Goal: Information Seeking & Learning: Learn about a topic

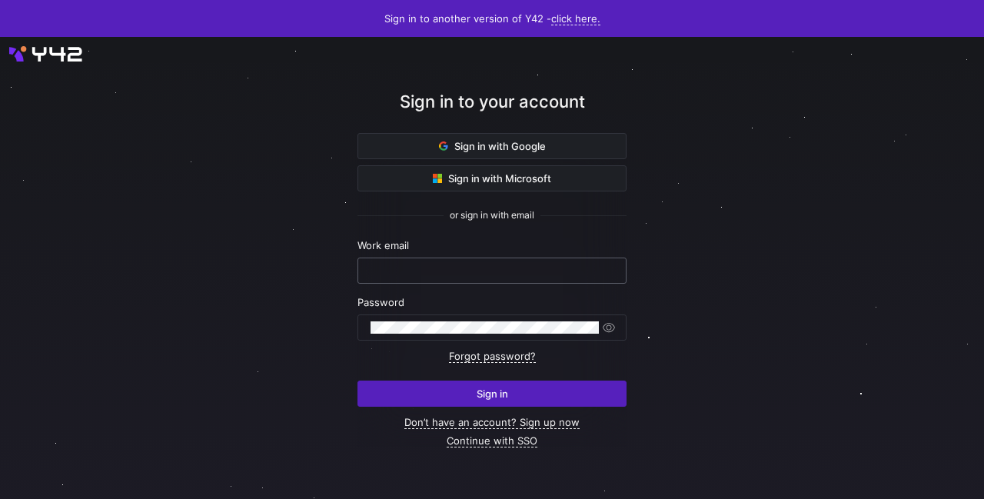
click at [408, 267] on input "text" at bounding box center [492, 270] width 243 height 12
click at [595, 270] on keeper-lock "Open Keeper Popup" at bounding box center [602, 270] width 18 height 18
click at [410, 278] on div at bounding box center [492, 270] width 243 height 25
click at [416, 276] on input "text" at bounding box center [492, 270] width 243 height 12
click at [397, 270] on input "text" at bounding box center [492, 270] width 243 height 12
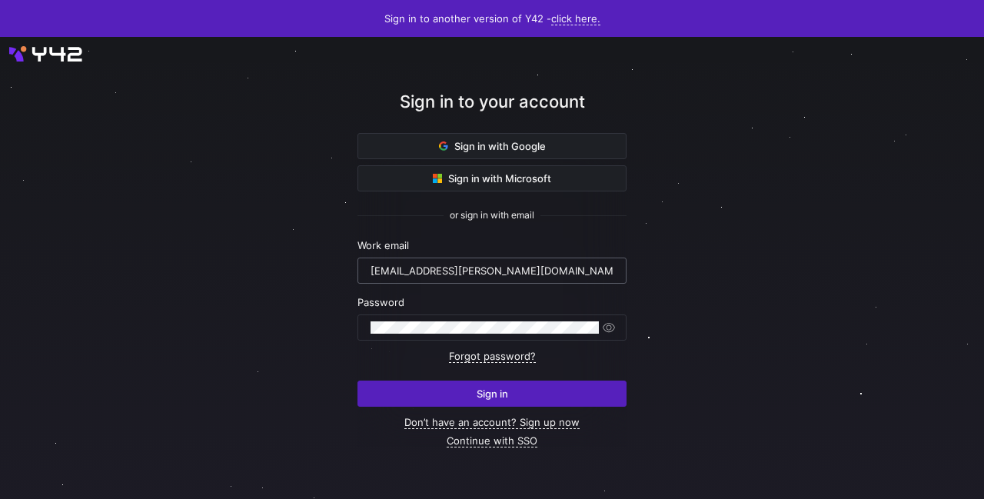
type input "stef.helderman@financiallease.nl"
click at [357, 381] on button "Sign in" at bounding box center [491, 394] width 269 height 26
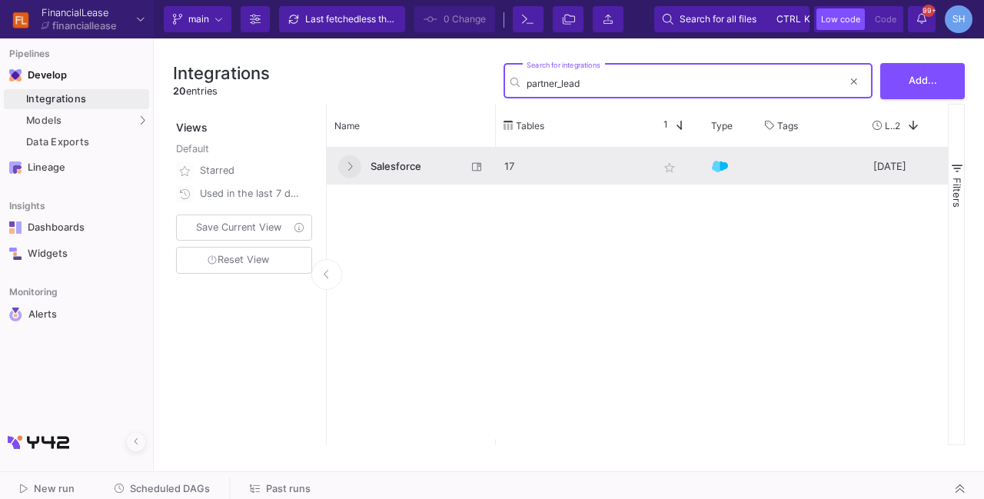
type input "partner_lead"
click at [351, 167] on icon at bounding box center [350, 166] width 6 height 10
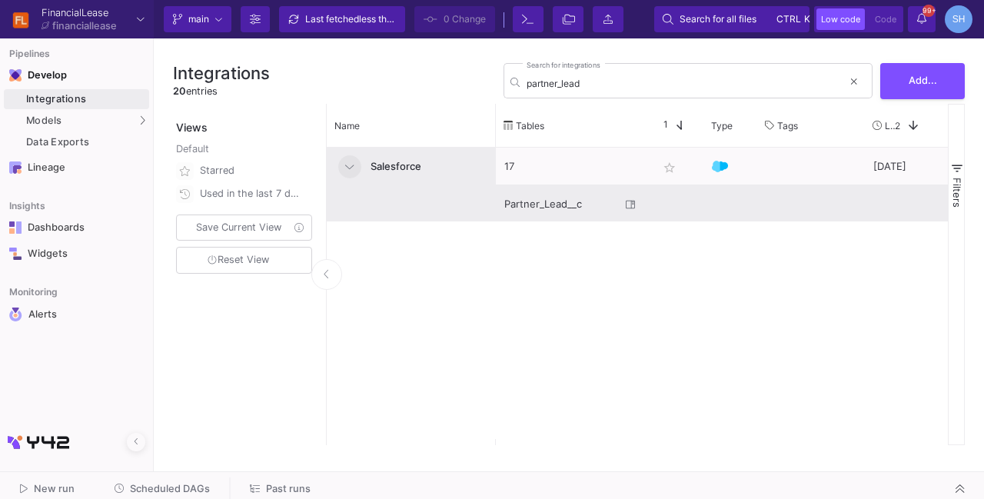
click at [542, 197] on div "Partner_Lead__c" at bounding box center [562, 204] width 116 height 36
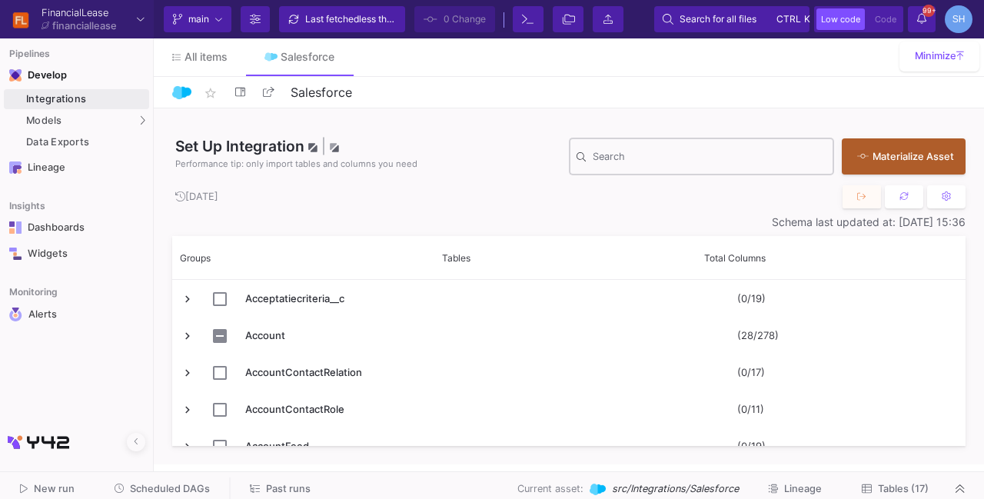
click at [660, 165] on div "Search" at bounding box center [710, 155] width 234 height 40
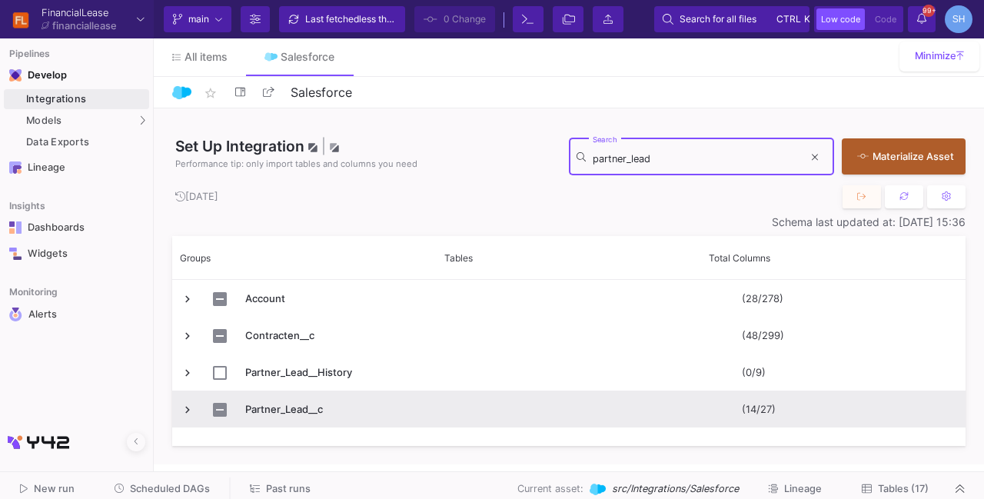
type input "partner_lead"
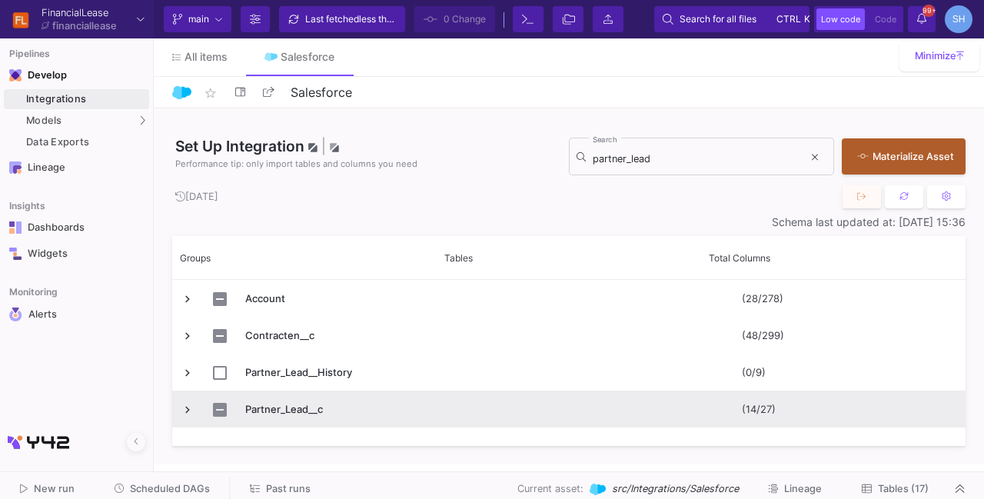
click at [183, 409] on span "Press SPACE to select this row." at bounding box center [188, 410] width 14 height 14
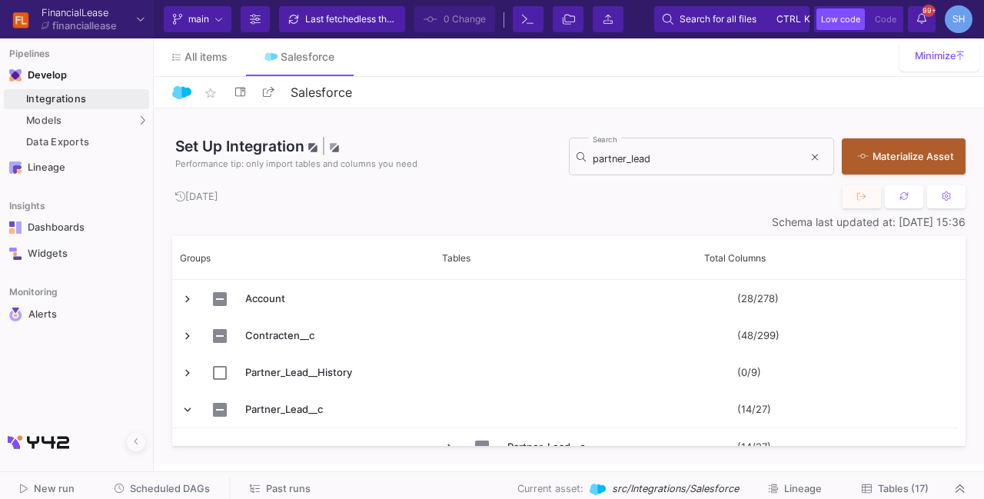
scroll to position [18, 0]
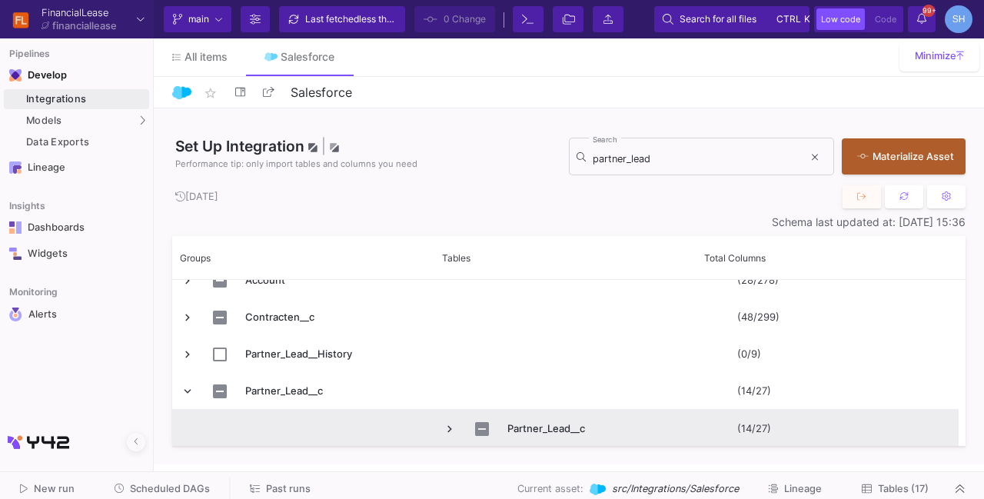
click at [455, 428] on span "Press SPACE to select this row." at bounding box center [450, 429] width 14 height 14
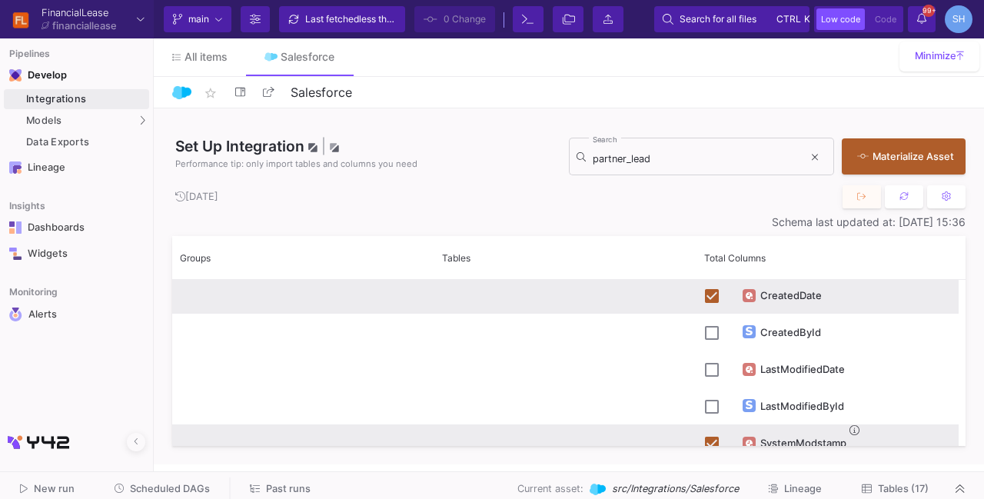
scroll to position [0, 0]
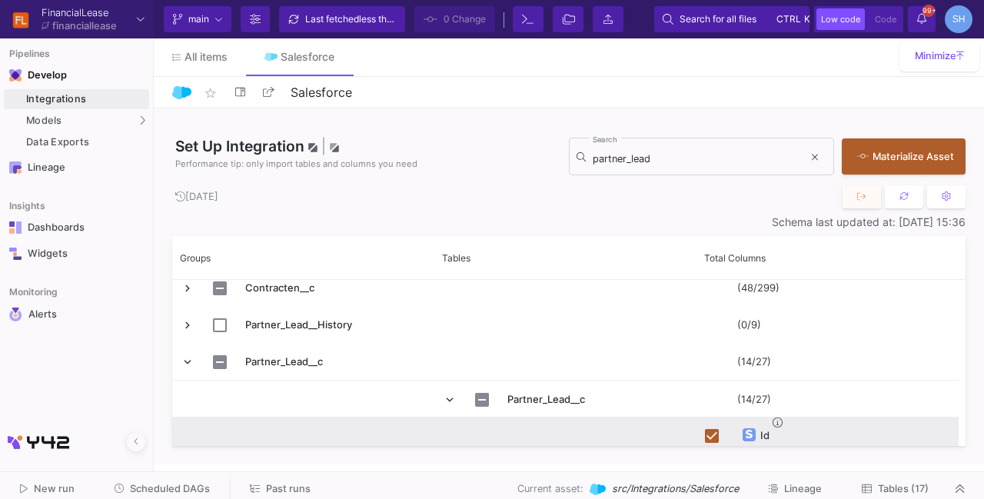
click at [900, 218] on div "Schema last updated at: [DATE] 15:36" at bounding box center [568, 222] width 793 height 12
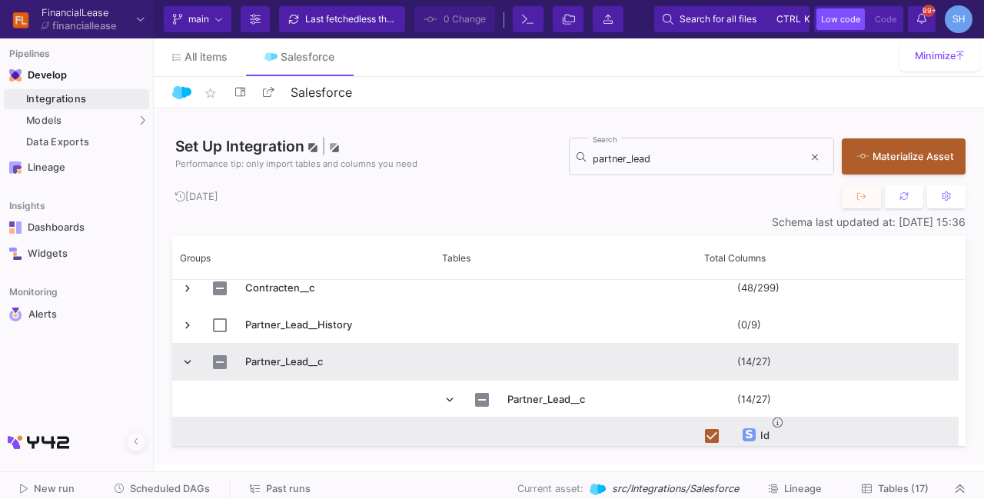
click at [280, 365] on span "Partner_Lead__c" at bounding box center [334, 362] width 179 height 36
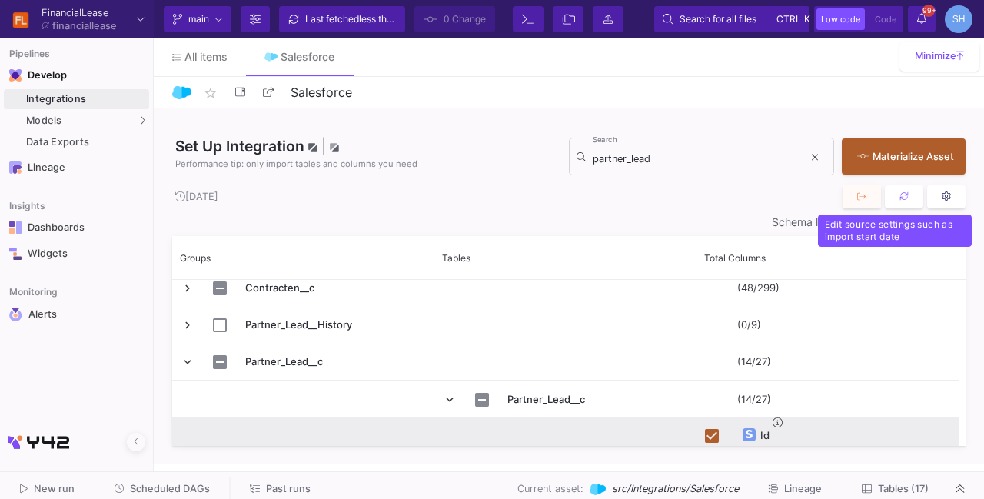
click at [950, 194] on icon at bounding box center [946, 196] width 9 height 10
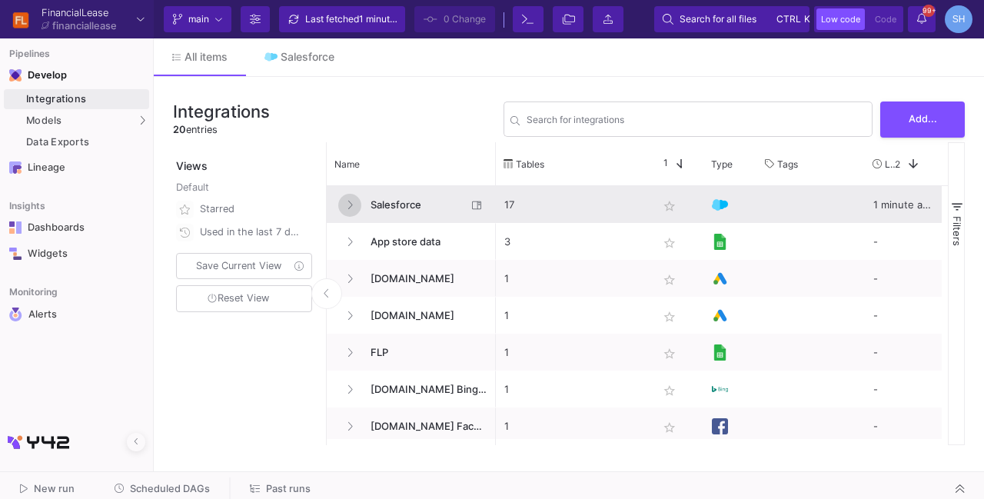
click at [344, 211] on button at bounding box center [349, 205] width 23 height 23
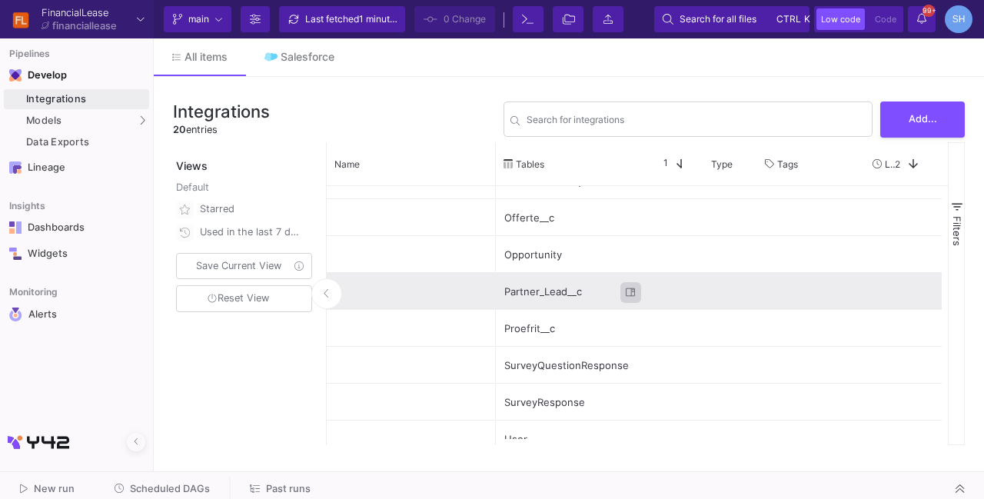
click at [624, 287] on button "Press SPACE to select this row." at bounding box center [630, 292] width 21 height 21
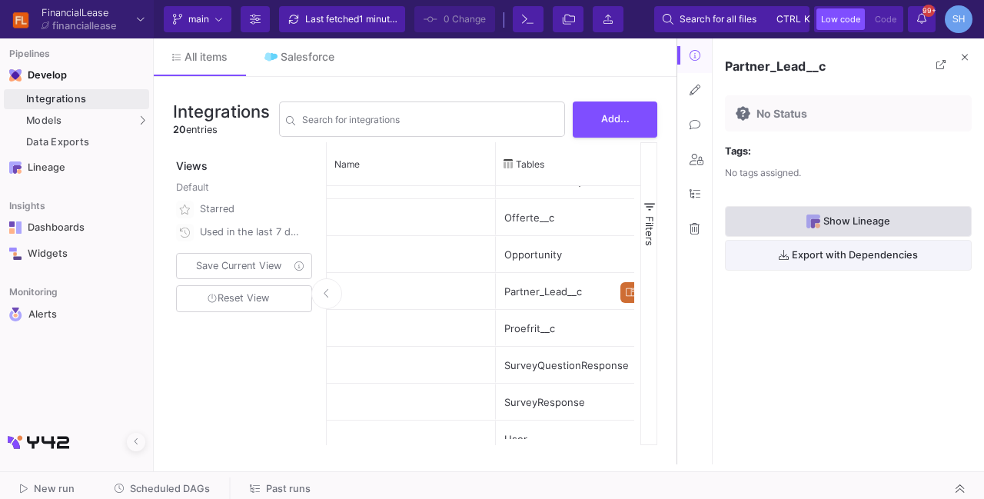
click at [818, 210] on span "Show Lineage" at bounding box center [848, 222] width 84 height 24
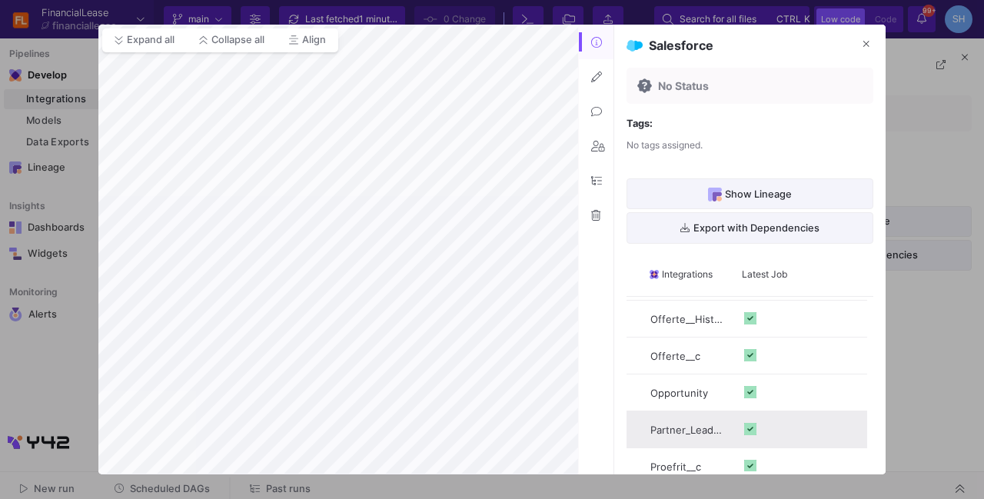
click at [685, 429] on div "Partner_Lead__c" at bounding box center [687, 430] width 75 height 36
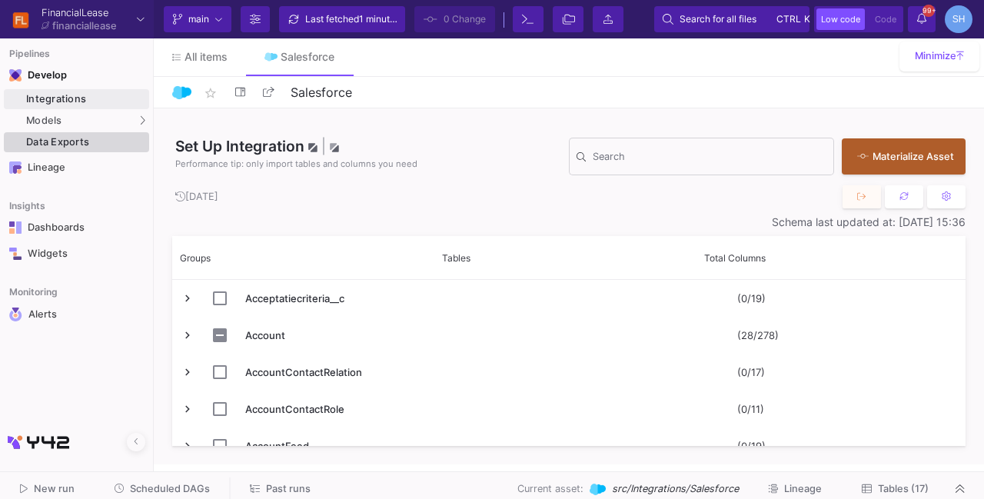
click at [61, 138] on div "Data Exports" at bounding box center [85, 142] width 119 height 12
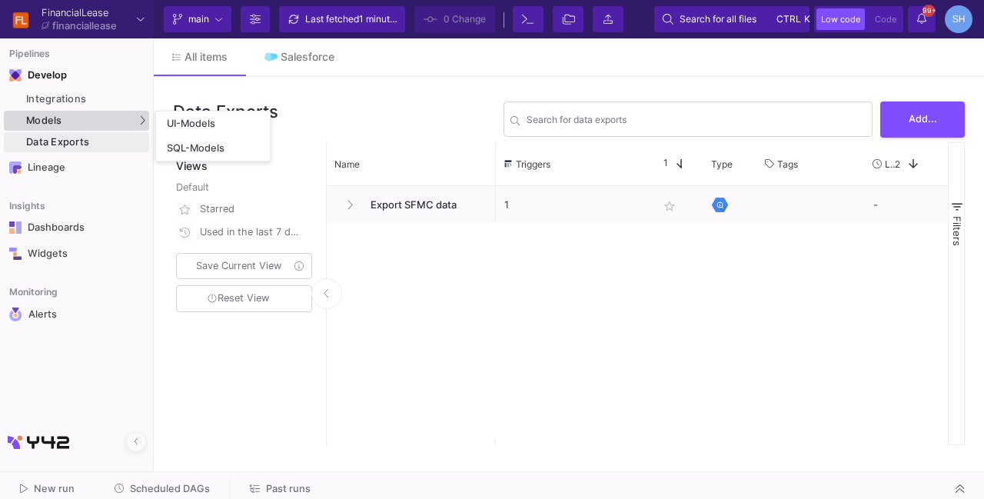
click at [55, 122] on span "Models" at bounding box center [44, 121] width 36 height 12
click at [141, 120] on icon at bounding box center [142, 120] width 6 height 10
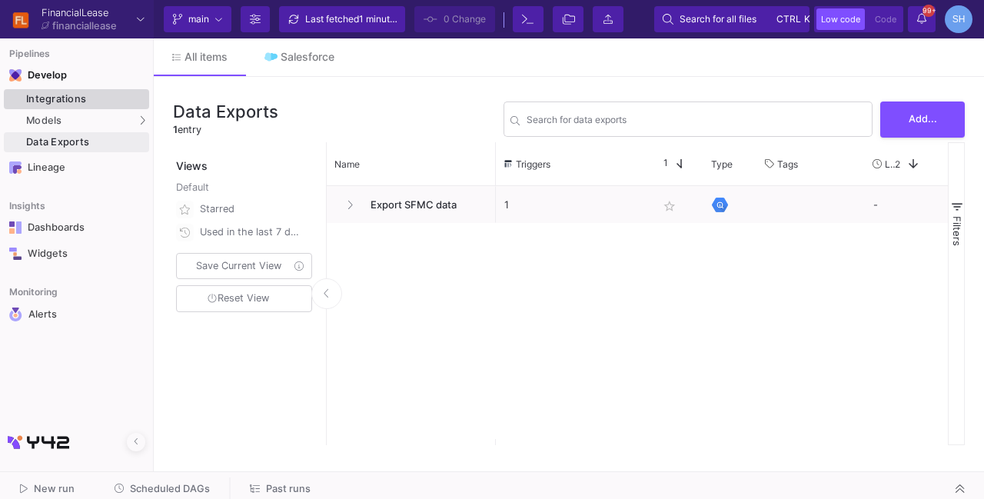
click at [100, 99] on div "Integrations" at bounding box center [85, 99] width 119 height 12
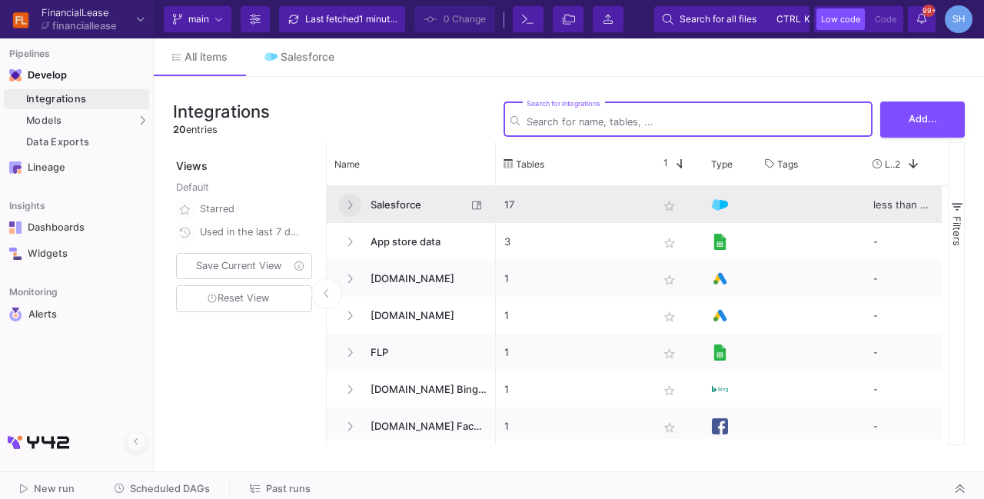
click at [347, 210] on fa-icon at bounding box center [350, 205] width 6 height 12
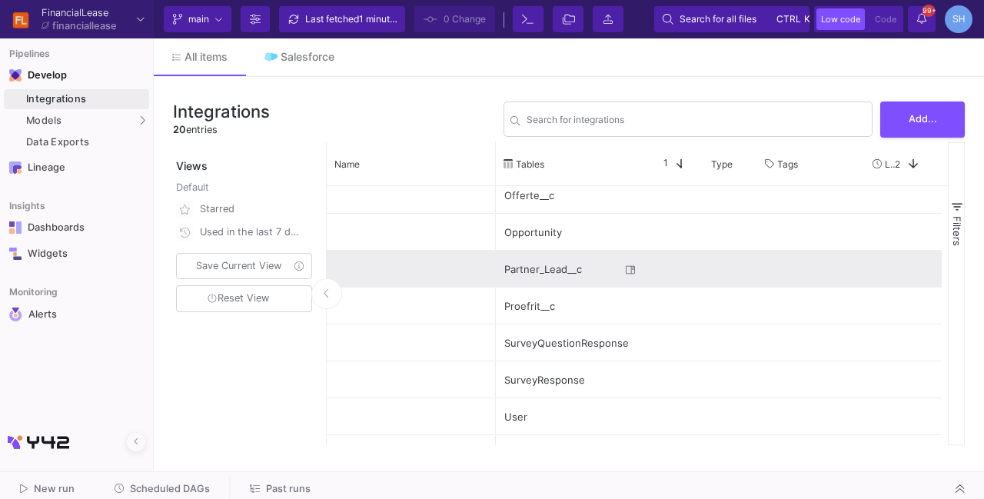
click at [726, 257] on div "Press SPACE to select this row." at bounding box center [730, 269] width 54 height 36
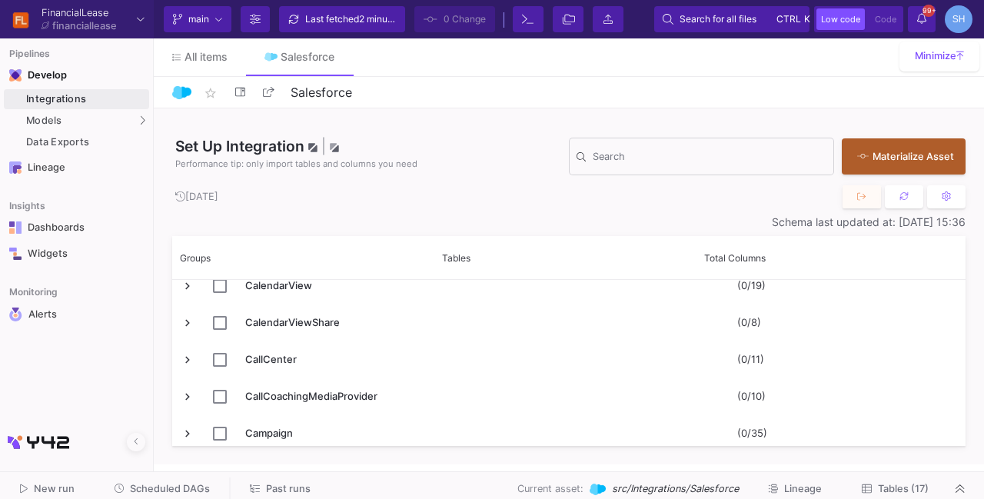
scroll to position [2182, 0]
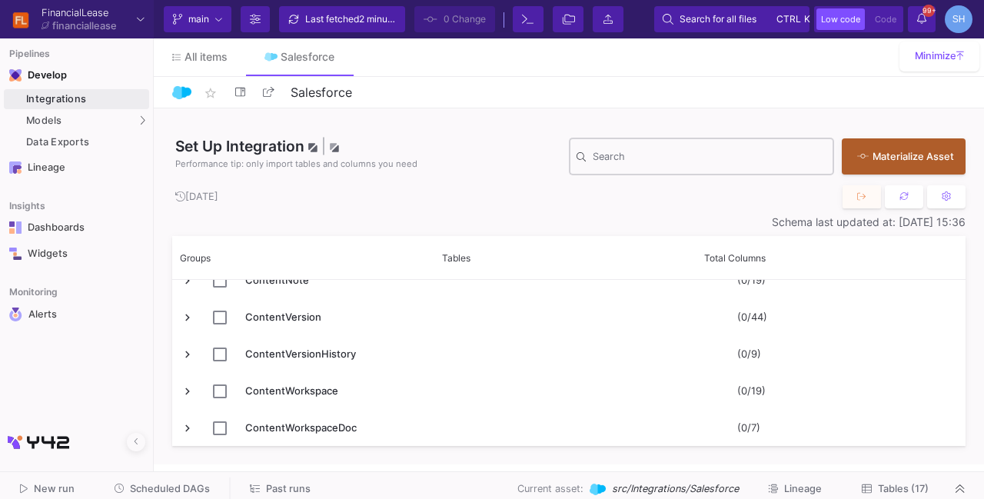
click at [700, 168] on div "Search" at bounding box center [710, 155] width 234 height 40
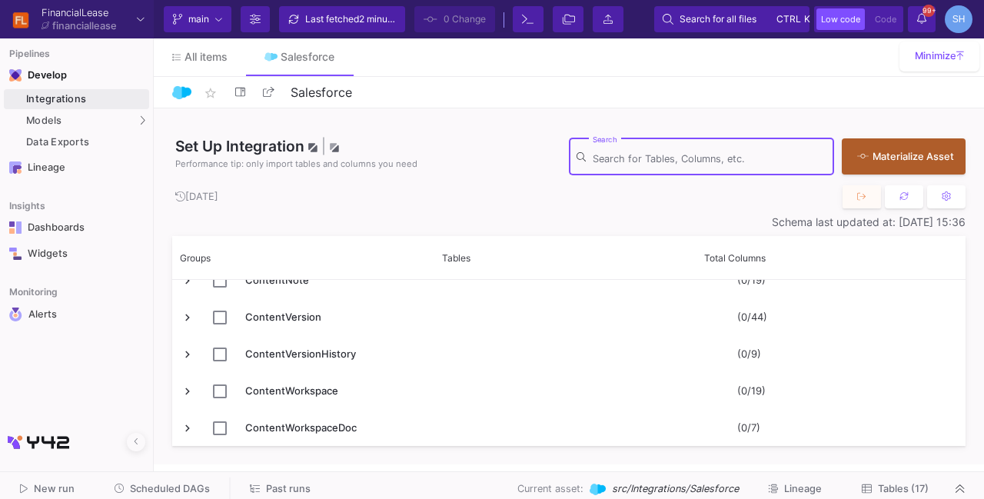
click at [669, 153] on input "Search" at bounding box center [710, 159] width 234 height 12
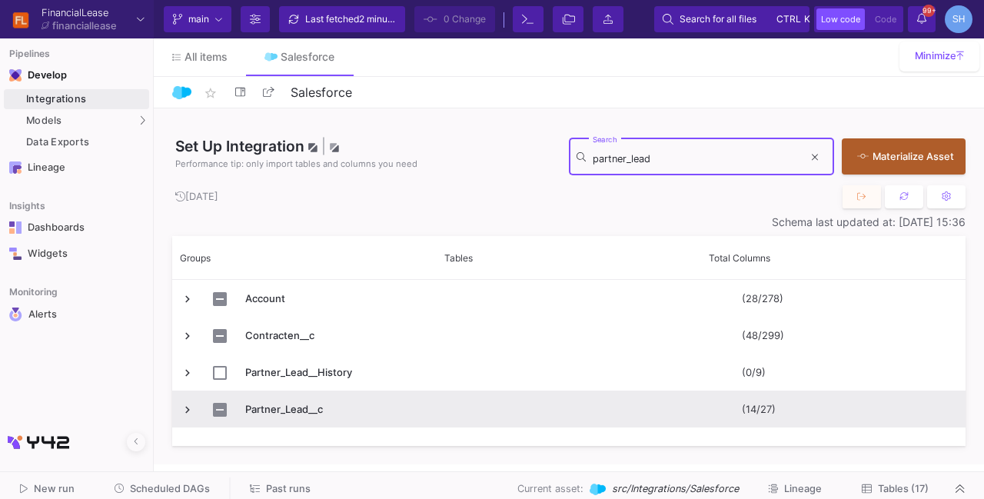
type input "partner_lead"
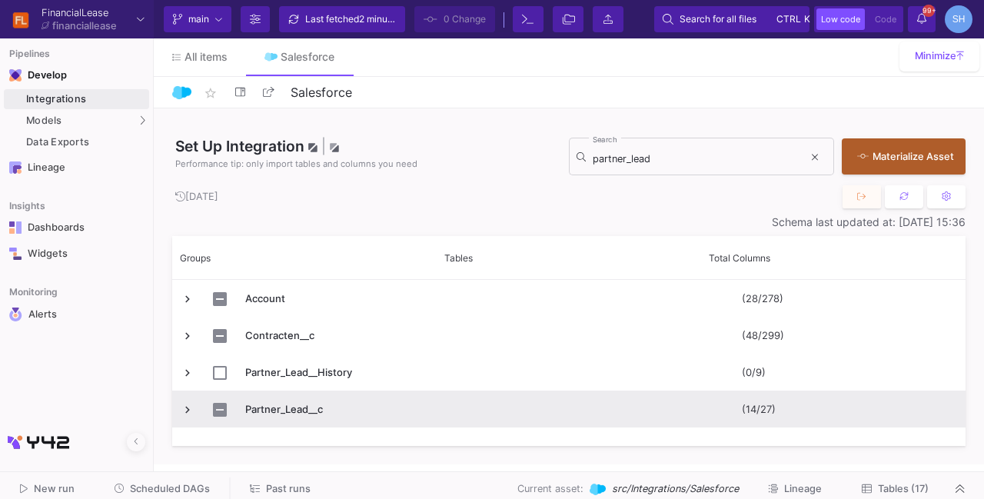
click at [194, 410] on span "Partner_Lead__c" at bounding box center [305, 409] width 248 height 36
click at [189, 413] on span "Press SPACE to select this row." at bounding box center [188, 410] width 14 height 14
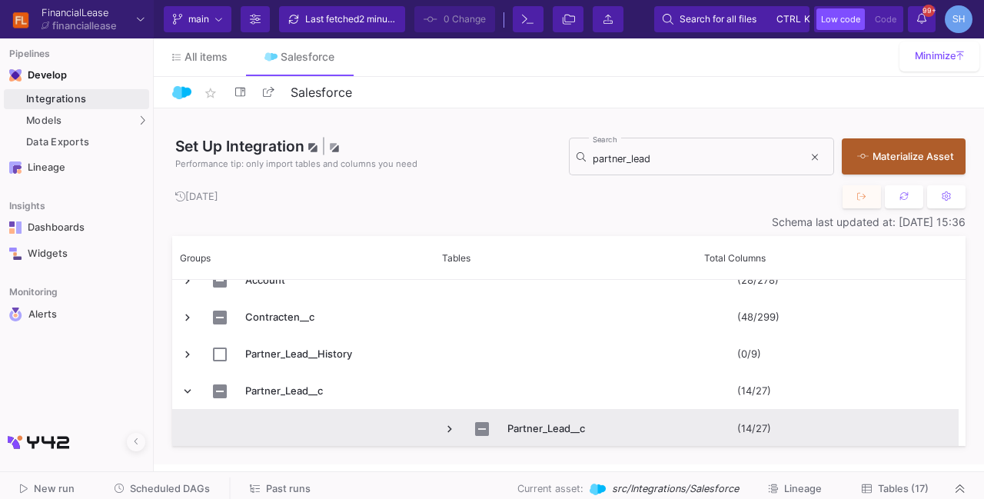
click at [446, 425] on span "Press SPACE to select this row." at bounding box center [450, 429] width 14 height 14
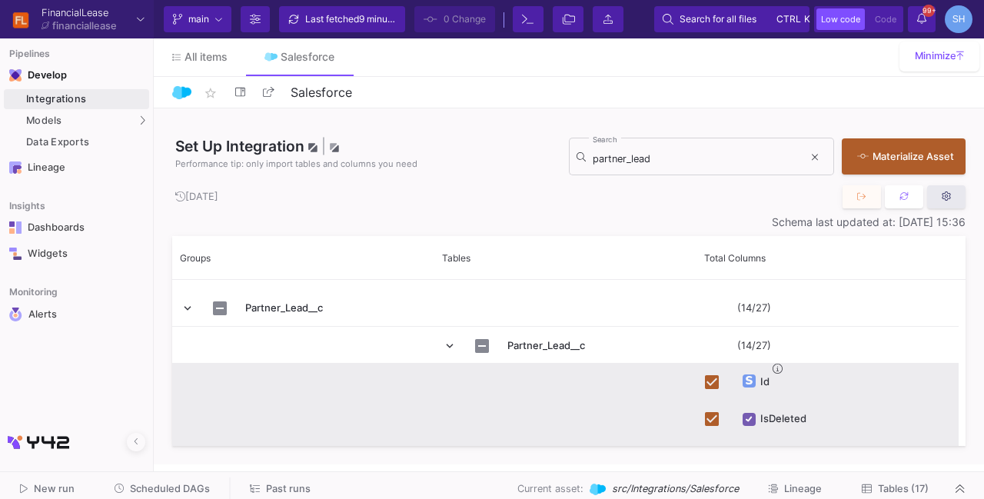
click at [938, 194] on button at bounding box center [946, 196] width 38 height 23
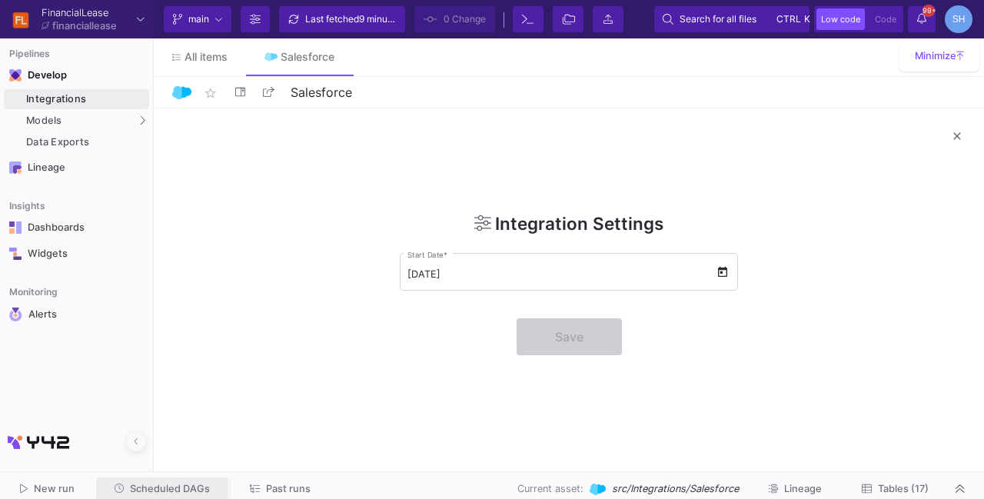
click at [161, 488] on span "Scheduled DAGs" at bounding box center [170, 489] width 80 height 12
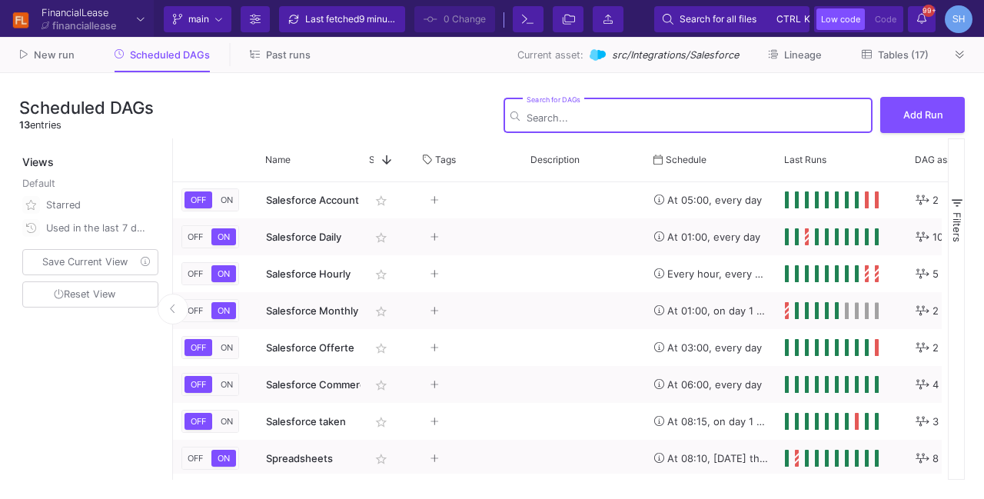
scroll to position [95, 0]
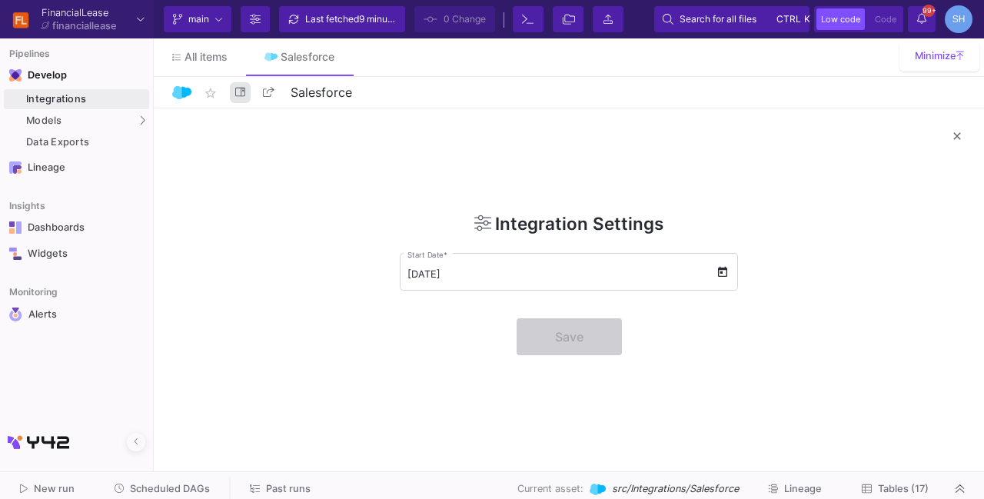
click at [243, 96] on icon at bounding box center [240, 92] width 10 height 10
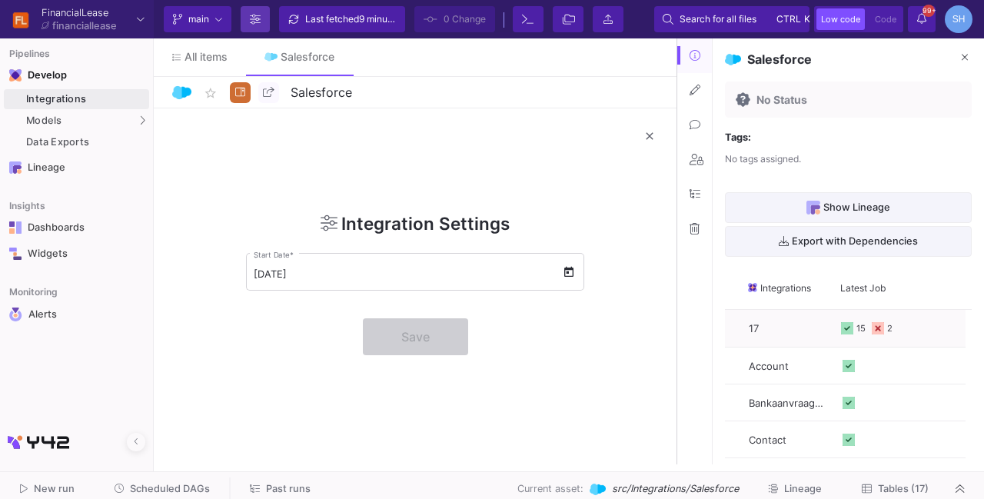
click at [255, 22] on icon at bounding box center [255, 19] width 11 height 11
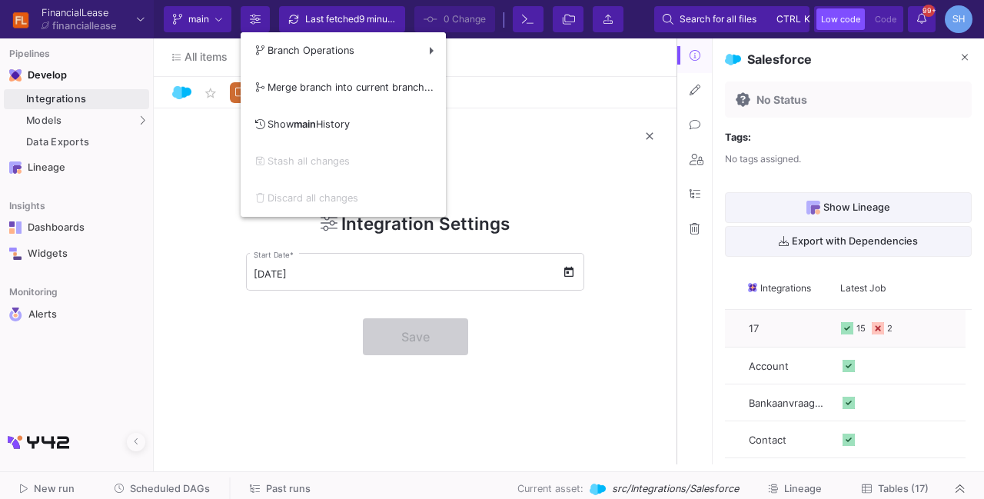
click at [195, 215] on div at bounding box center [492, 249] width 984 height 499
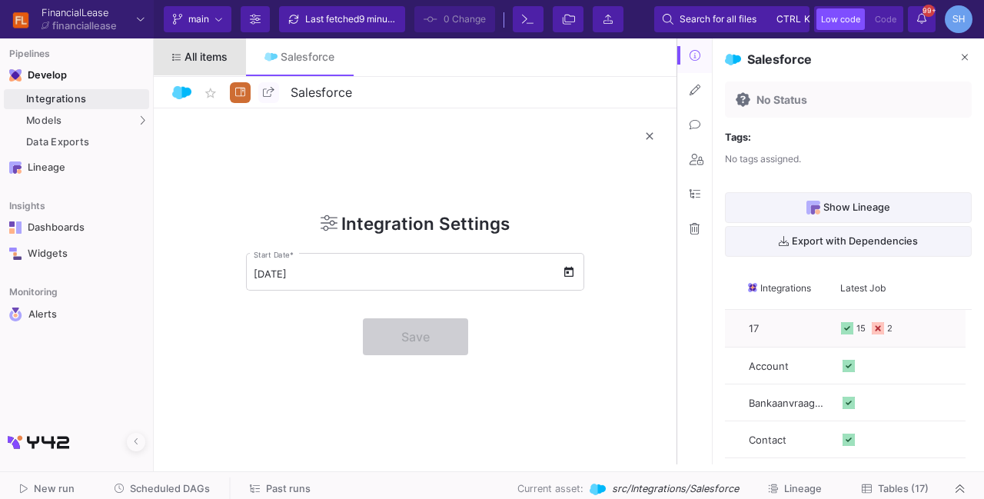
click at [188, 58] on span "All items" at bounding box center [205, 57] width 43 height 12
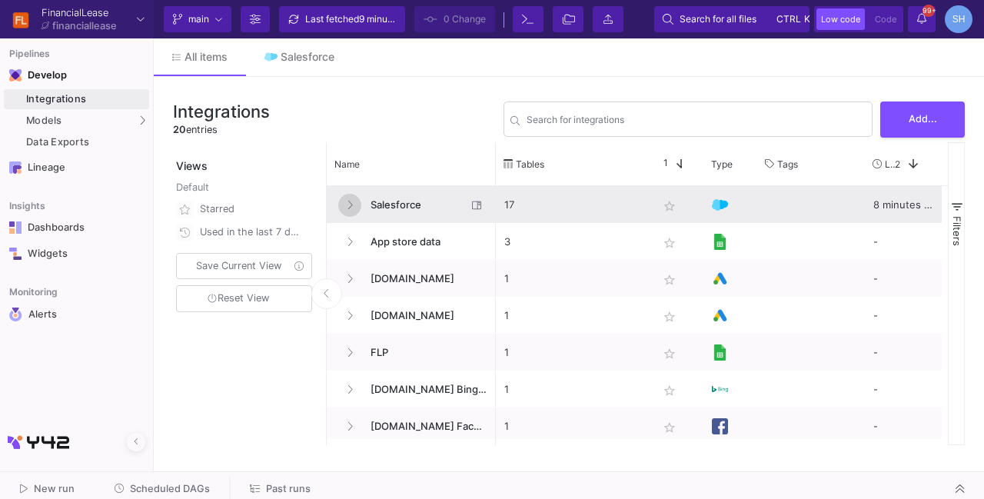
click at [353, 203] on button at bounding box center [349, 205] width 23 height 23
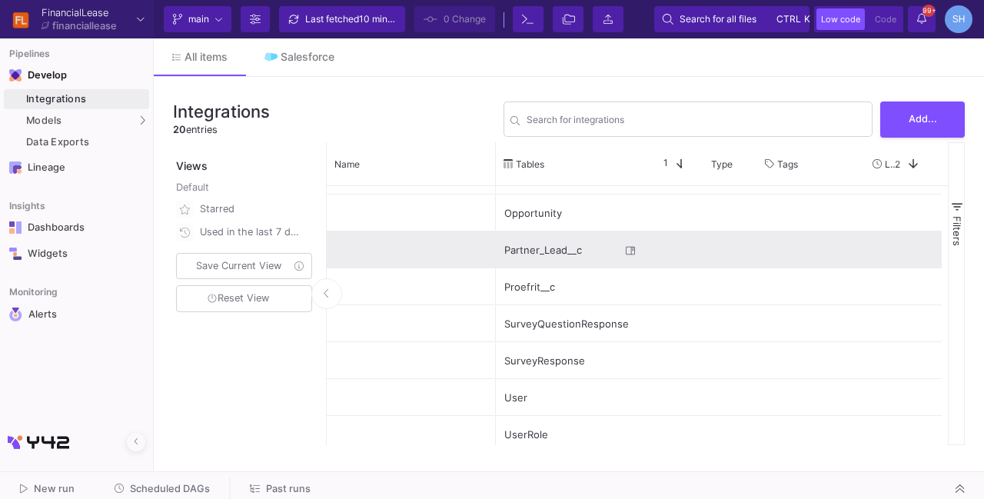
click at [575, 249] on div "Partner_Lead__c" at bounding box center [562, 250] width 116 height 36
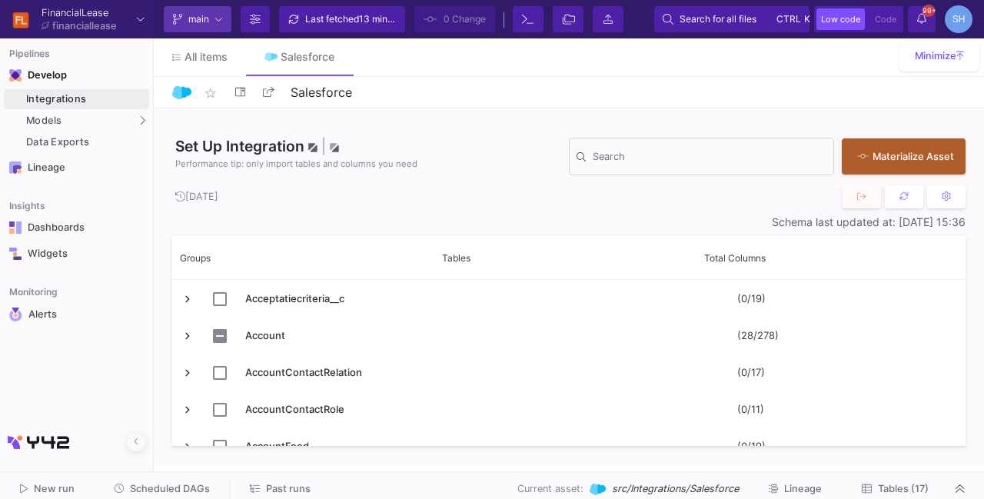
click at [189, 22] on span "main" at bounding box center [198, 19] width 21 height 23
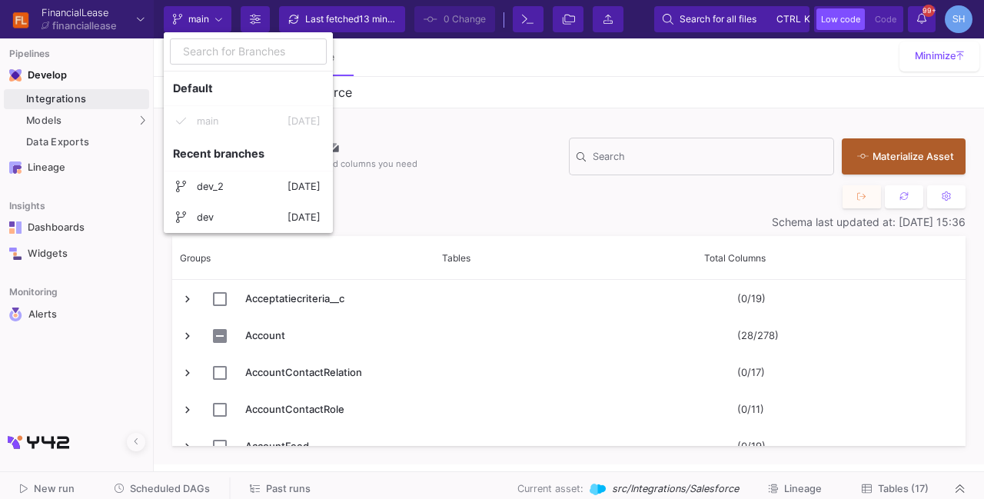
click at [384, 64] on div at bounding box center [492, 249] width 984 height 499
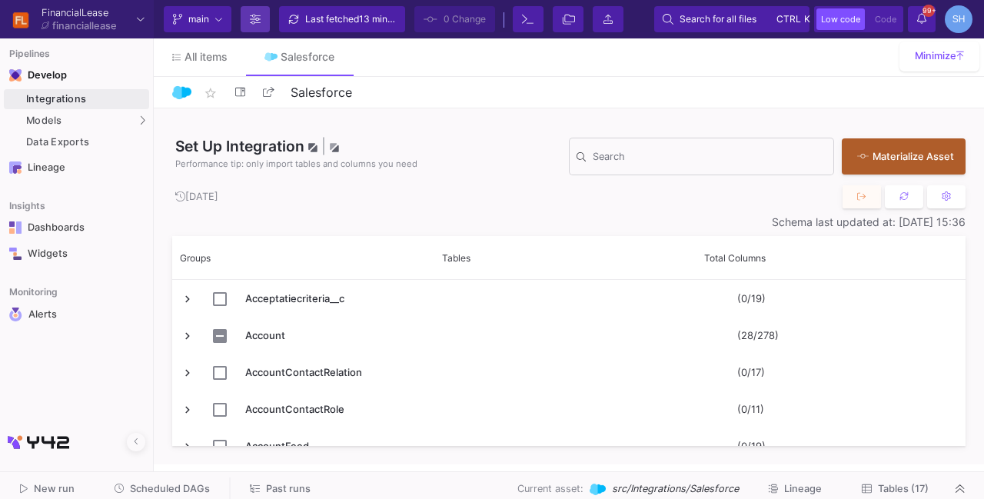
click at [250, 18] on icon at bounding box center [255, 19] width 11 height 11
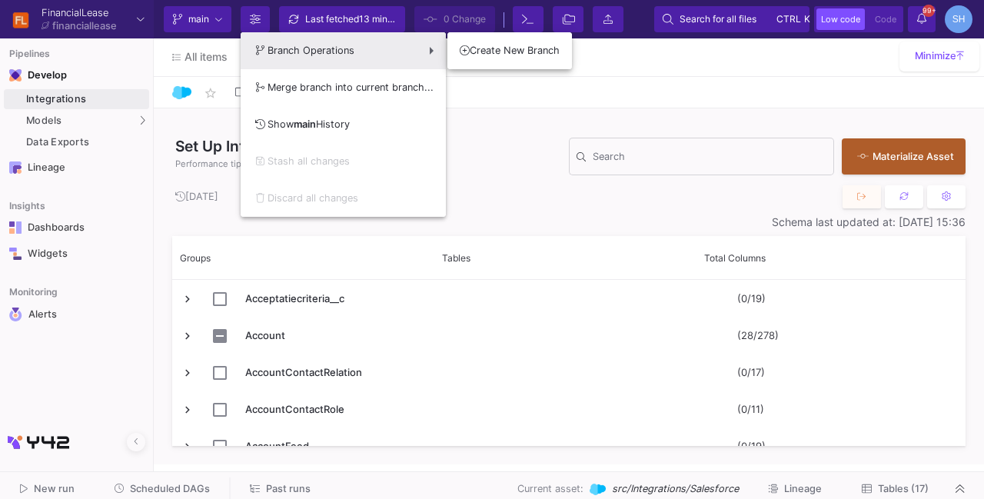
click at [69, 125] on div at bounding box center [492, 249] width 984 height 499
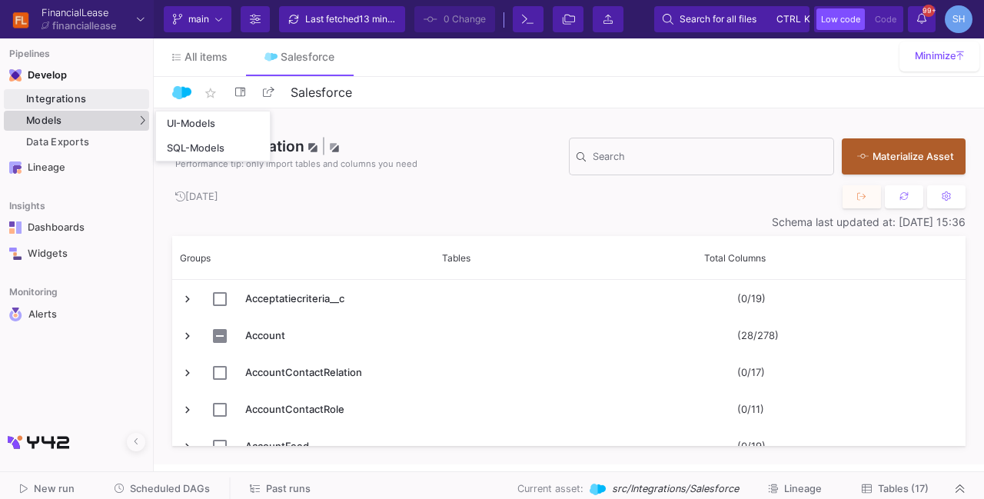
click at [69, 125] on div "Models" at bounding box center [76, 121] width 145 height 20
click at [174, 148] on div "SQL-Models" at bounding box center [196, 148] width 58 height 12
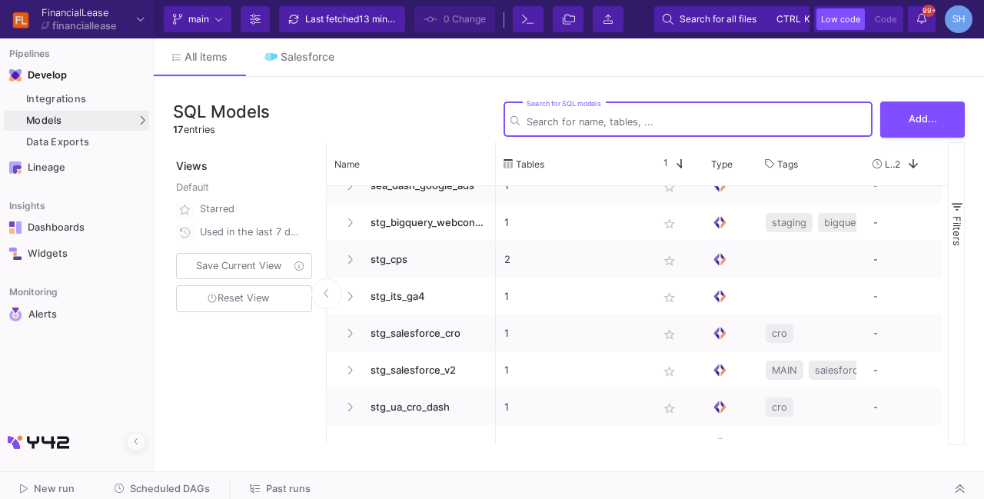
scroll to position [374, 0]
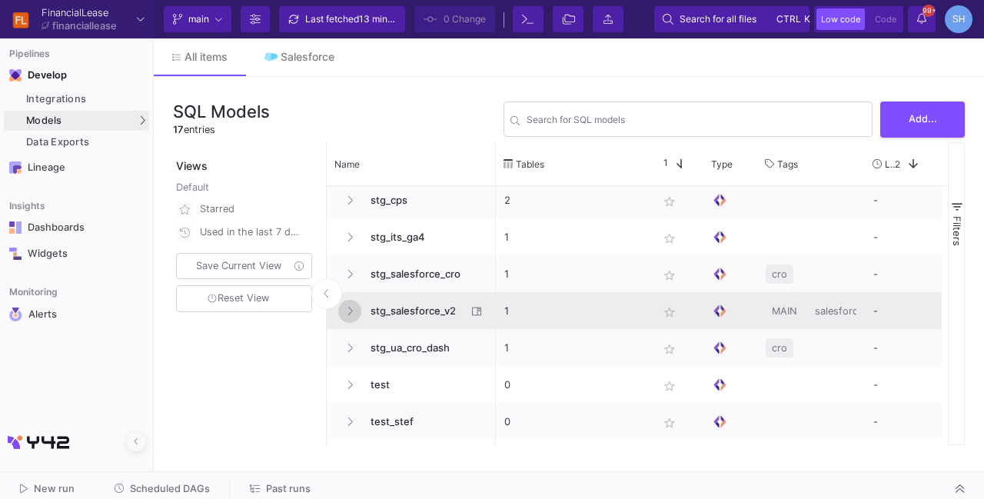
click at [349, 310] on icon at bounding box center [350, 311] width 6 height 10
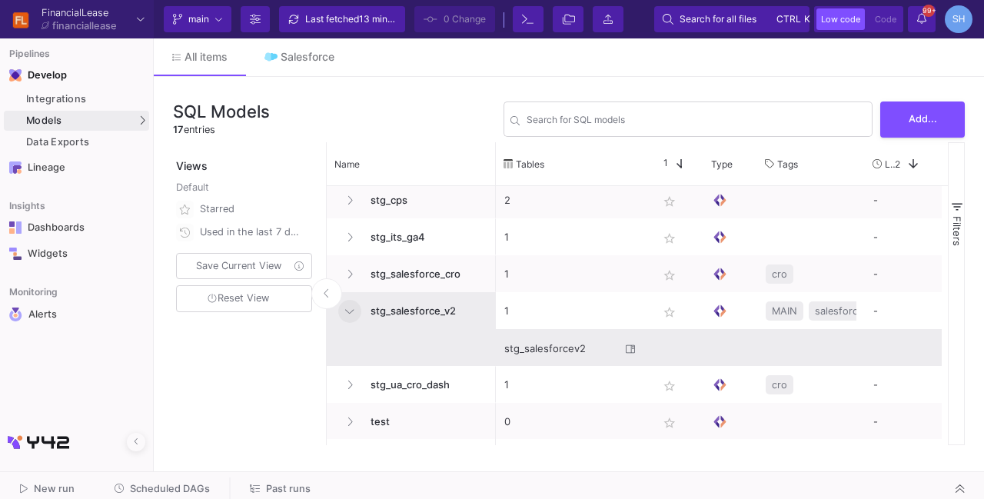
click at [938, 342] on div "Press SPACE to select this row." at bounding box center [903, 348] width 77 height 36
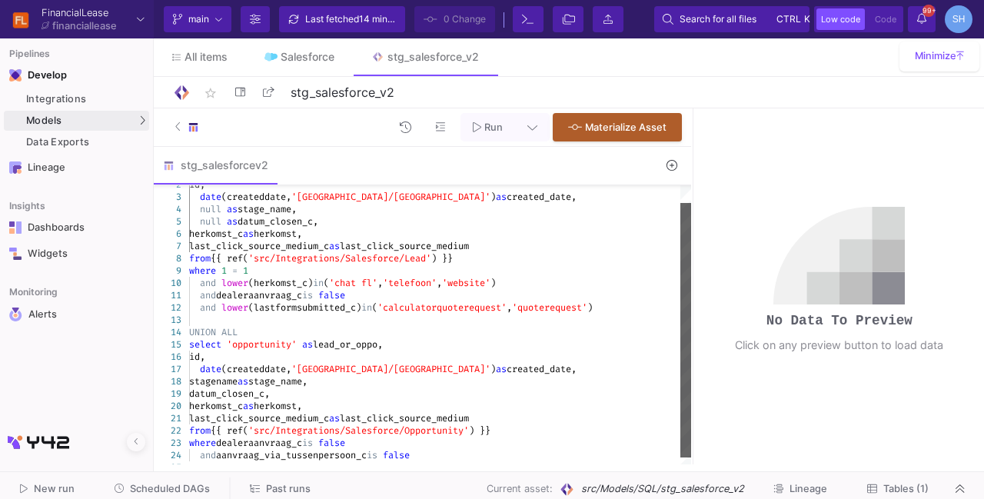
drag, startPoint x: 683, startPoint y: 205, endPoint x: 704, endPoint y: 345, distance: 141.5
click at [704, 345] on as-split "Run Materialize Asset stg_salesforcev2 3 4 5 6 7 8 9 10 11 12 13 14 15 16 17 18…" at bounding box center [569, 286] width 830 height 356
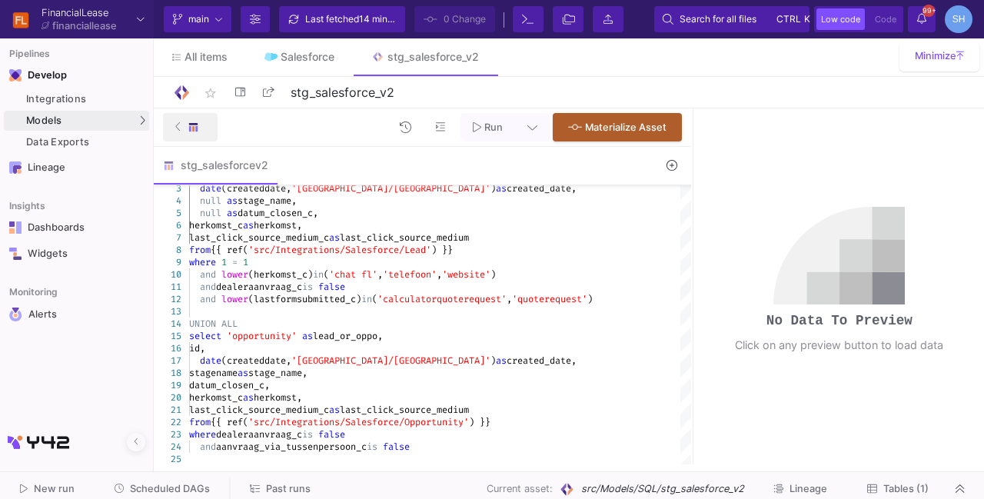
click at [178, 121] on fa-icon at bounding box center [178, 126] width 6 height 23
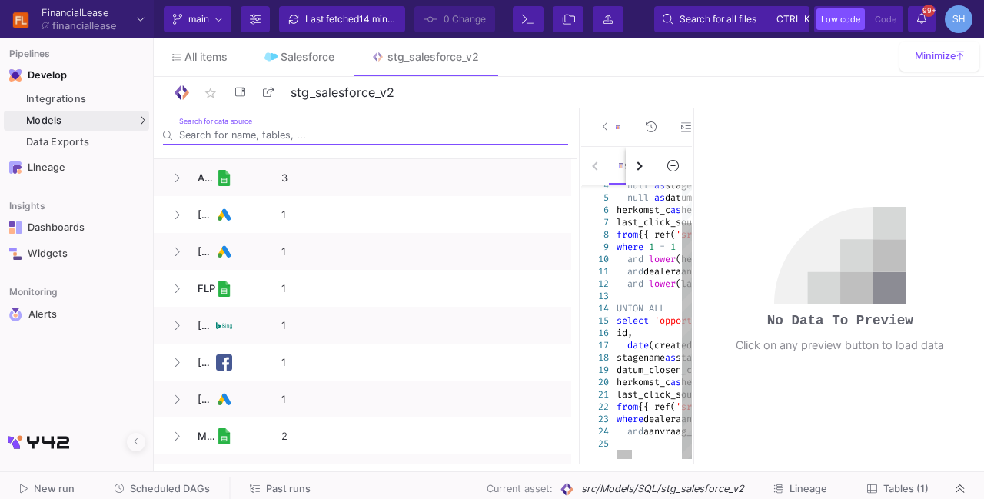
drag, startPoint x: 401, startPoint y: 138, endPoint x: 578, endPoint y: 116, distance: 178.2
click at [578, 116] on div at bounding box center [579, 286] width 4 height 356
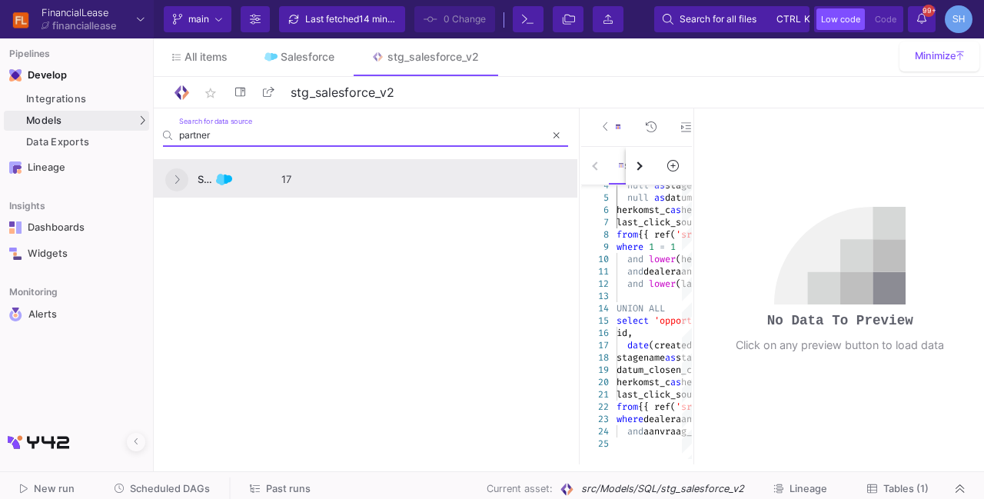
type input "partner"
click at [178, 180] on icon at bounding box center [177, 179] width 6 height 10
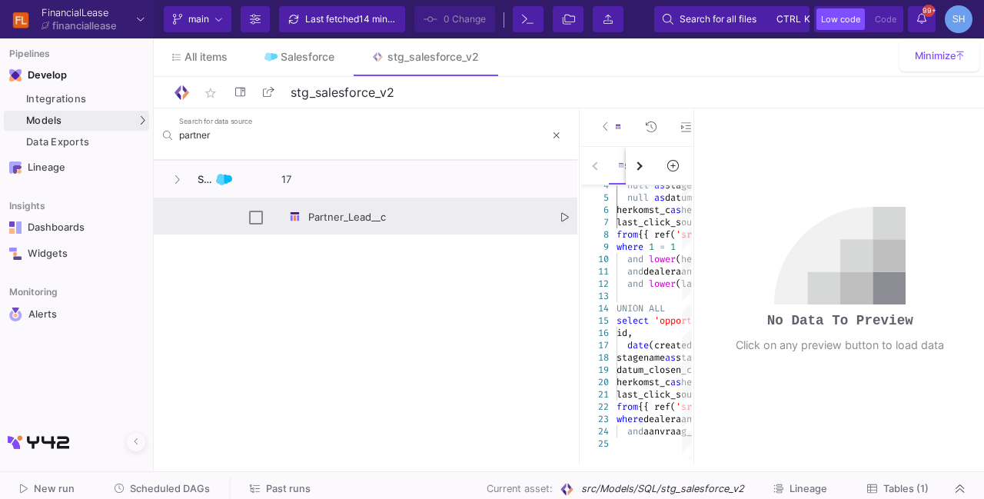
click at [257, 223] on div "Press SPACE to select this row." at bounding box center [256, 217] width 14 height 36
checkbox input "true"
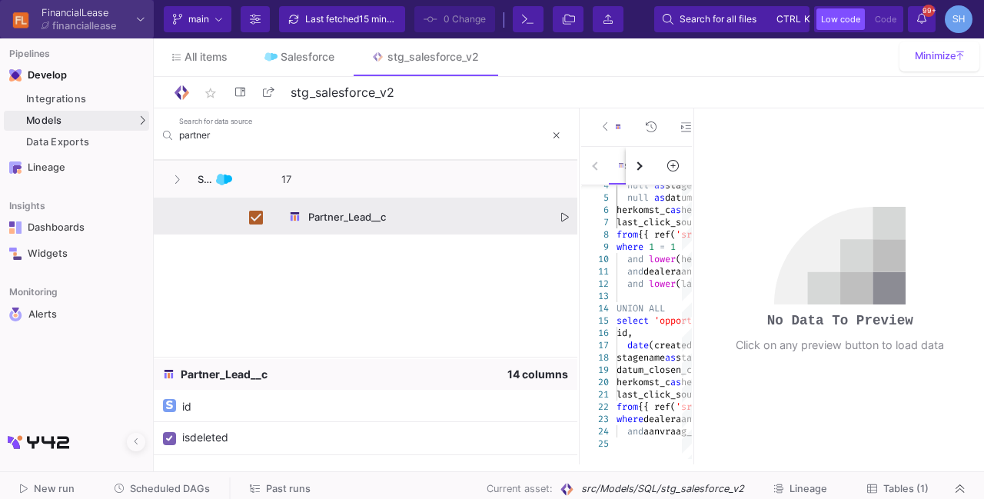
click at [87, 22] on div "financiallease" at bounding box center [84, 26] width 65 height 10
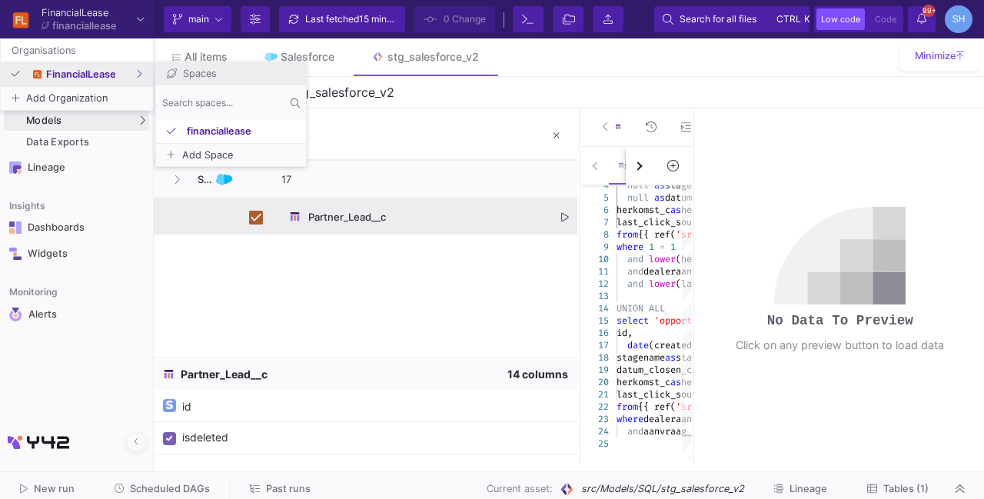
click at [78, 78] on span "FinancialLease" at bounding box center [91, 74] width 90 height 10
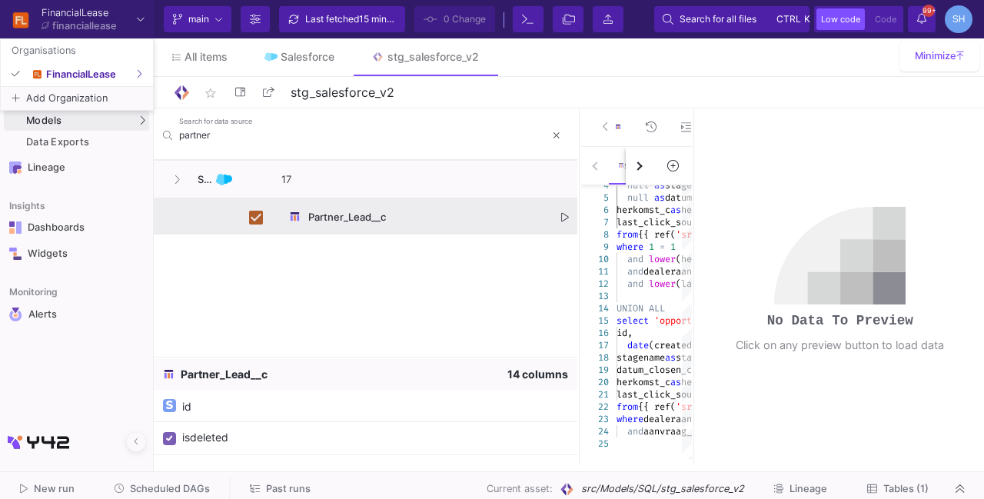
click at [85, 330] on div at bounding box center [492, 249] width 984 height 499
click at [51, 81] on div "Develop" at bounding box center [39, 75] width 23 height 12
drag, startPoint x: 55, startPoint y: 81, endPoint x: 7, endPoint y: 81, distance: 48.4
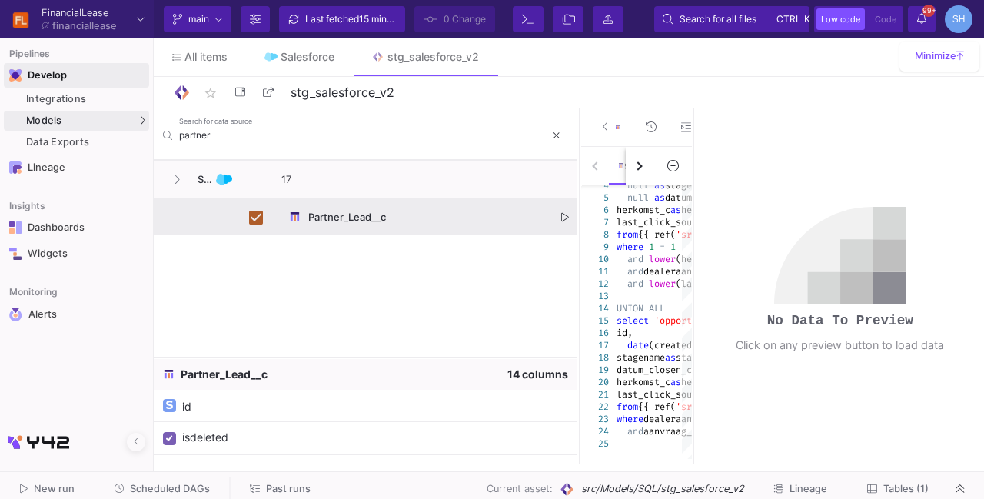
click at [7, 81] on div "Develop" at bounding box center [38, 75] width 68 height 25
click at [191, 61] on span "All items" at bounding box center [205, 57] width 43 height 12
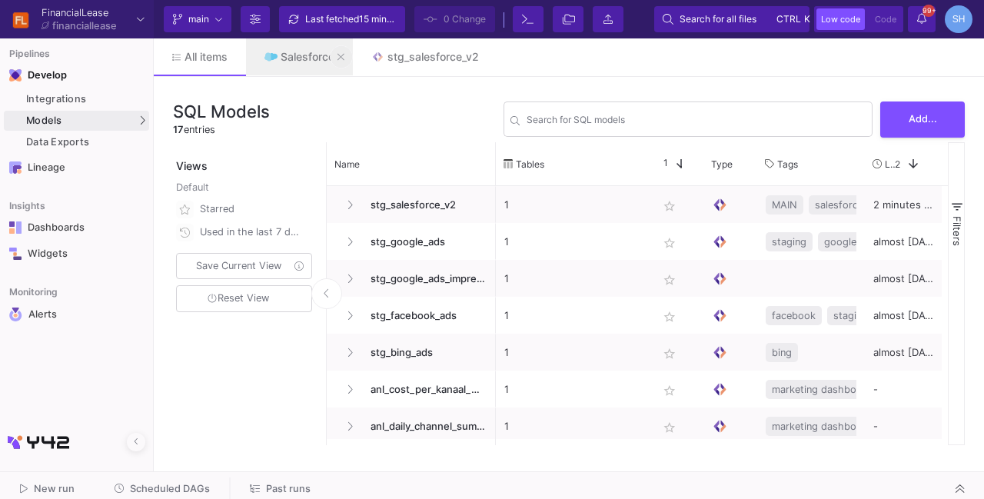
click at [337, 53] on button at bounding box center [341, 56] width 23 height 23
click at [380, 53] on icon at bounding box center [378, 57] width 7 height 11
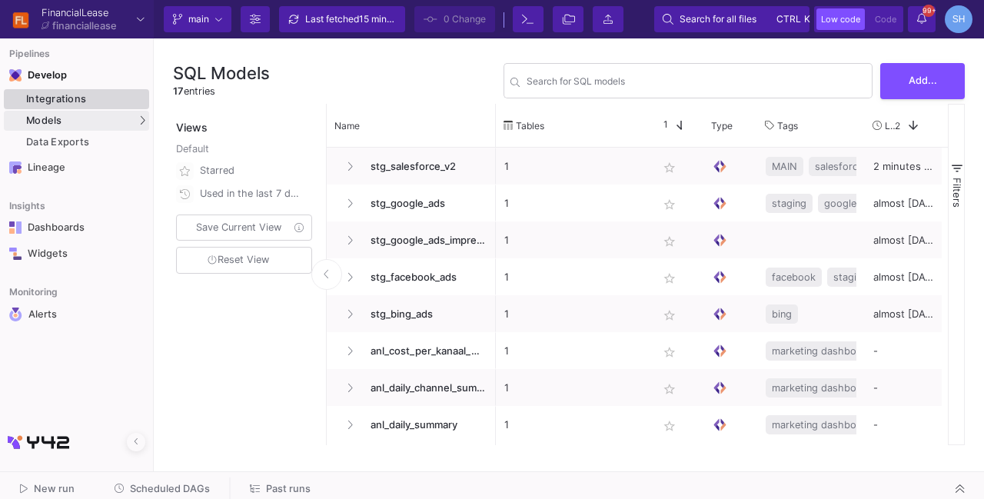
click at [57, 105] on link "Integrations" at bounding box center [76, 99] width 145 height 20
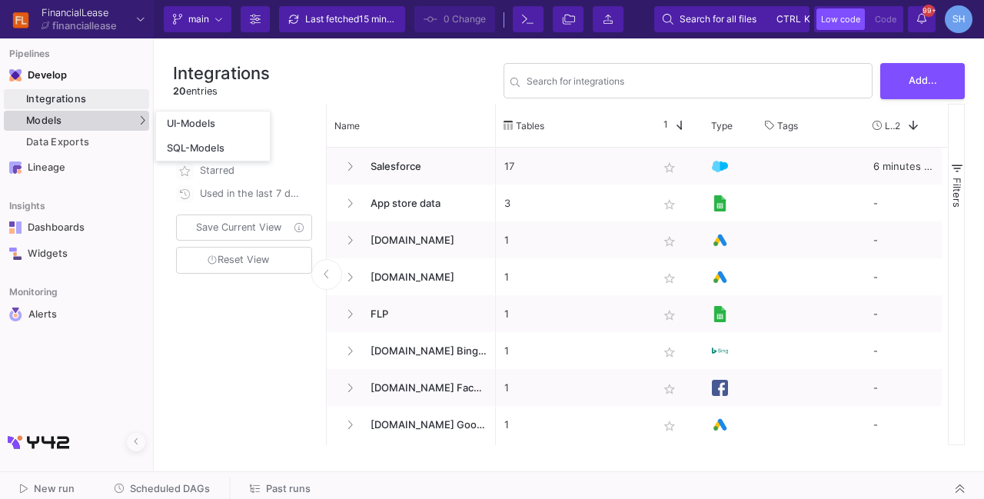
click at [87, 127] on div "Models" at bounding box center [76, 121] width 145 height 20
click at [191, 145] on div "SQL-Models" at bounding box center [196, 148] width 58 height 12
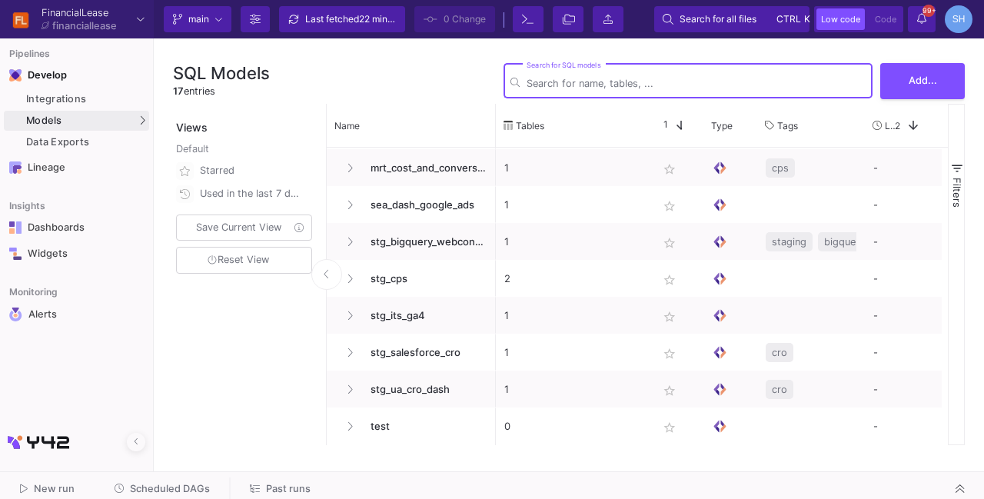
scroll to position [335, 0]
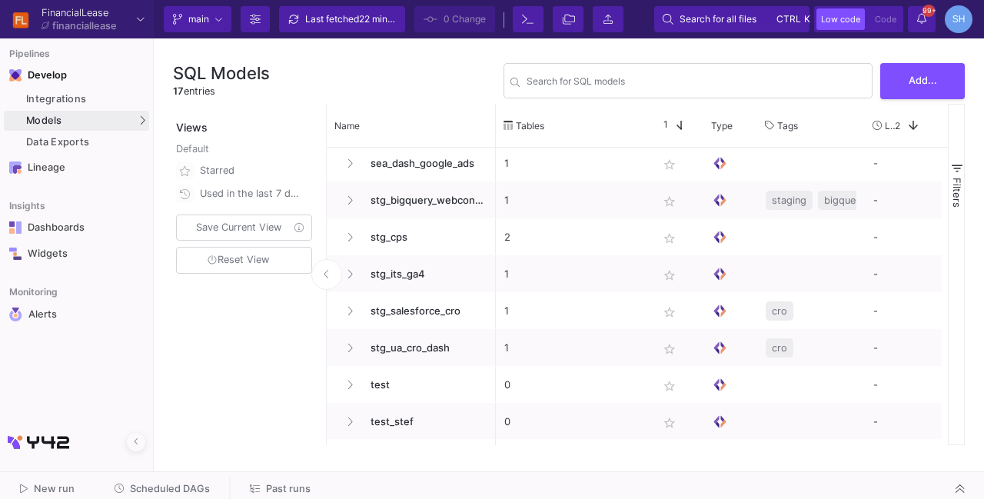
click at [220, 376] on div "Views Default Starred Used in the last 7 days Save Current View Reset View" at bounding box center [245, 274] width 145 height 341
click at [138, 442] on icon at bounding box center [136, 442] width 5 height 10
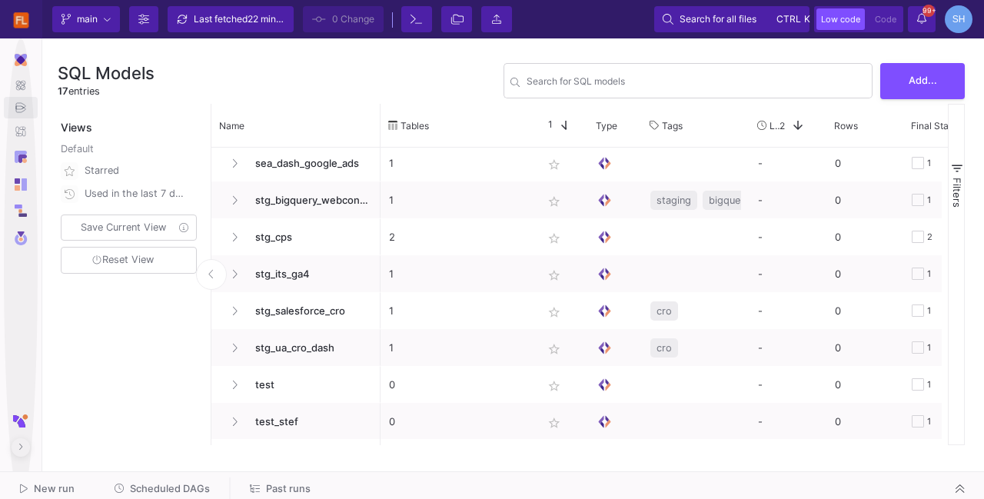
click at [18, 447] on icon at bounding box center [20, 447] width 5 height 10
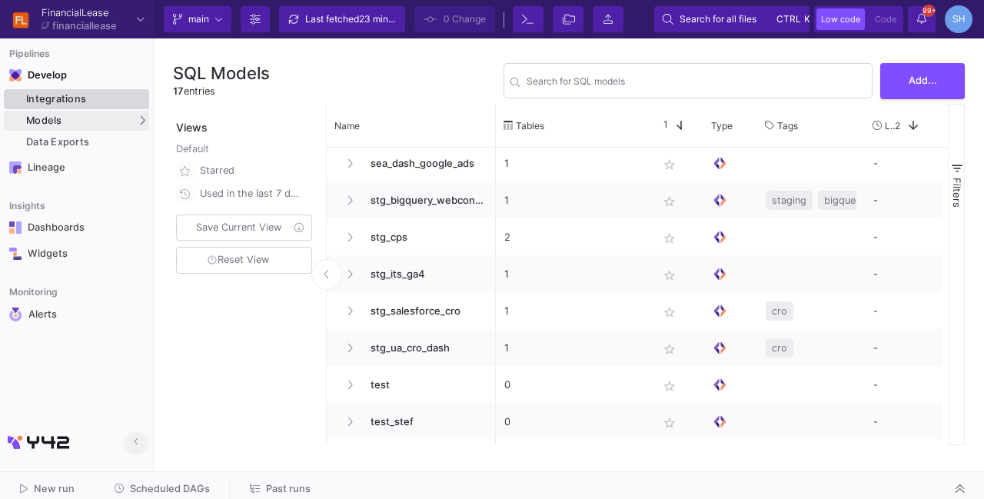
click at [58, 101] on div "Integrations" at bounding box center [85, 99] width 119 height 12
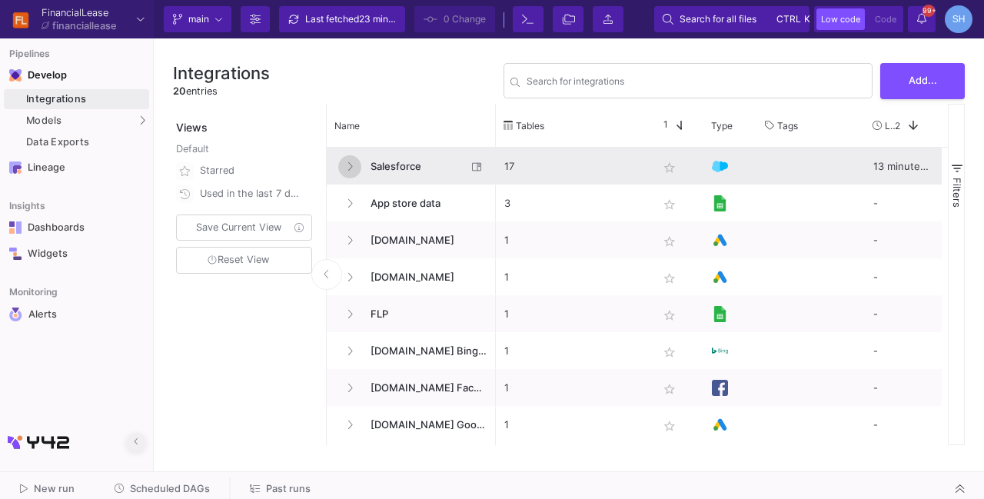
click at [344, 156] on button at bounding box center [349, 166] width 23 height 23
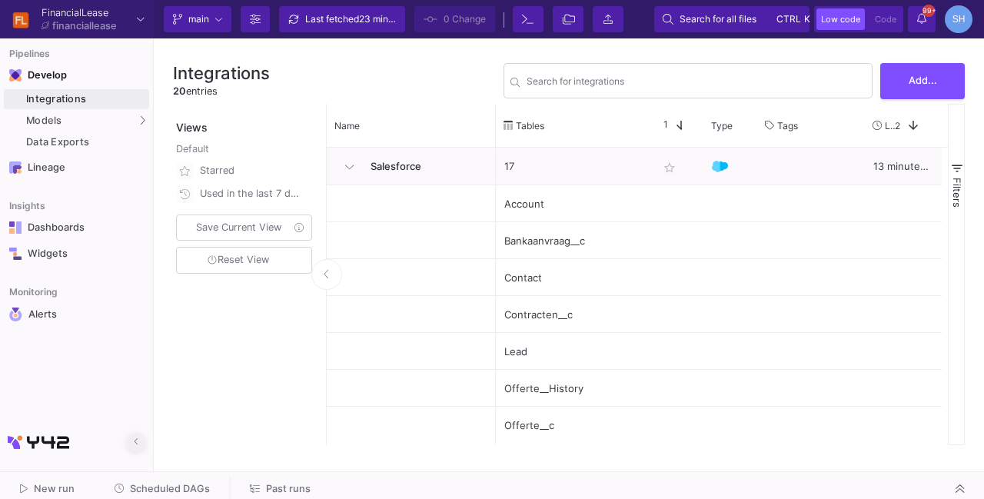
click at [959, 171] on span "button" at bounding box center [957, 168] width 14 height 14
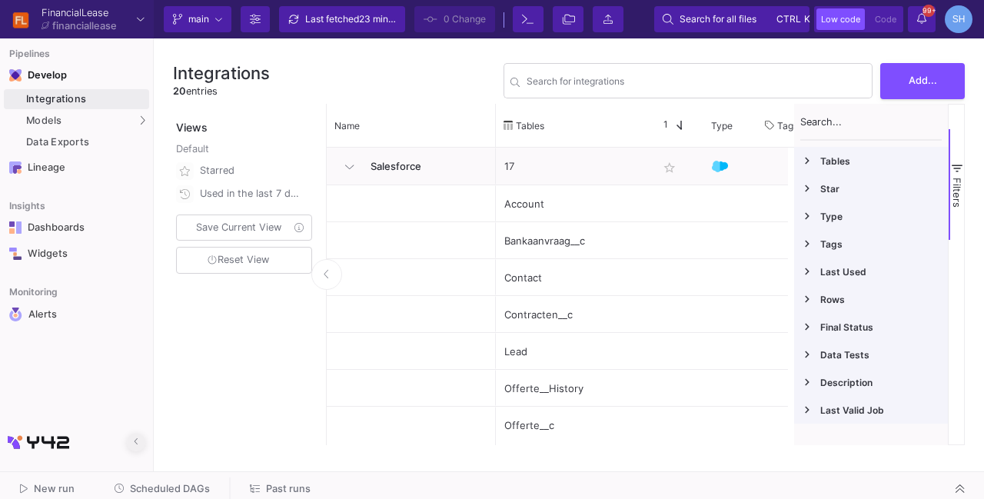
click at [808, 158] on span at bounding box center [807, 161] width 14 height 14
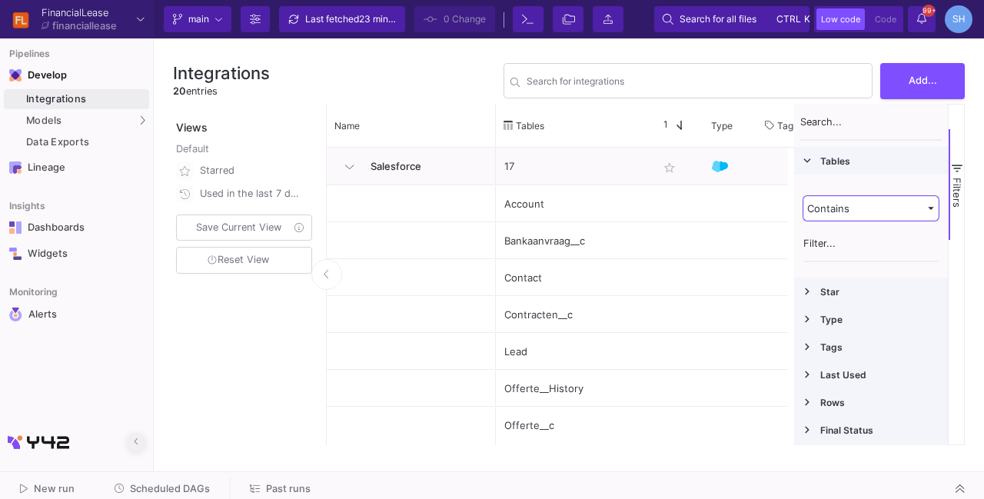
click at [836, 208] on div "Contains" at bounding box center [864, 208] width 114 height 12
click at [836, 245] on input "Filter Value" at bounding box center [870, 246] width 135 height 31
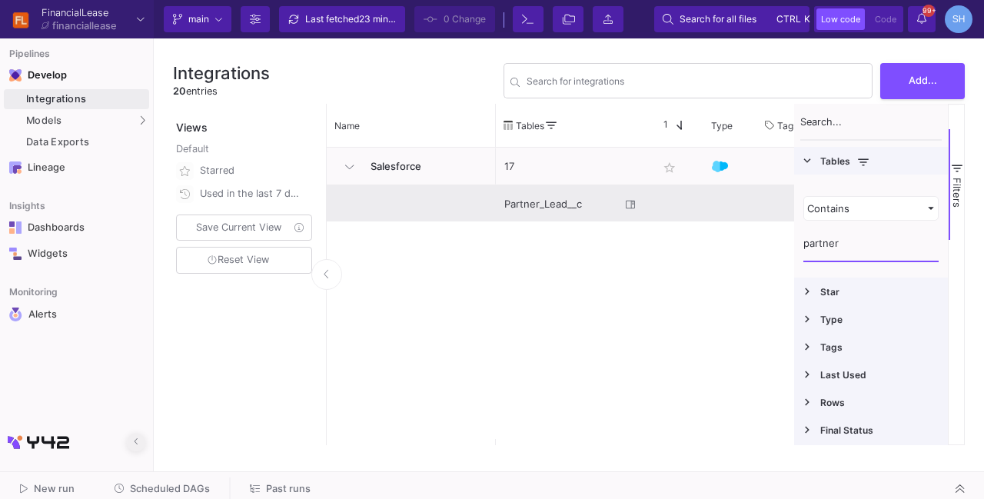
type input "partner"
click at [609, 191] on div "Partner_Lead__c" at bounding box center [562, 204] width 116 height 36
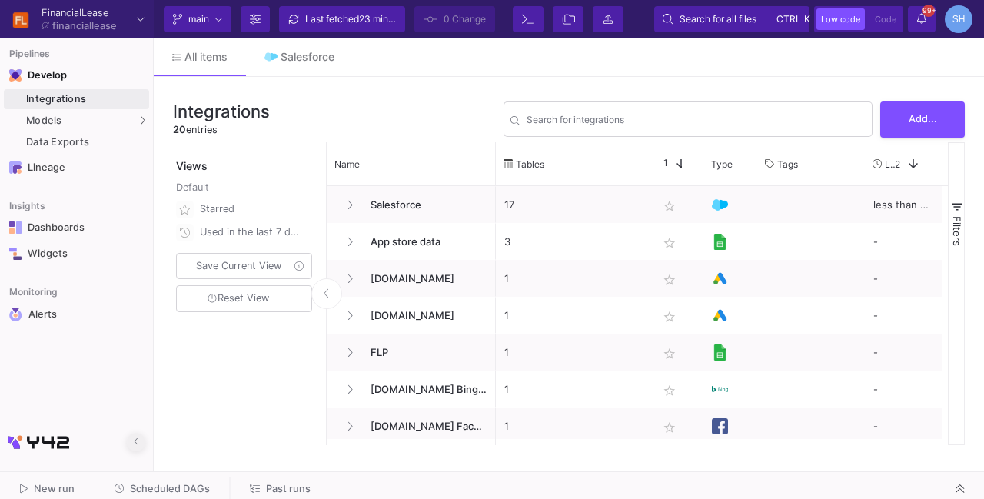
click at [964, 207] on button "Filters" at bounding box center [956, 223] width 15 height 111
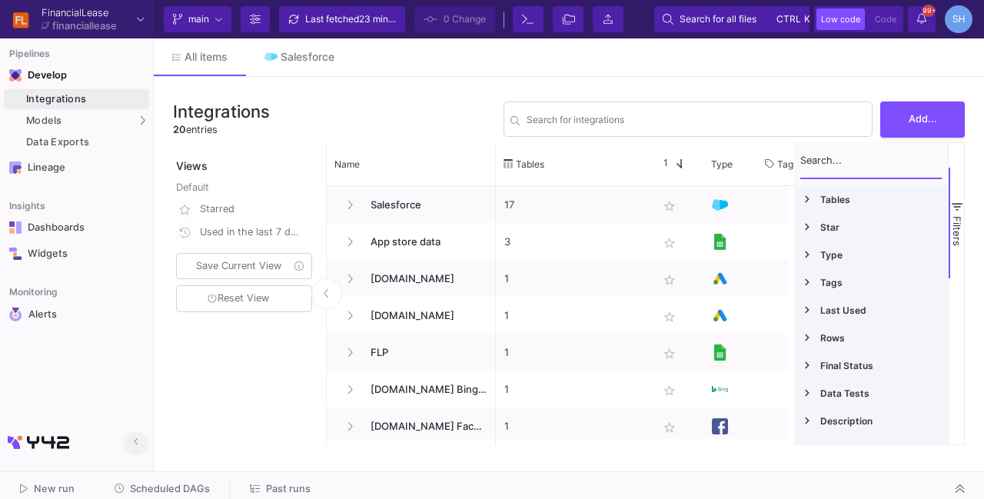
click at [871, 165] on input "Filter Columns Input" at bounding box center [870, 163] width 141 height 31
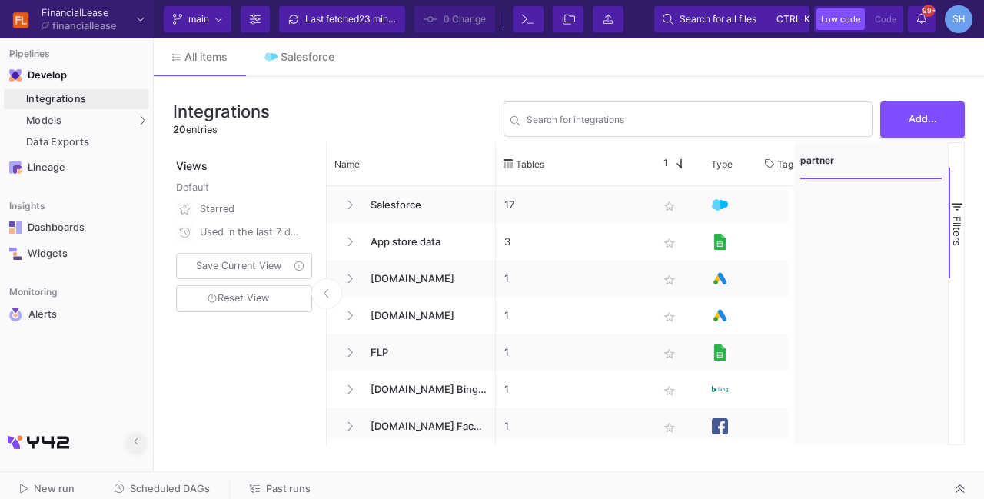
type input "partner"
click at [952, 207] on span "button" at bounding box center [957, 207] width 14 height 14
click at [953, 205] on span "button" at bounding box center [957, 207] width 14 height 14
click at [830, 159] on input "partner" at bounding box center [870, 163] width 141 height 31
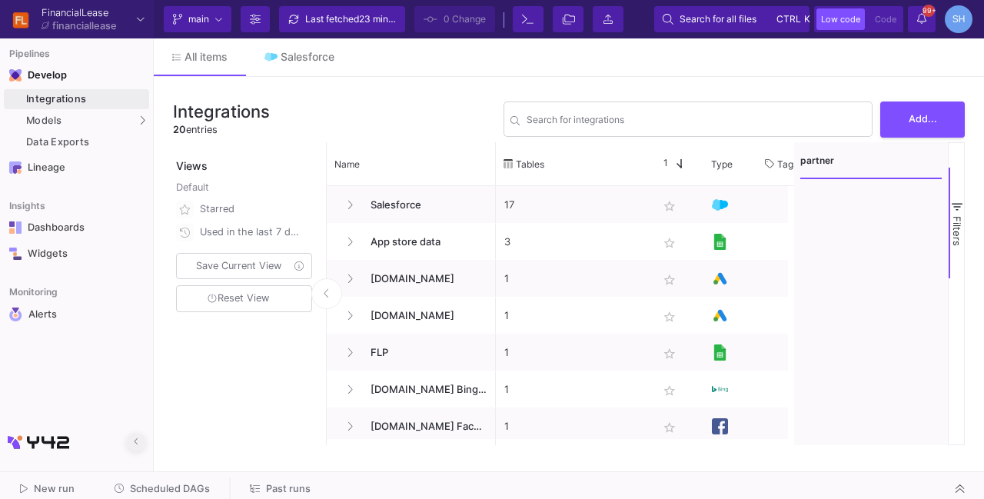
click at [830, 159] on input "partner" at bounding box center [870, 163] width 141 height 31
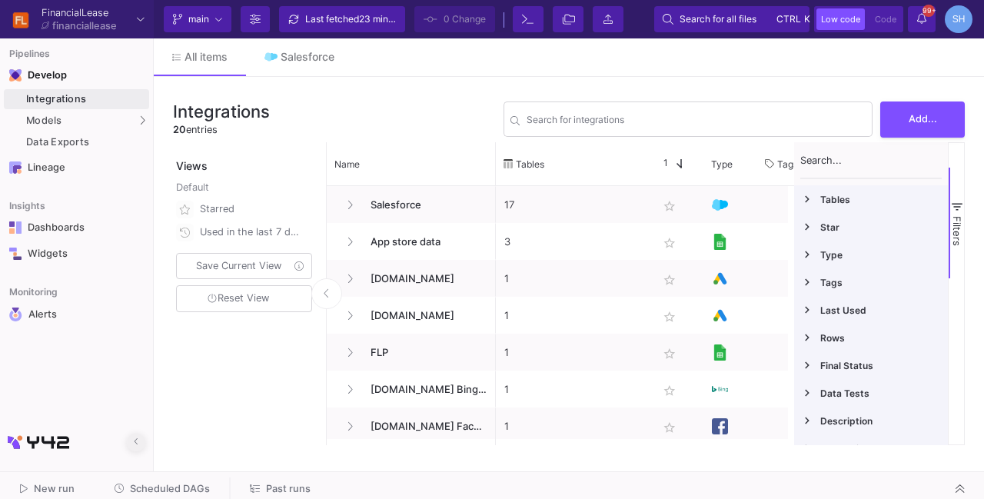
click at [809, 198] on span at bounding box center [807, 199] width 14 height 14
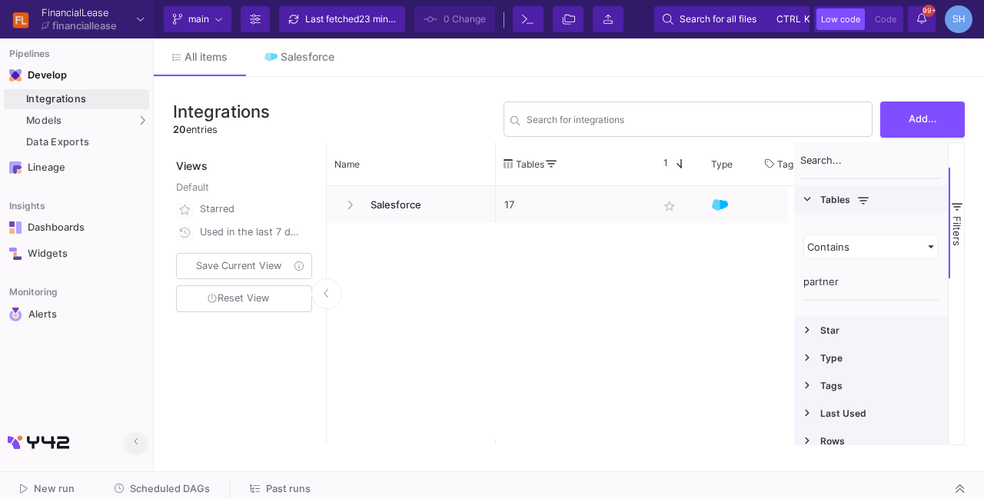
type input "partner"
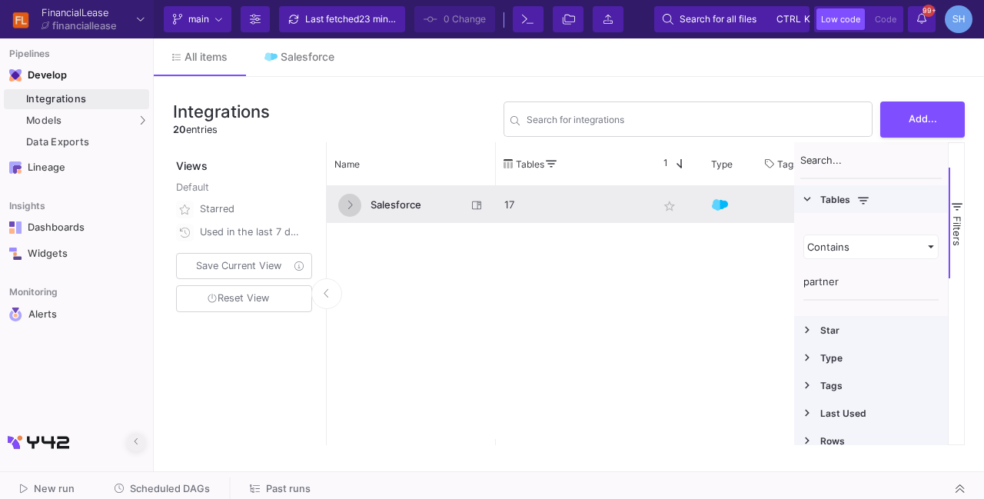
click at [352, 204] on button at bounding box center [349, 205] width 23 height 23
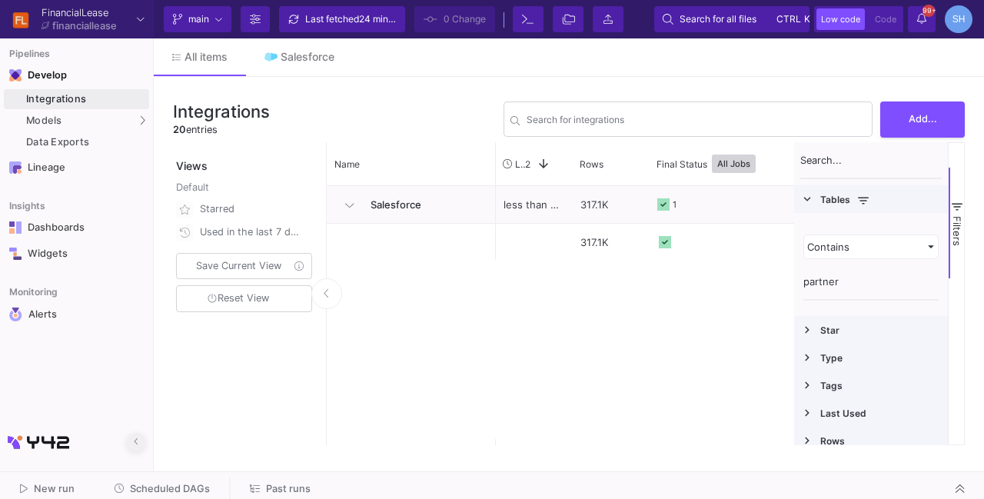
scroll to position [0, 414]
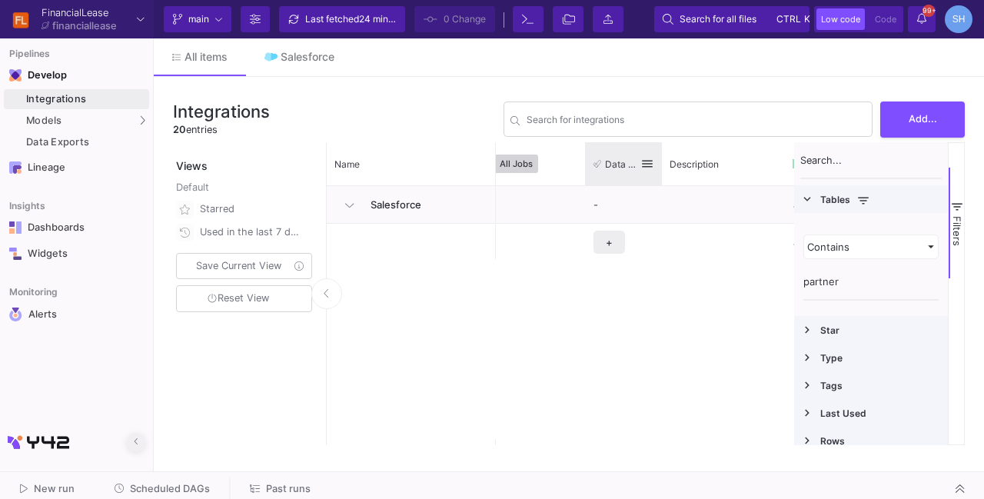
click at [647, 164] on span at bounding box center [647, 164] width 14 height 14
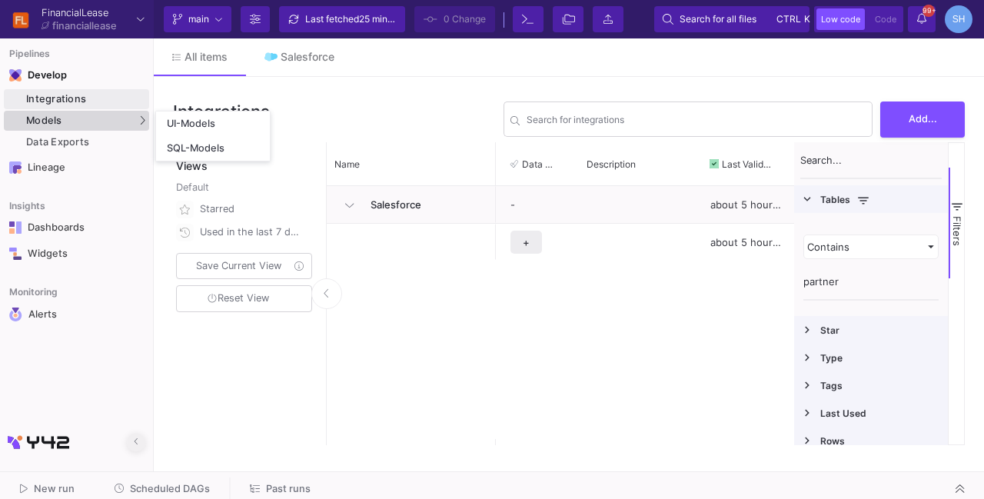
click at [82, 125] on div "Models" at bounding box center [76, 121] width 145 height 20
click at [194, 145] on div "SQL-Models" at bounding box center [196, 148] width 58 height 12
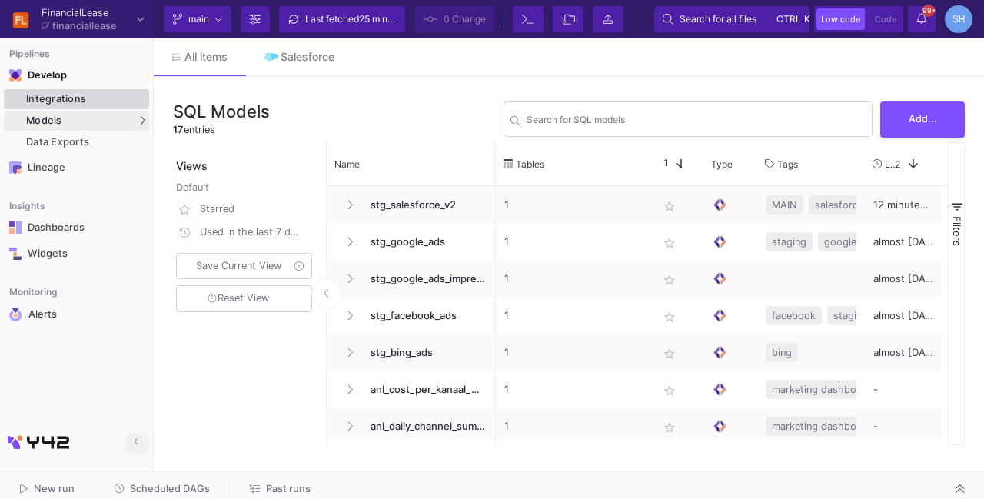
click at [42, 95] on div "Integrations" at bounding box center [85, 99] width 119 height 12
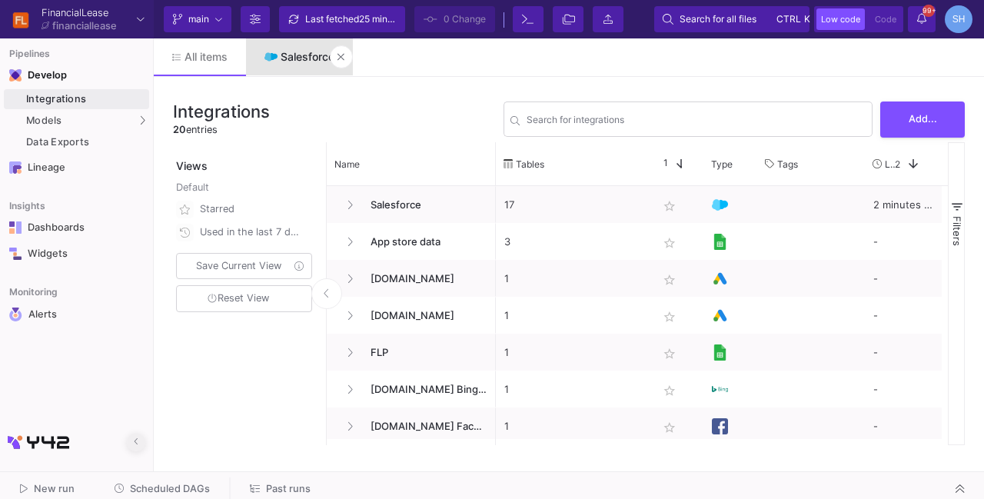
click at [314, 55] on div "Salesforce" at bounding box center [308, 57] width 54 height 12
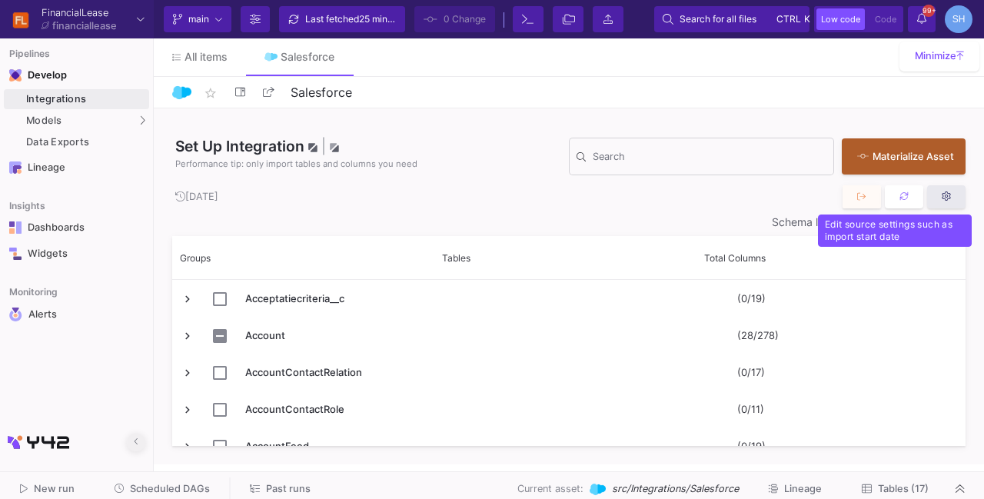
click at [949, 193] on icon at bounding box center [947, 196] width 10 height 10
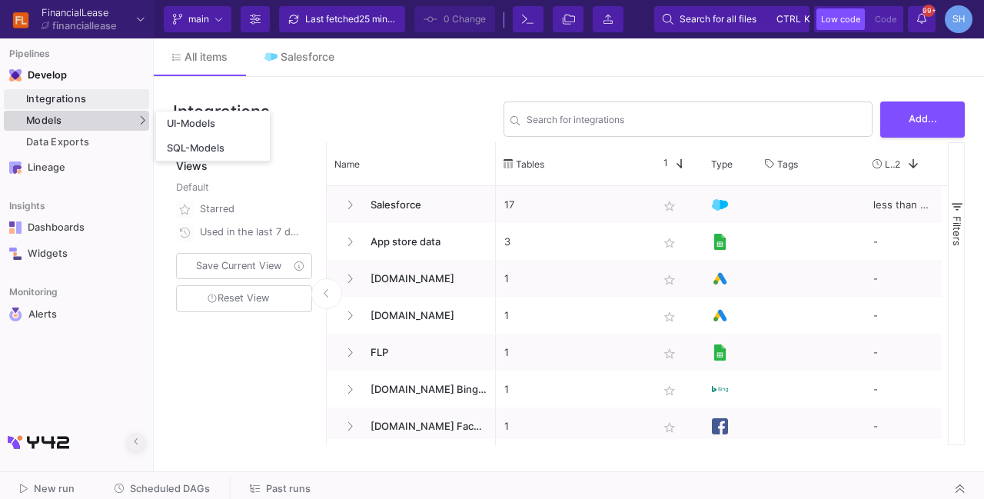
click at [67, 127] on div "Models" at bounding box center [76, 121] width 145 height 20
click at [175, 158] on link "SQL-Models" at bounding box center [213, 148] width 114 height 25
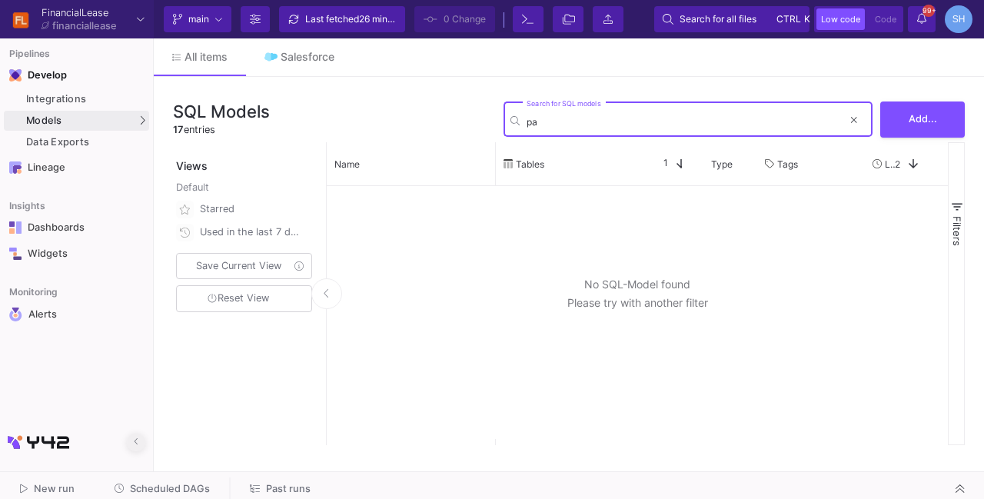
type input "p"
type input "l"
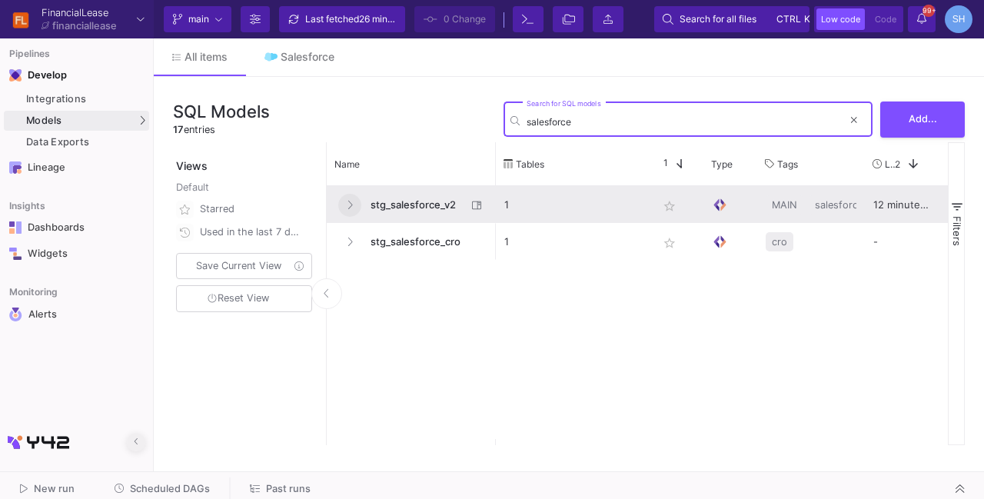
type input "salesforce"
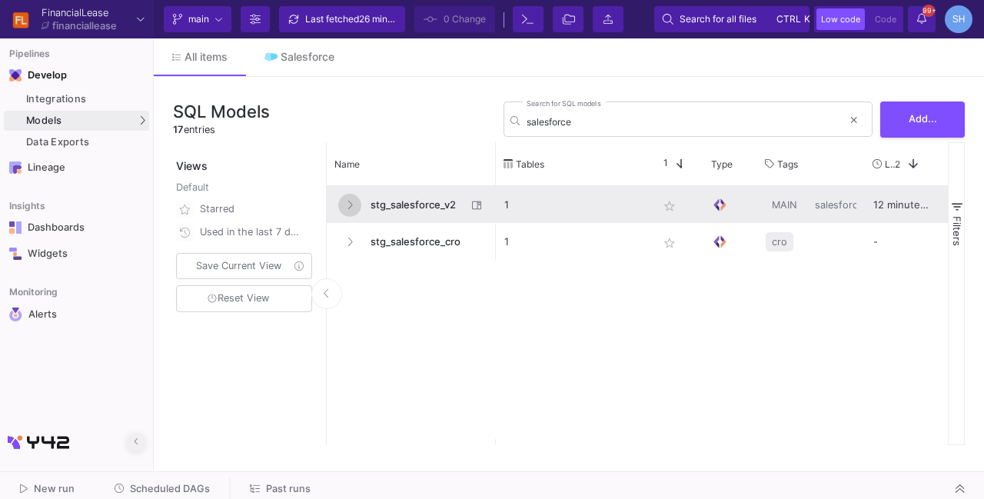
click at [352, 207] on button at bounding box center [349, 205] width 23 height 23
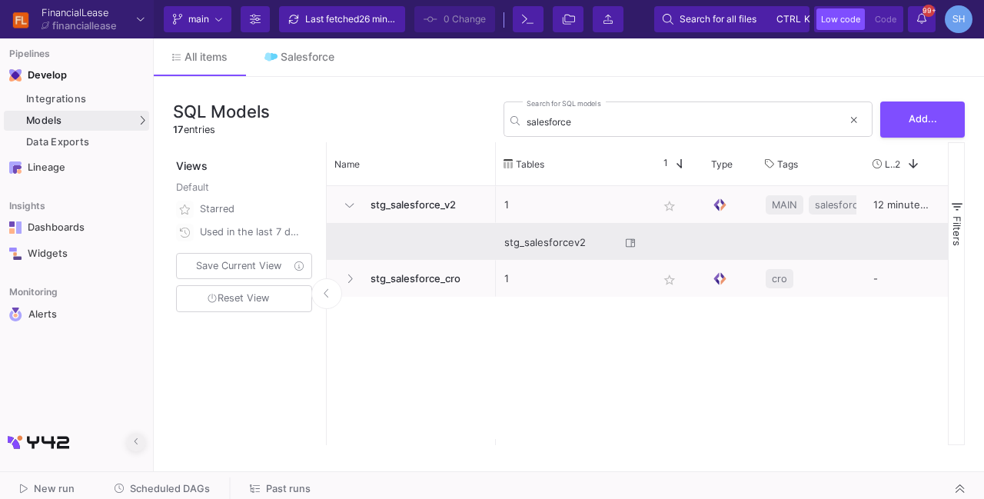
click at [524, 248] on div "stg_salesforcev2" at bounding box center [562, 242] width 116 height 36
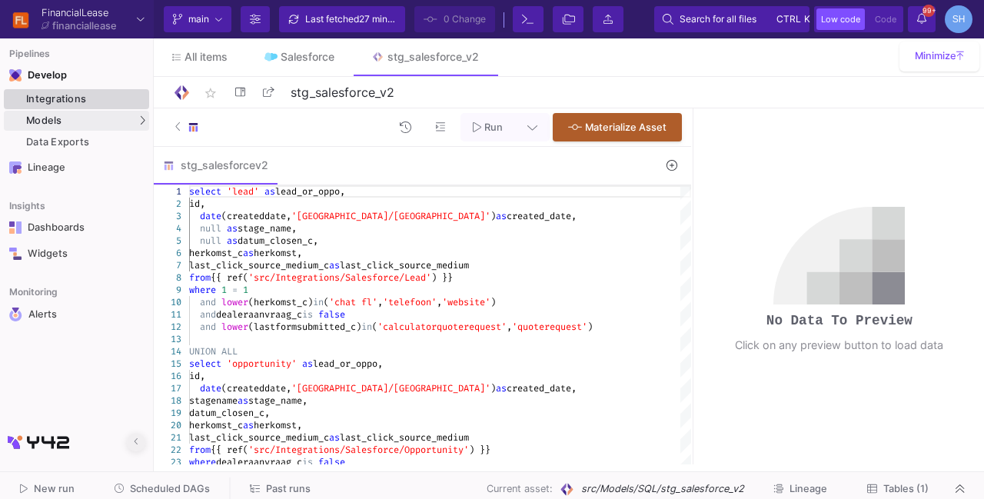
click at [73, 95] on div "Integrations" at bounding box center [85, 99] width 119 height 12
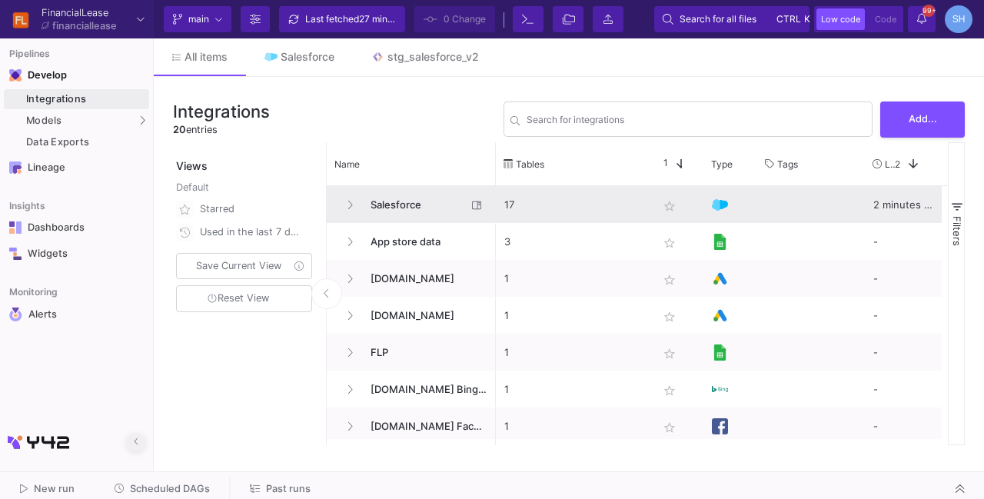
click at [365, 203] on span "Salesforce" at bounding box center [413, 205] width 105 height 36
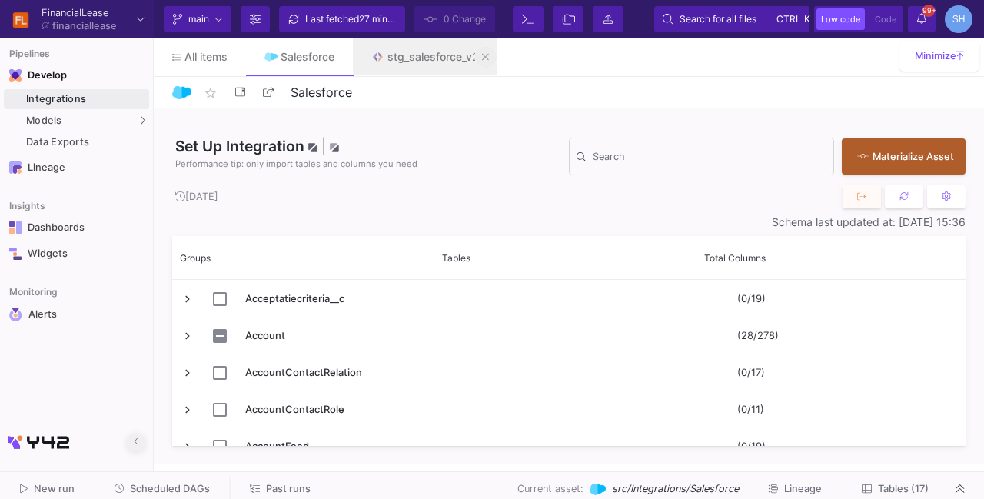
click at [486, 53] on icon at bounding box center [485, 57] width 7 height 11
click at [888, 19] on span "Code" at bounding box center [886, 19] width 22 height 11
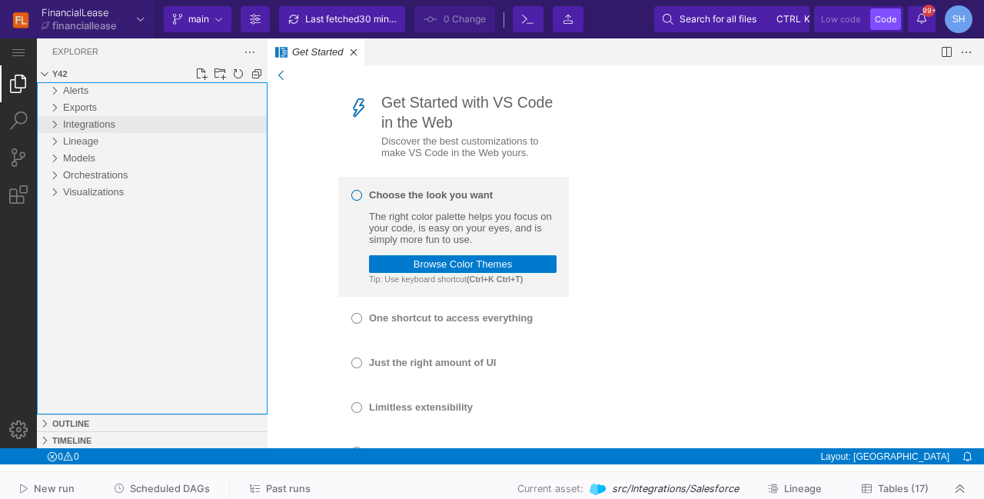
click at [95, 118] on span "Integrations" at bounding box center [89, 124] width 52 height 12
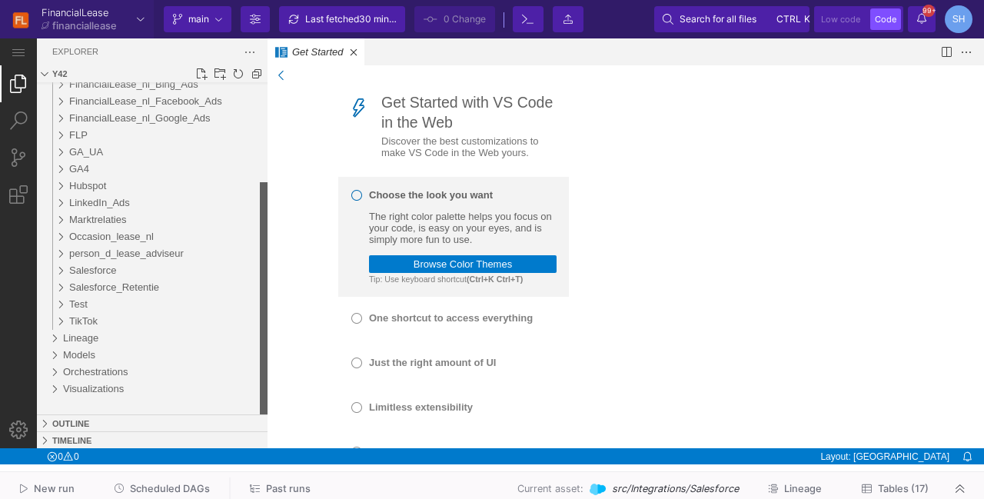
click at [260, 259] on div "Files Explorer" at bounding box center [264, 298] width 8 height 232
click at [132, 271] on div "Salesforce" at bounding box center [168, 270] width 198 height 17
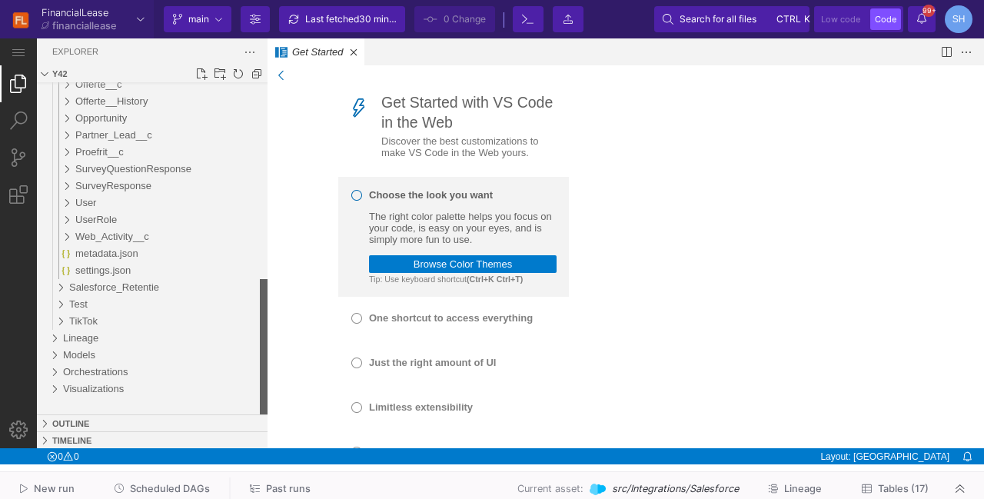
click at [260, 391] on div "Files Explorer" at bounding box center [264, 346] width 8 height 135
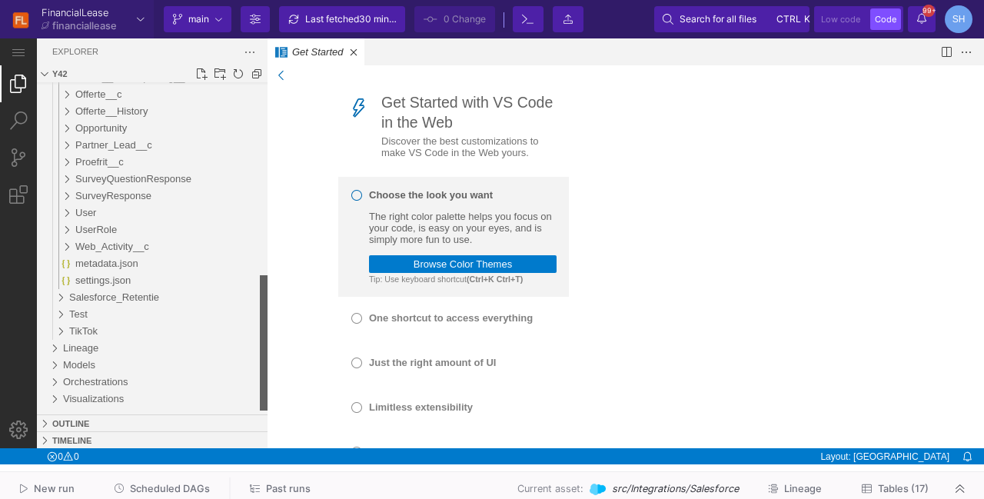
click at [264, 295] on div "Files Explorer" at bounding box center [264, 342] width 8 height 135
click at [58, 297] on div "Salesforce_Retentie" at bounding box center [56, 297] width 29 height 17
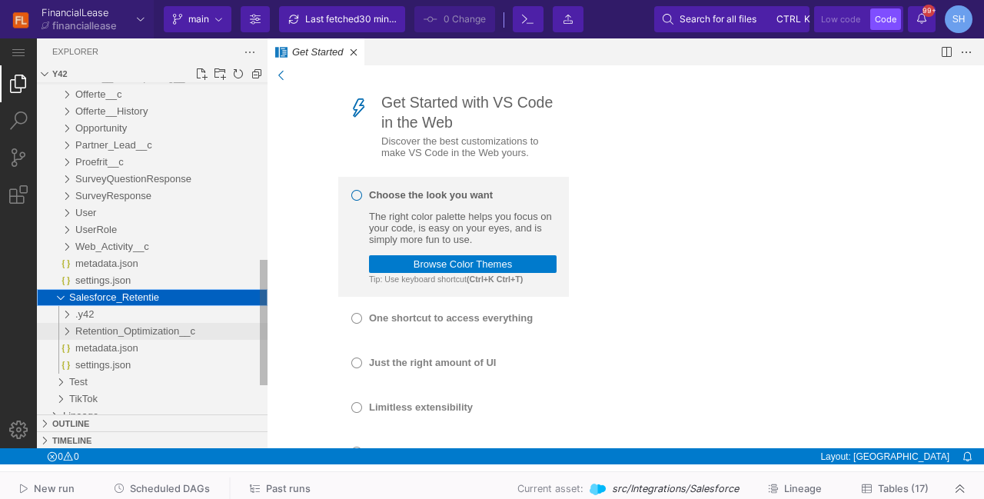
click at [68, 331] on div "Retention_Optimization__c" at bounding box center [59, 331] width 35 height 17
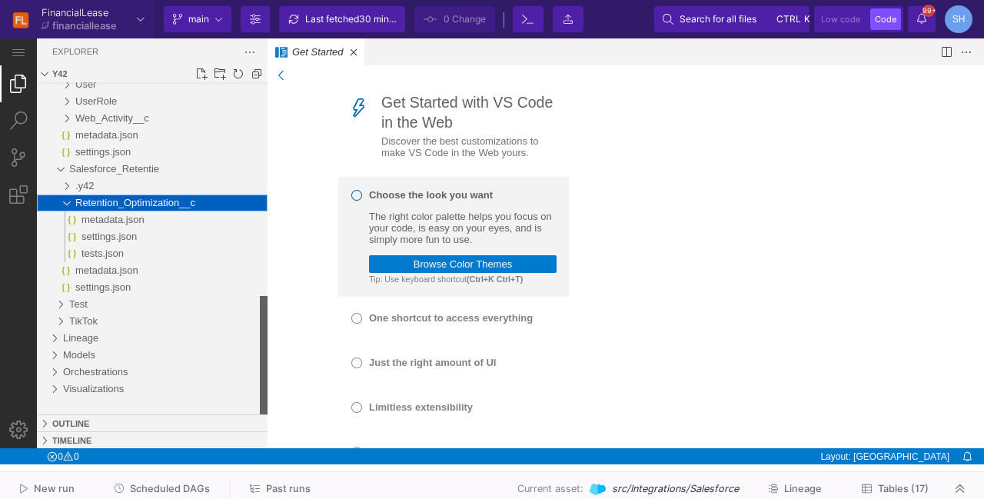
click at [260, 328] on div "Files Explorer" at bounding box center [264, 355] width 8 height 118
click at [131, 276] on span "metadata.json" at bounding box center [106, 270] width 63 height 12
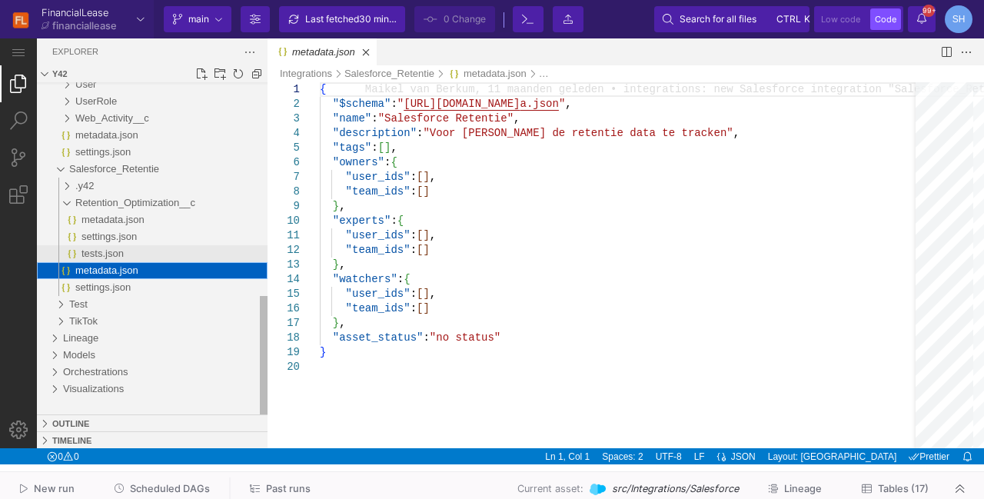
click at [122, 256] on div "tests.json" at bounding box center [174, 253] width 186 height 17
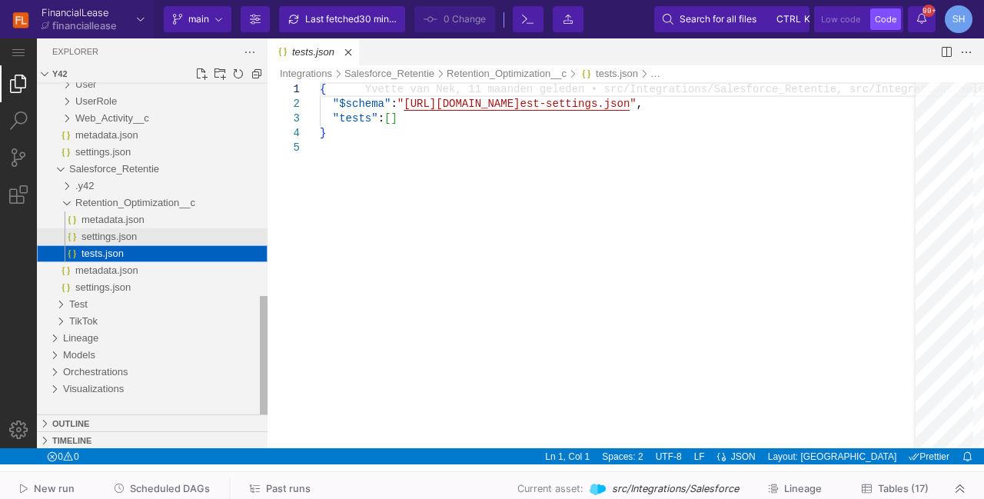
click at [125, 240] on span "settings.json" at bounding box center [108, 237] width 55 height 12
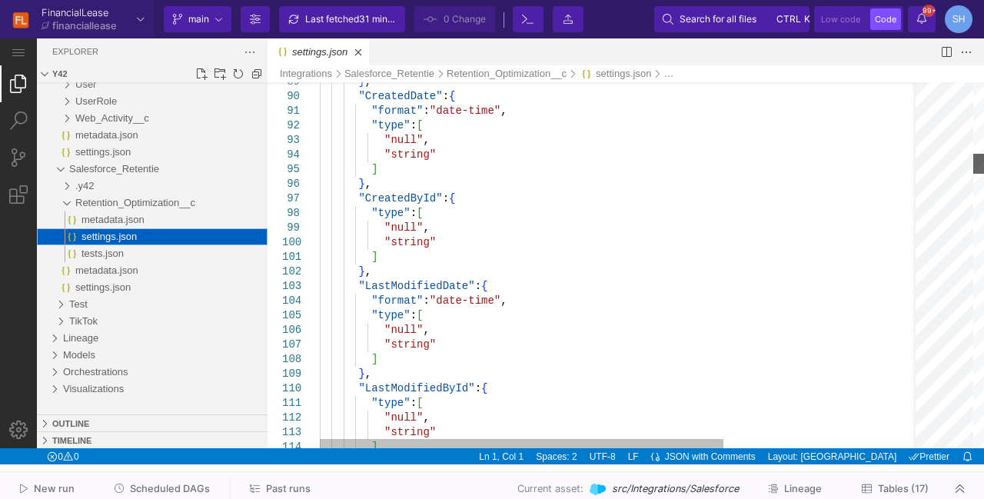
click at [973, 160] on div "settings.json, preview" at bounding box center [978, 164] width 11 height 20
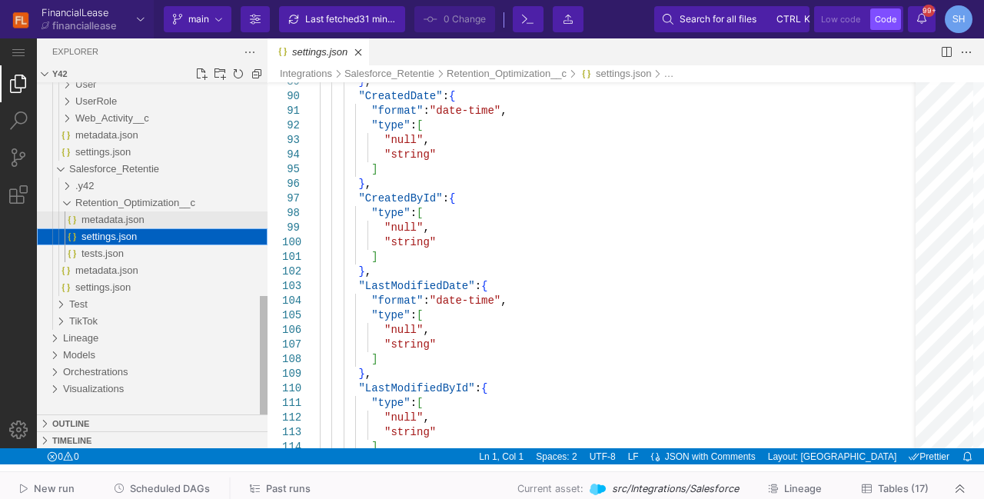
click at [126, 219] on span "metadata.json" at bounding box center [112, 220] width 63 height 12
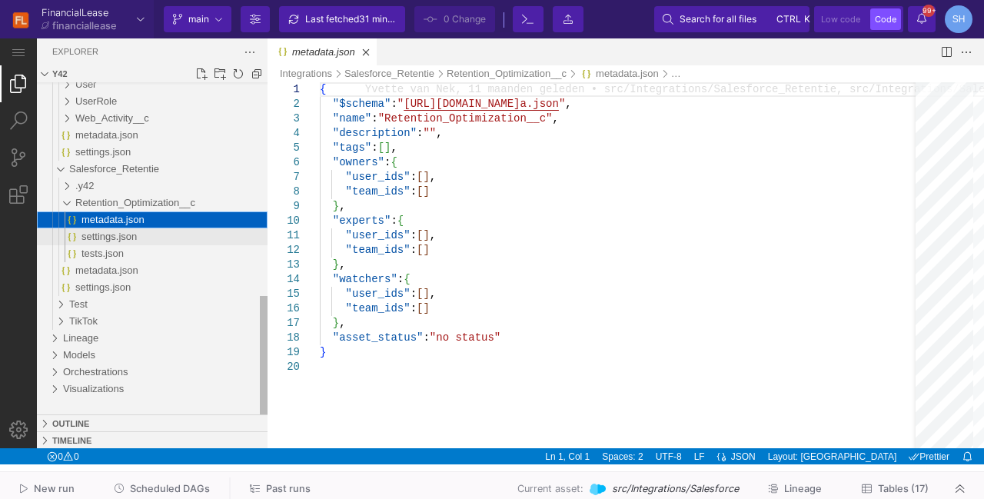
click at [123, 237] on span "settings.json" at bounding box center [108, 237] width 55 height 12
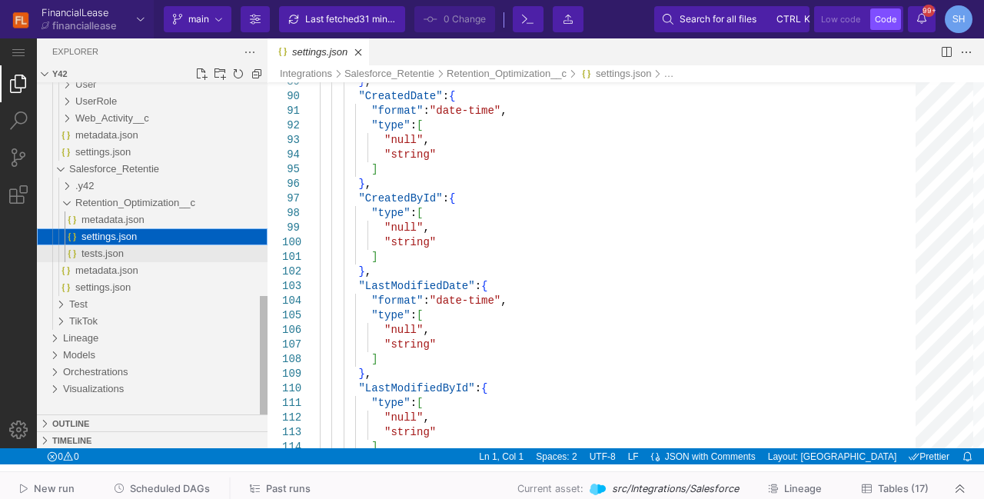
click at [154, 254] on div "tests.json" at bounding box center [174, 253] width 186 height 17
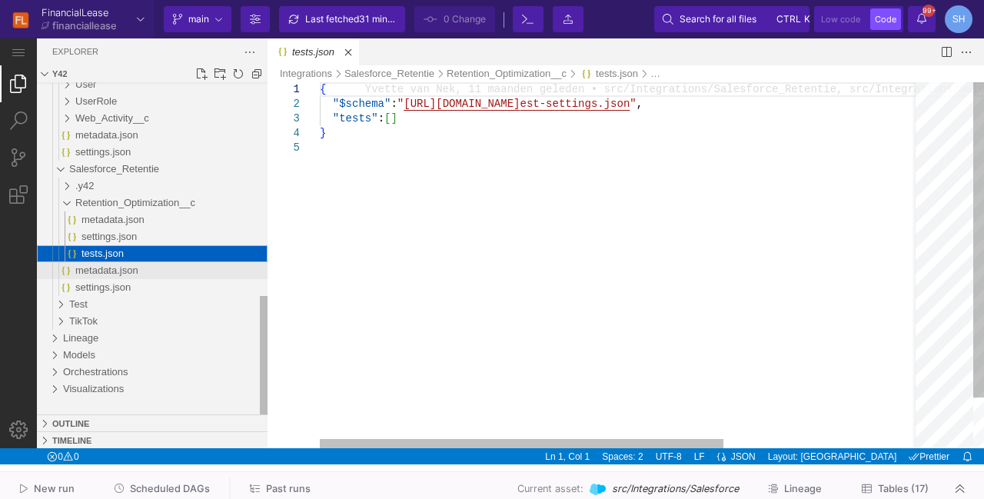
click at [142, 274] on div "metadata.json" at bounding box center [171, 270] width 192 height 17
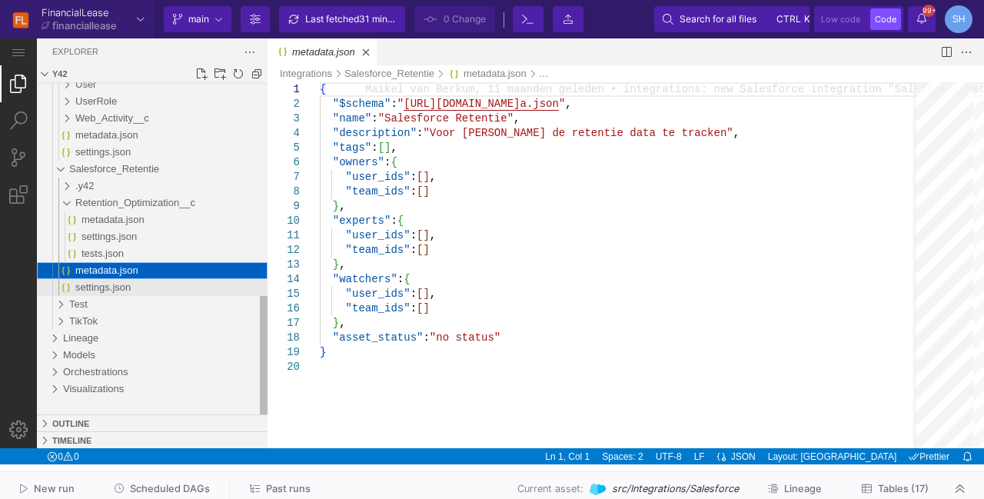
click at [136, 288] on div "settings.json" at bounding box center [171, 287] width 192 height 17
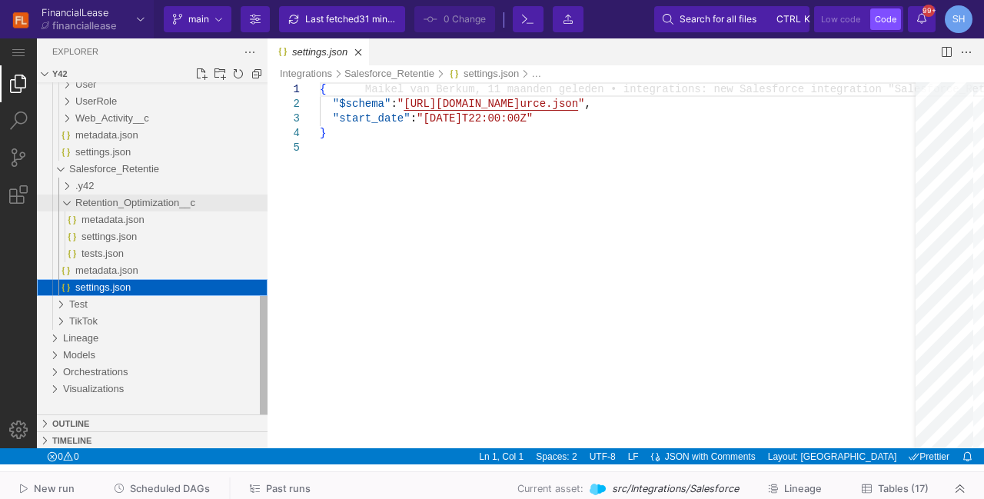
click at [171, 204] on span "Retention_Optimization__c" at bounding box center [135, 203] width 120 height 12
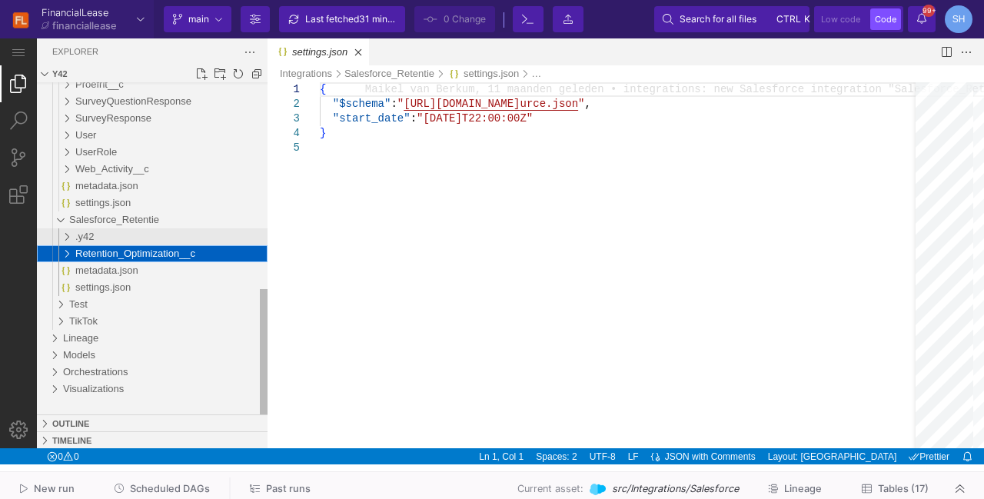
click at [71, 238] on div ".y42" at bounding box center [59, 236] width 35 height 17
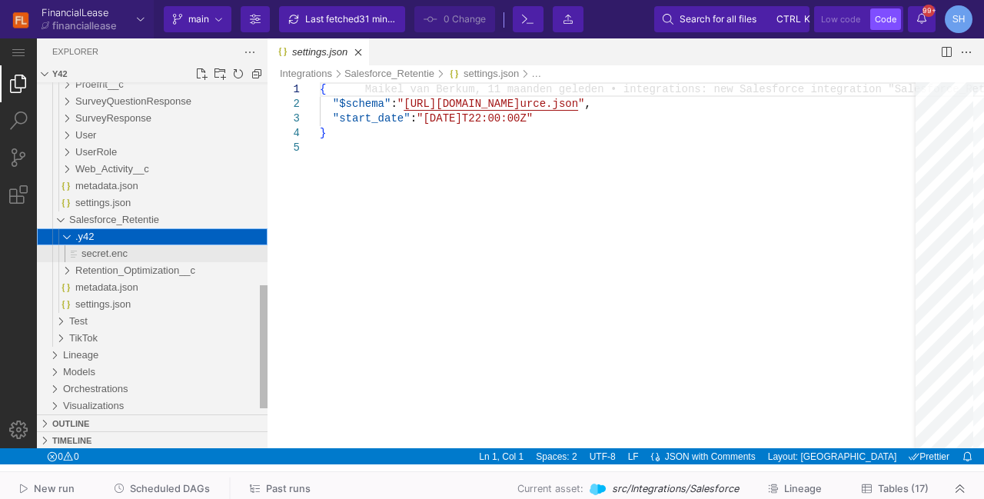
click at [116, 254] on span "secret.enc" at bounding box center [104, 254] width 46 height 12
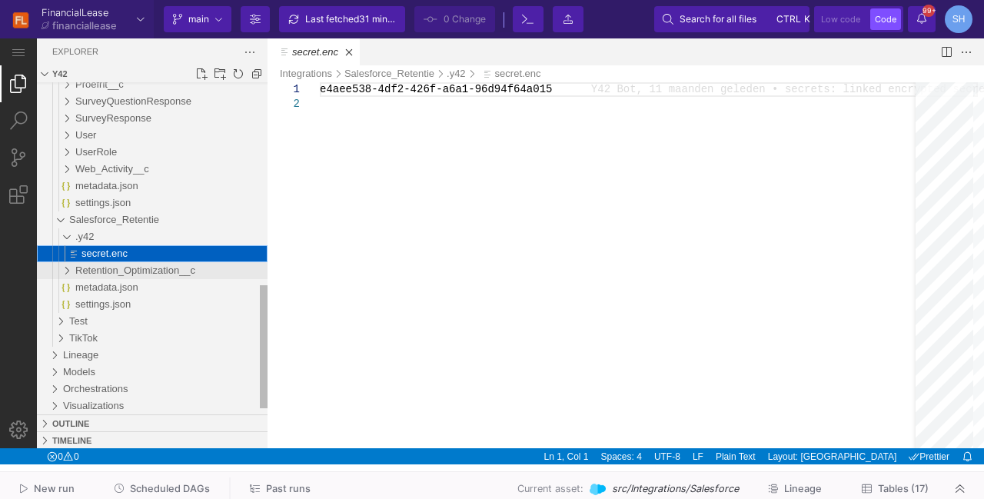
click at [116, 269] on span "Retention_Optimization__c" at bounding box center [135, 270] width 120 height 12
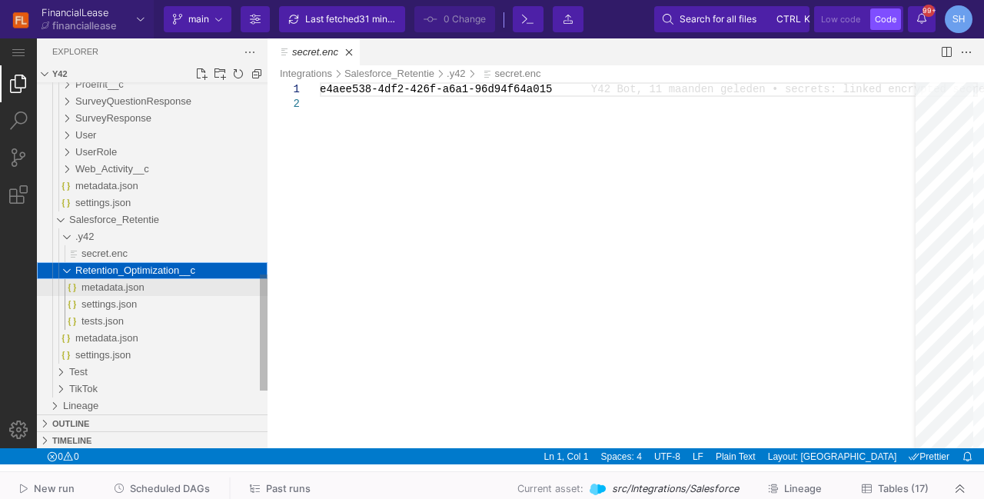
click at [120, 291] on span "metadata.json" at bounding box center [112, 287] width 63 height 12
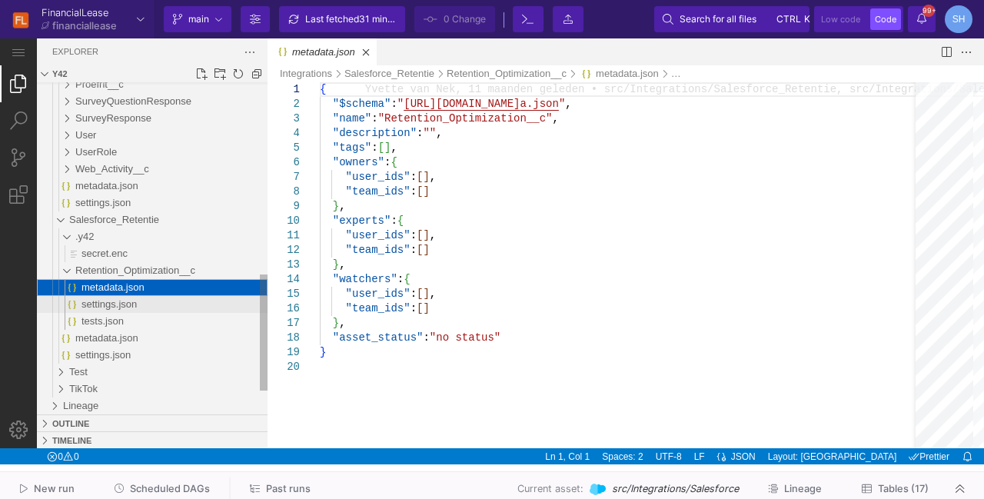
click at [120, 307] on span "settings.json" at bounding box center [108, 304] width 55 height 12
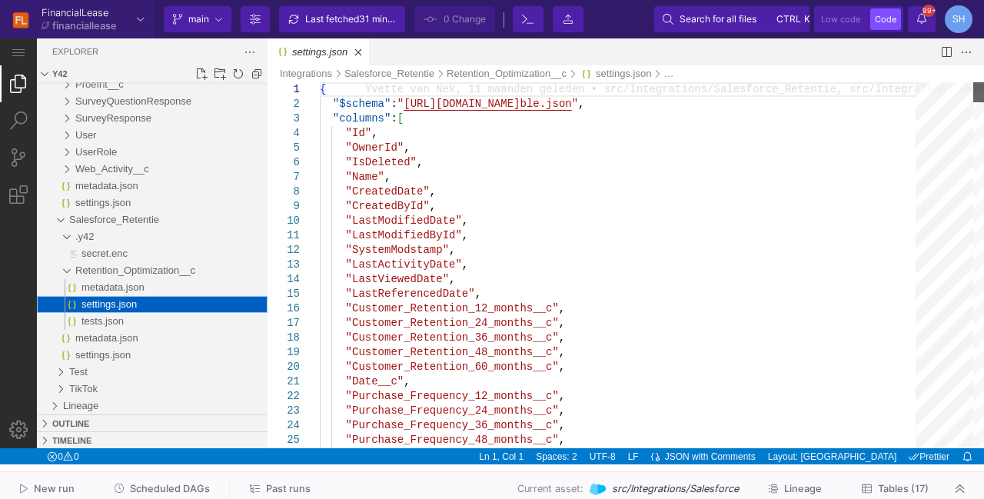
click at [983, 82] on div "settings.json, preview" at bounding box center [978, 92] width 11 height 20
click at [65, 221] on div "Salesforce_Retentie" at bounding box center [56, 219] width 29 height 17
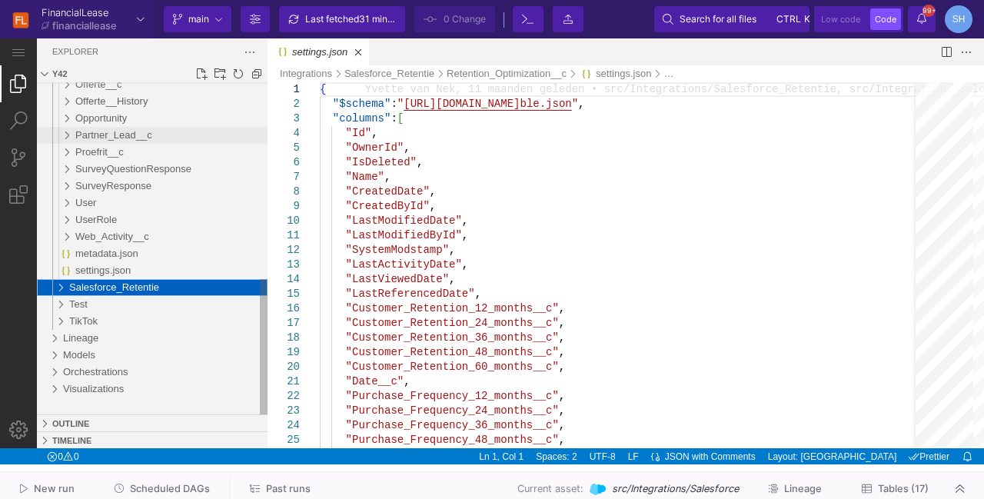
click at [64, 138] on div "Partner_Lead__c" at bounding box center [59, 135] width 35 height 17
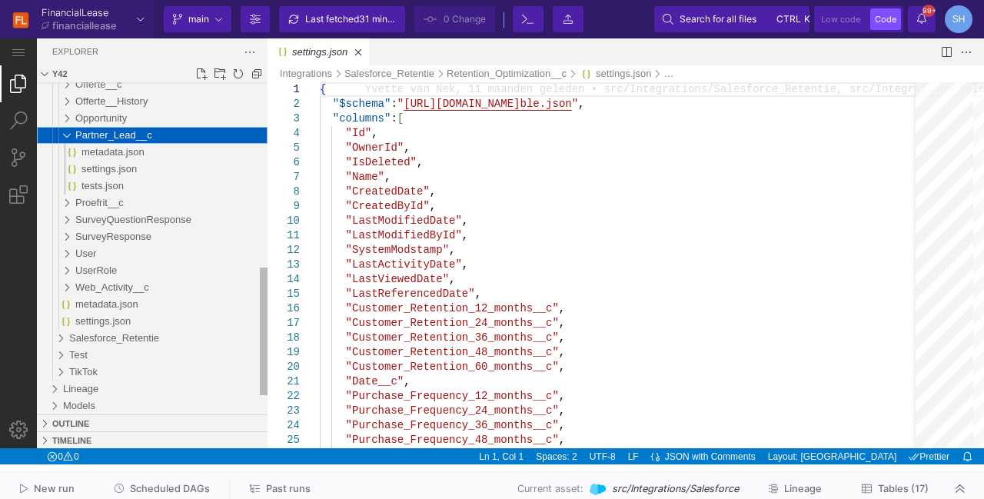
click at [138, 139] on span "Partner_Lead__c" at bounding box center [113, 135] width 77 height 12
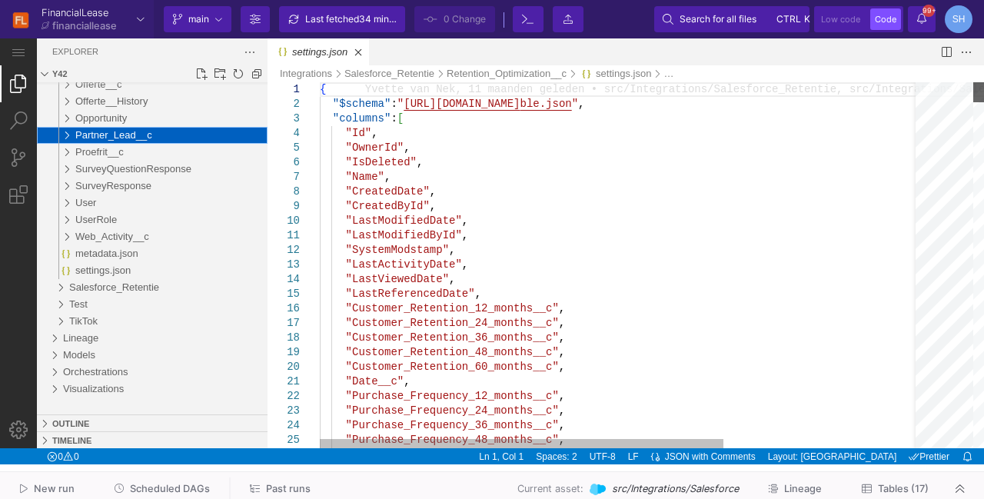
click at [981, 82] on div "settings.json, preview" at bounding box center [978, 92] width 11 height 20
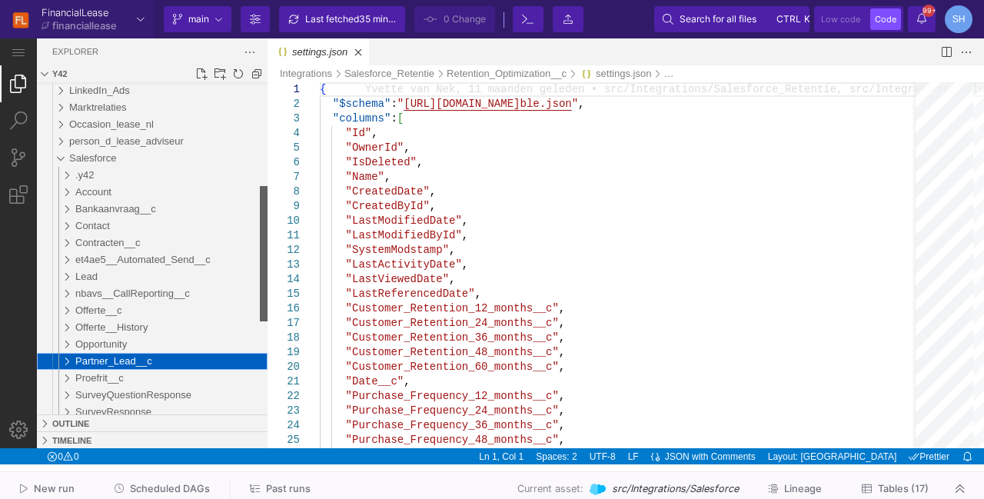
click at [264, 203] on div "Files Explorer" at bounding box center [264, 253] width 8 height 135
click at [115, 158] on div "Salesforce" at bounding box center [168, 158] width 198 height 17
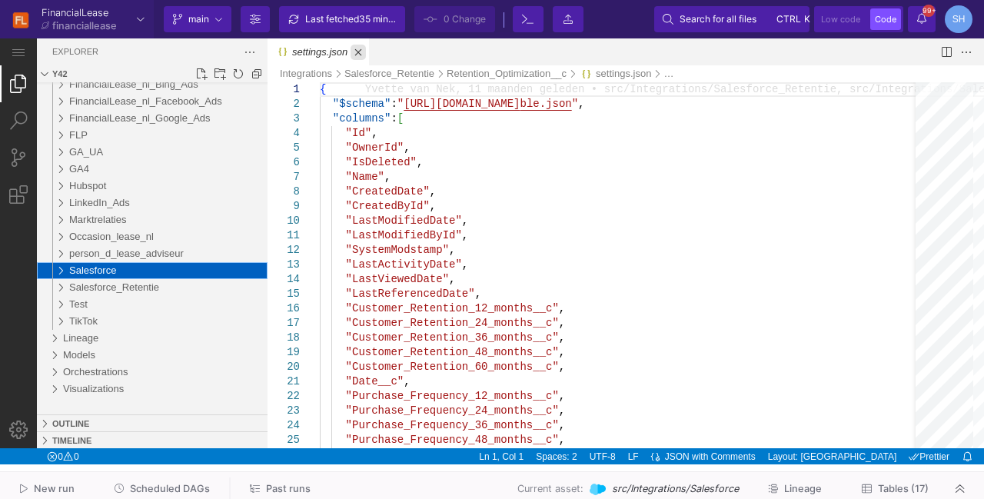
click at [353, 55] on link "Close (Ctrl+F4)" at bounding box center [358, 52] width 15 height 15
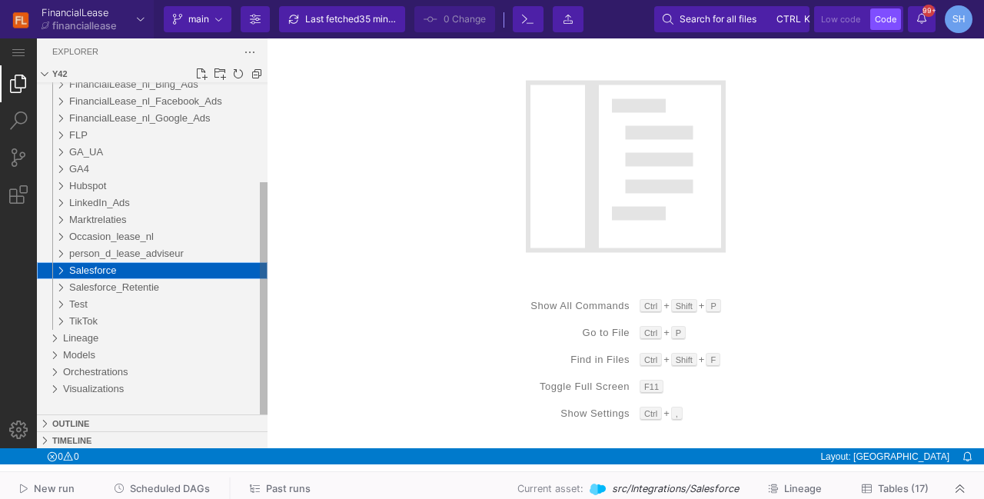
click at [63, 271] on div "Salesforce" at bounding box center [56, 270] width 29 height 17
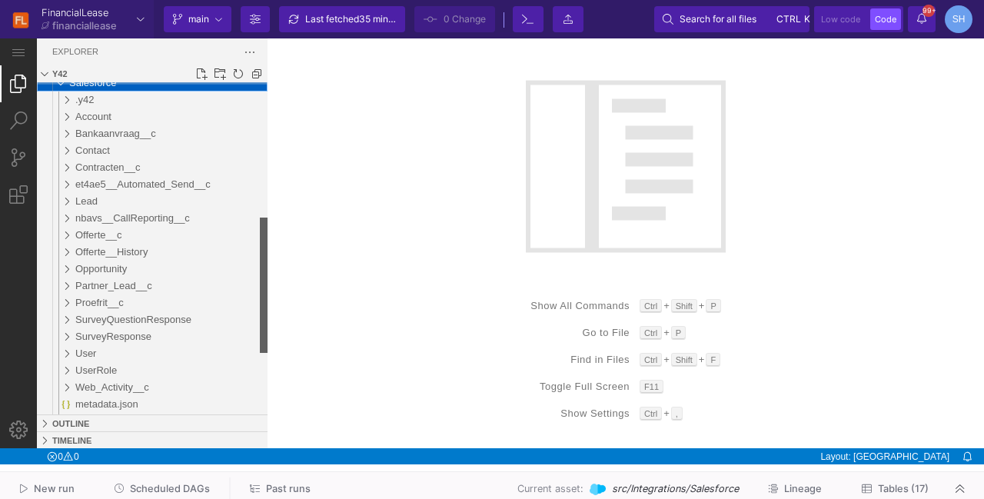
click at [268, 286] on div "Files Explorer" at bounding box center [264, 285] width 8 height 135
click at [70, 285] on div "Partner_Lead__c" at bounding box center [59, 285] width 35 height 17
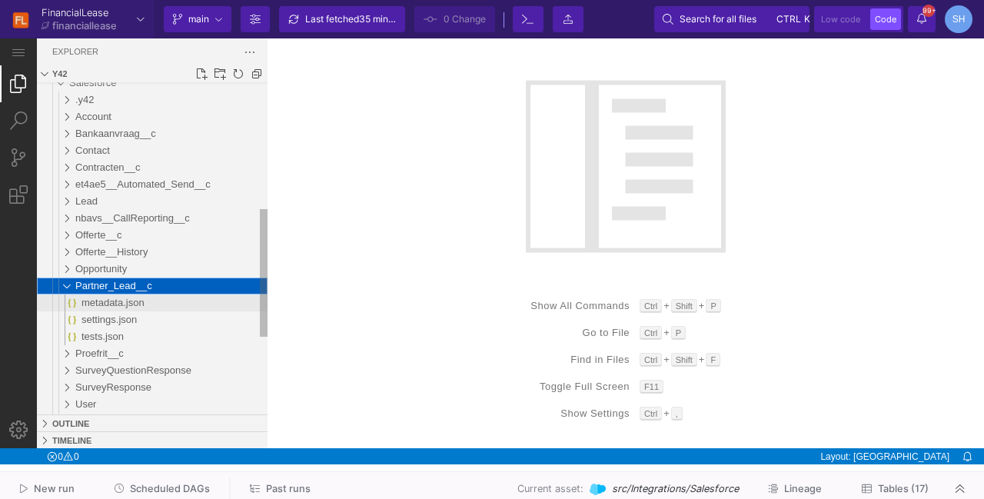
click at [126, 301] on span "metadata.json" at bounding box center [112, 303] width 63 height 12
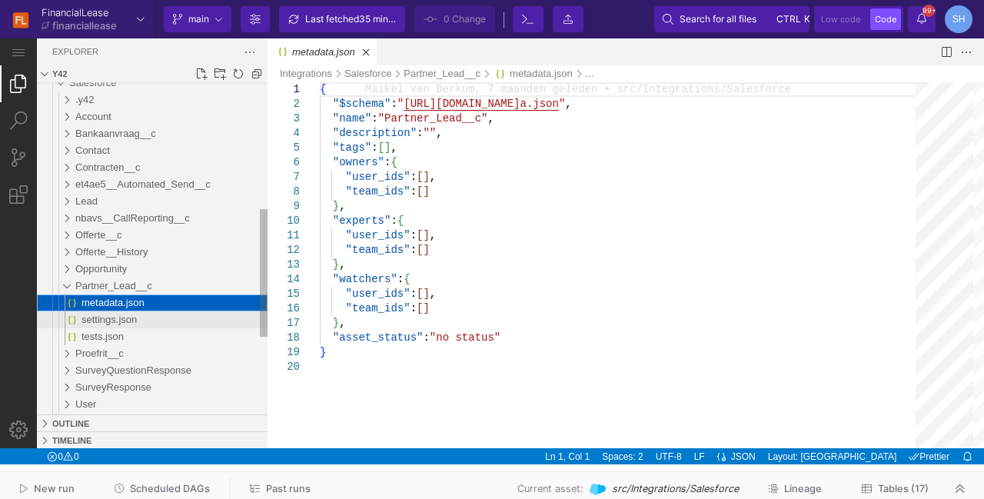
click at [122, 320] on span "settings.json" at bounding box center [108, 320] width 55 height 12
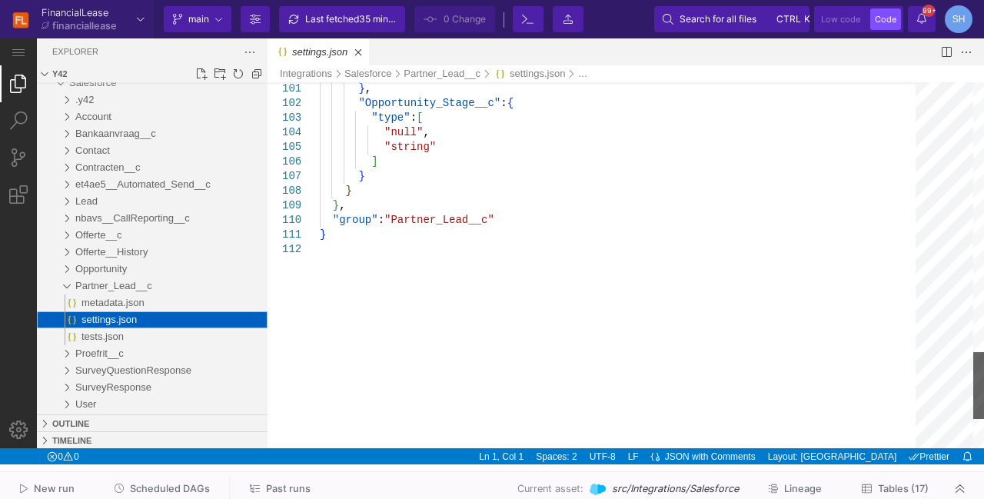
click at [983, 412] on div "settings.json, preview" at bounding box center [978, 385] width 11 height 67
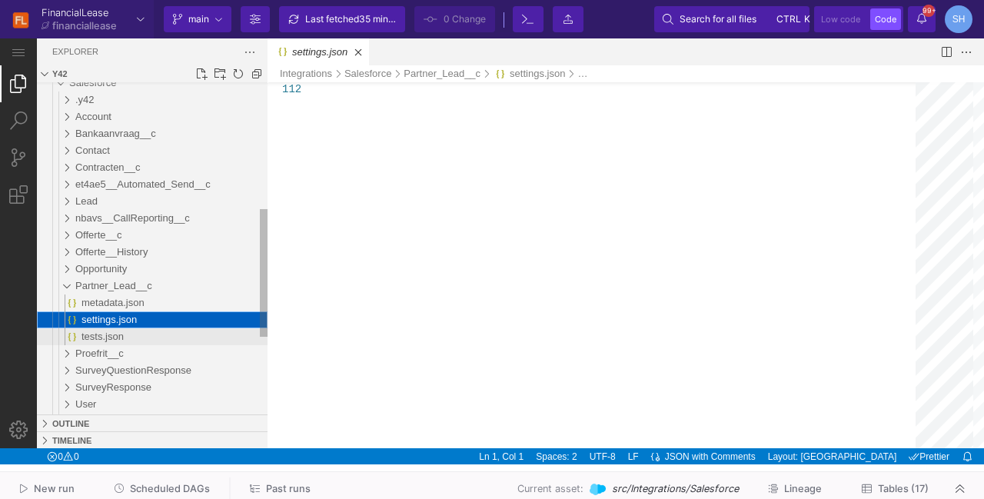
click at [138, 337] on div "tests.json" at bounding box center [174, 336] width 186 height 17
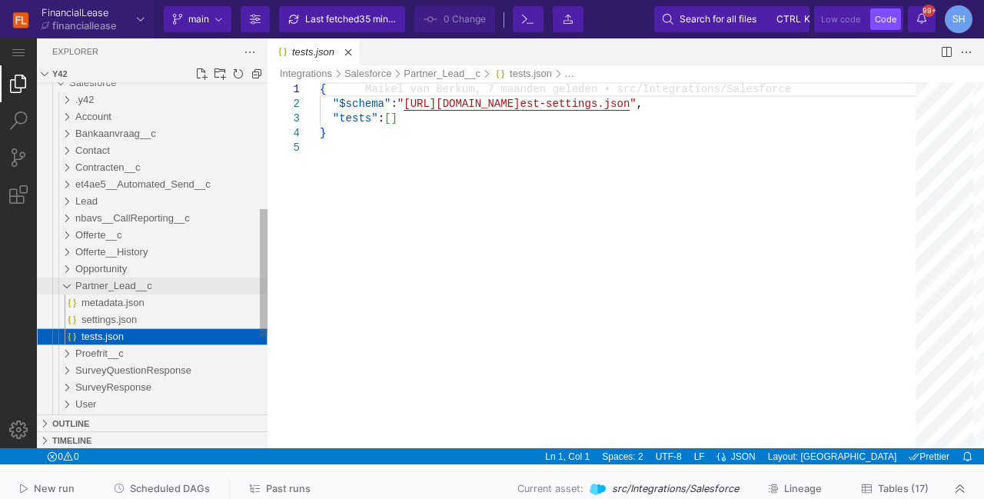
click at [103, 293] on div "Partner_Lead__c" at bounding box center [171, 285] width 192 height 17
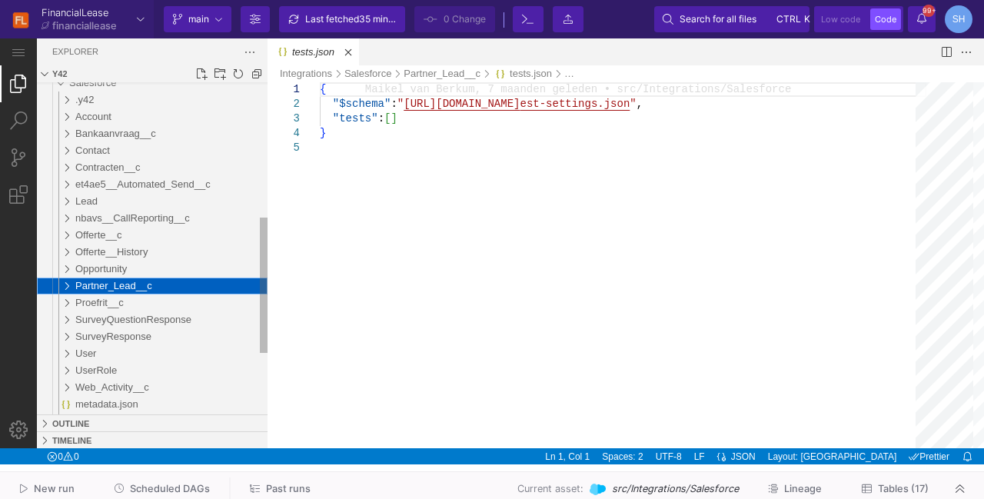
click at [64, 284] on div "Partner_Lead__c" at bounding box center [59, 285] width 35 height 17
click at [98, 299] on span "metadata.json" at bounding box center [112, 303] width 63 height 12
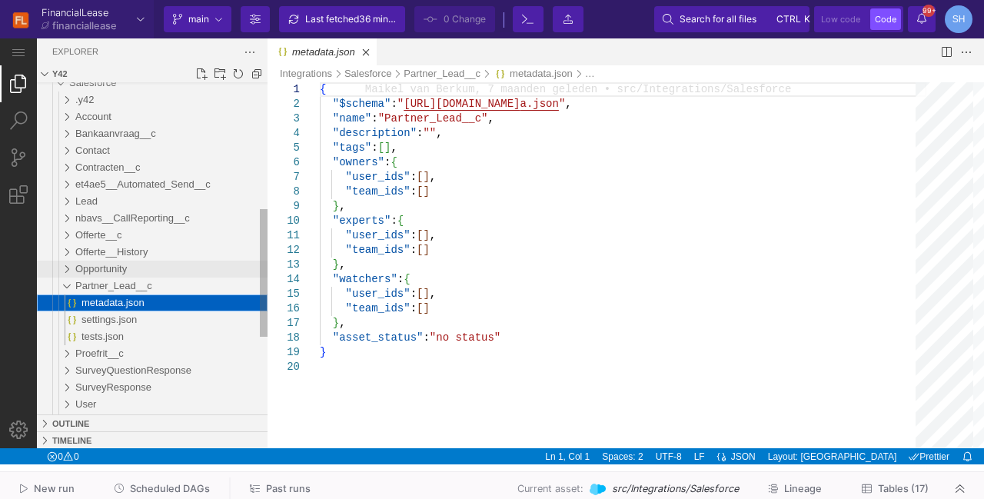
click at [69, 266] on div "Opportunity" at bounding box center [59, 269] width 35 height 17
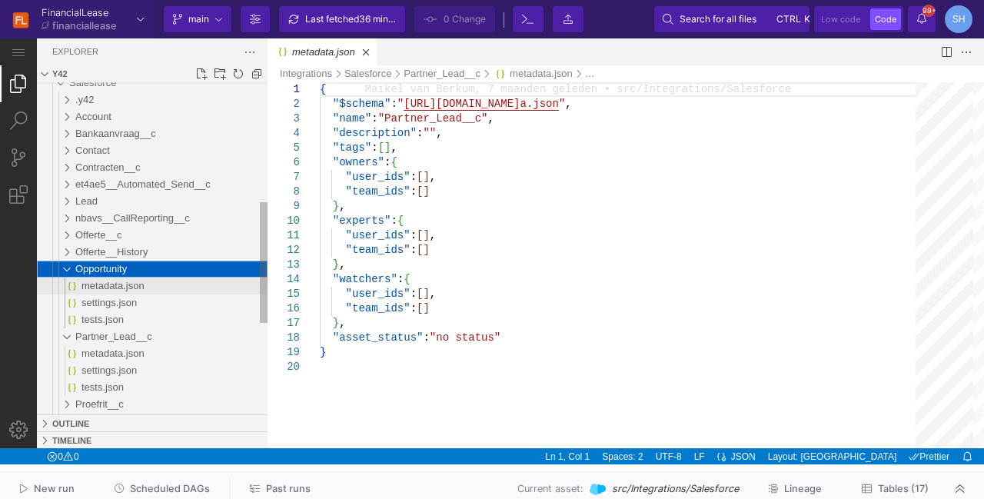
click at [80, 283] on div "metadata.json" at bounding box center [166, 285] width 203 height 17
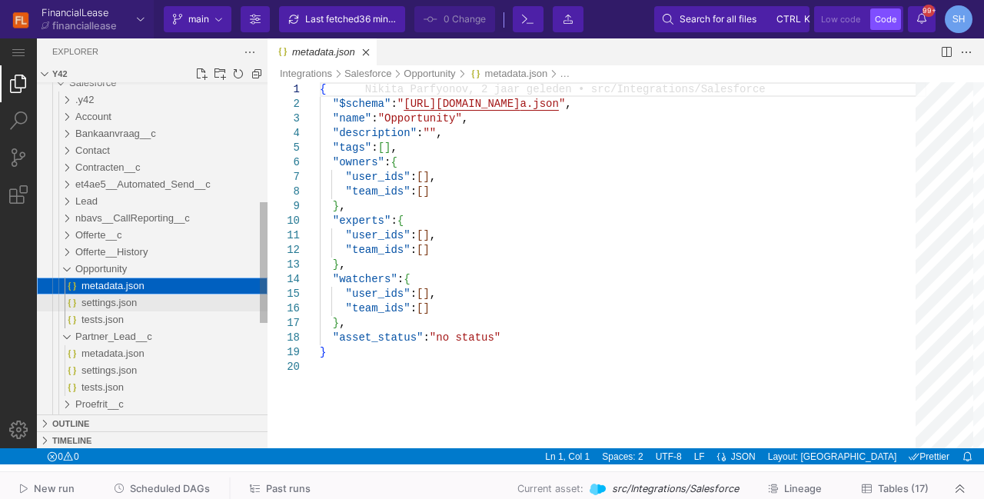
click at [100, 300] on span "settings.json" at bounding box center [108, 303] width 55 height 12
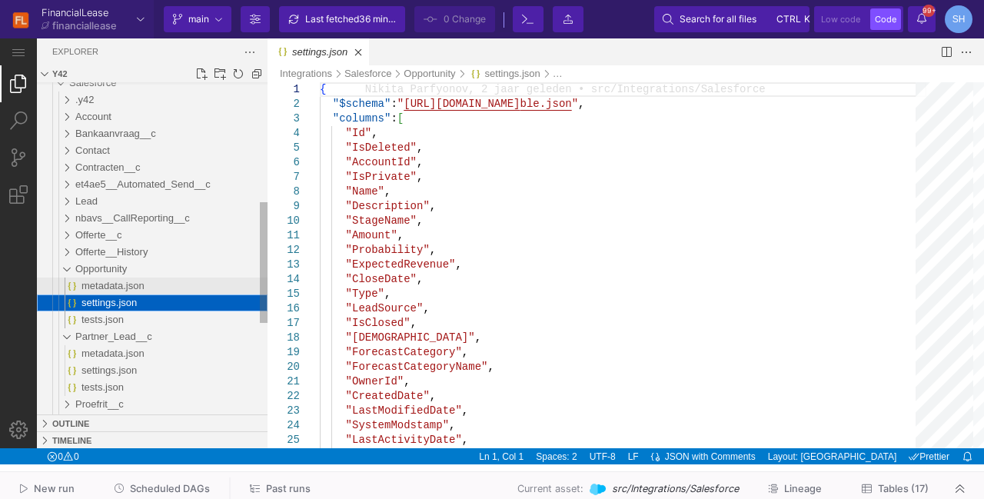
click at [111, 287] on span "metadata.json" at bounding box center [112, 286] width 63 height 12
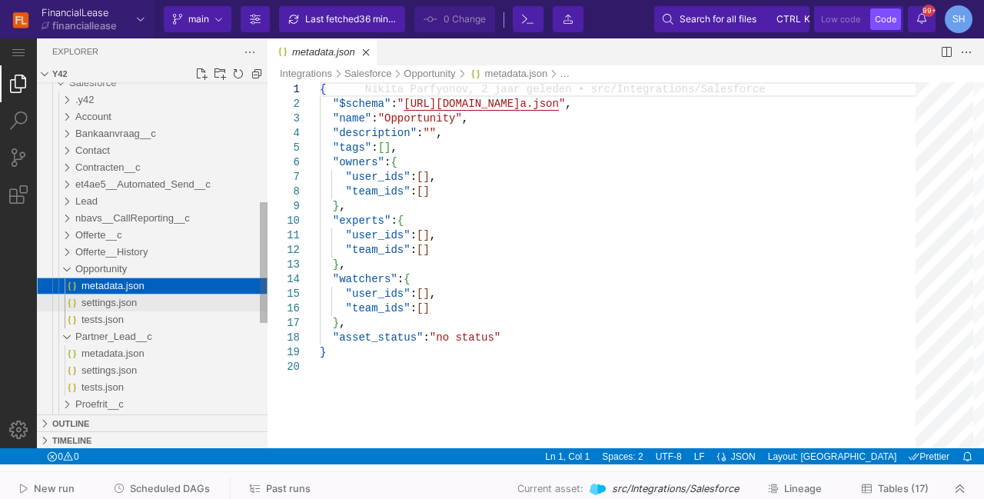
click at [109, 310] on div "settings.json" at bounding box center [174, 302] width 186 height 17
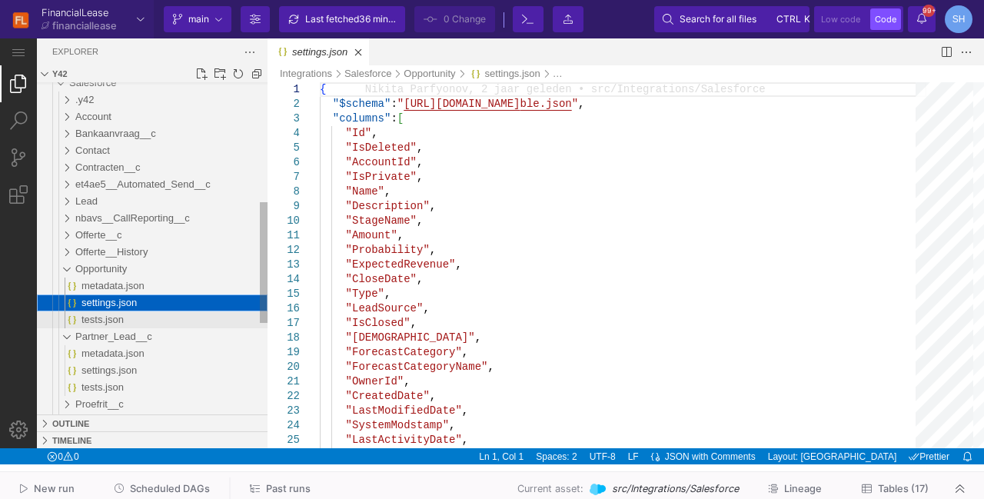
click at [109, 316] on span "tests.json" at bounding box center [102, 320] width 42 height 12
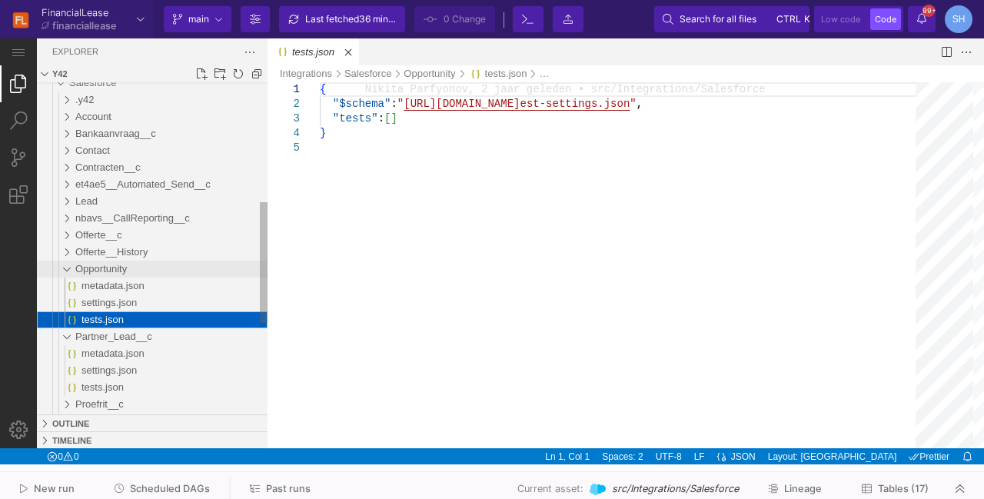
click at [68, 267] on div "Opportunity" at bounding box center [59, 269] width 35 height 17
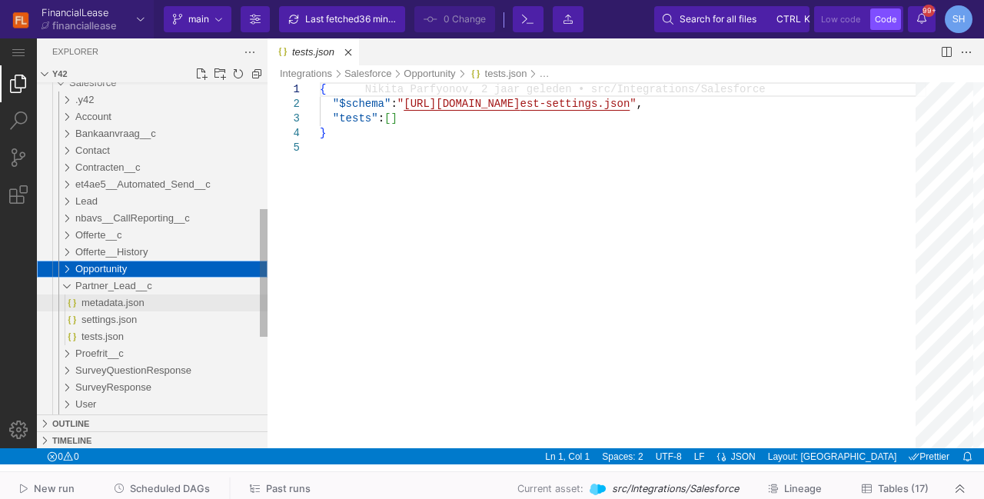
click at [86, 294] on div "metadata.json" at bounding box center [174, 302] width 186 height 17
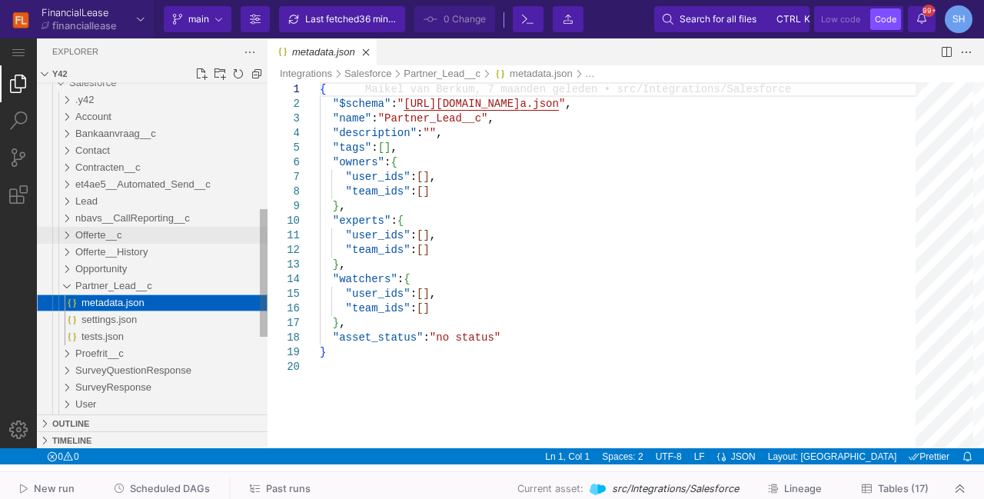
click at [89, 234] on span "Offerte__c" at bounding box center [98, 235] width 46 height 12
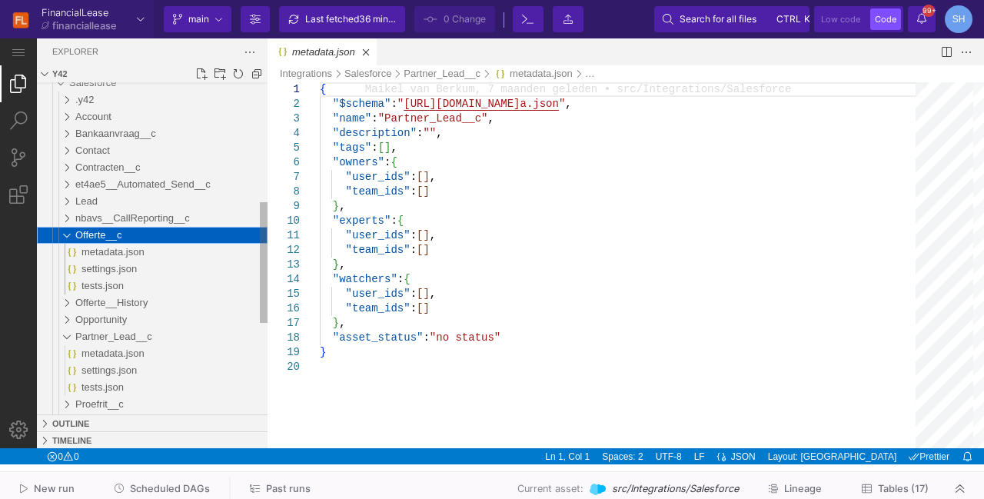
click at [69, 234] on div "Offerte__c" at bounding box center [59, 235] width 35 height 17
click at [121, 124] on div "Account" at bounding box center [171, 116] width 192 height 17
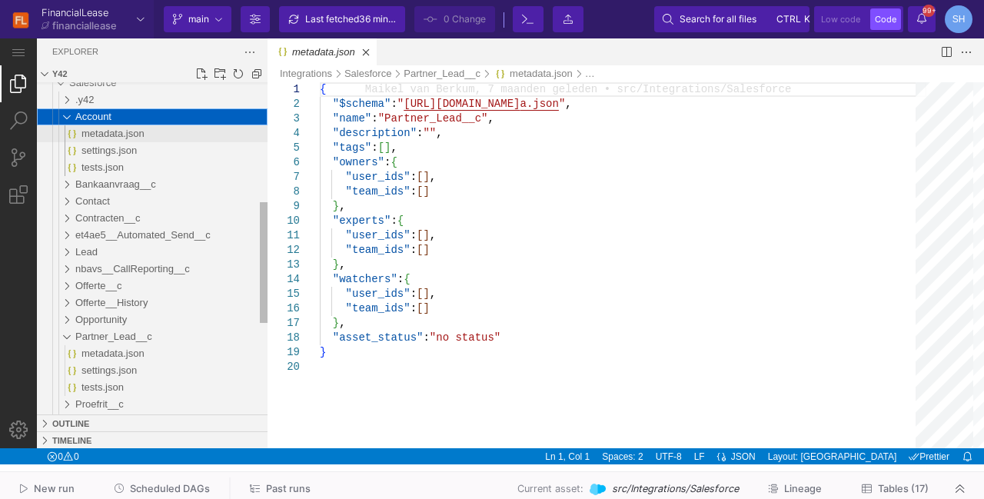
click at [122, 129] on span "metadata.json" at bounding box center [112, 134] width 63 height 12
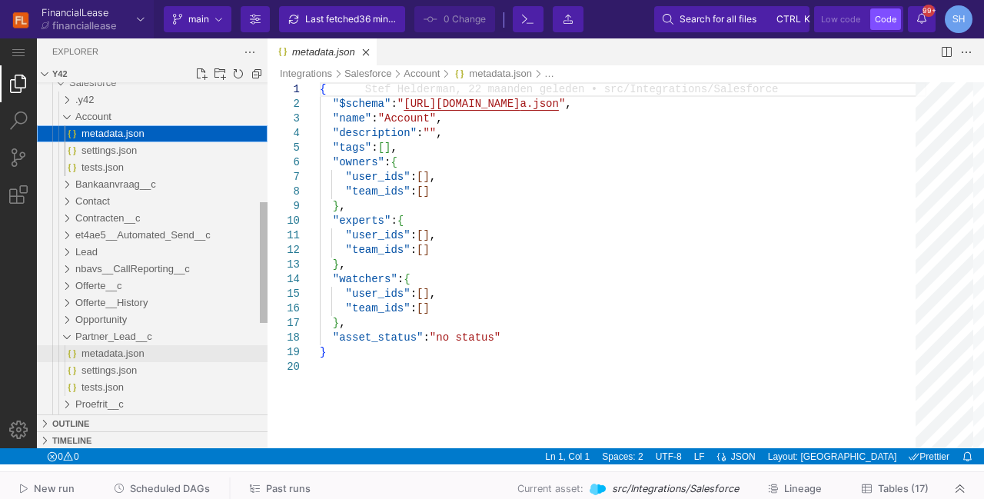
click at [85, 352] on span "metadata.json" at bounding box center [112, 353] width 63 height 12
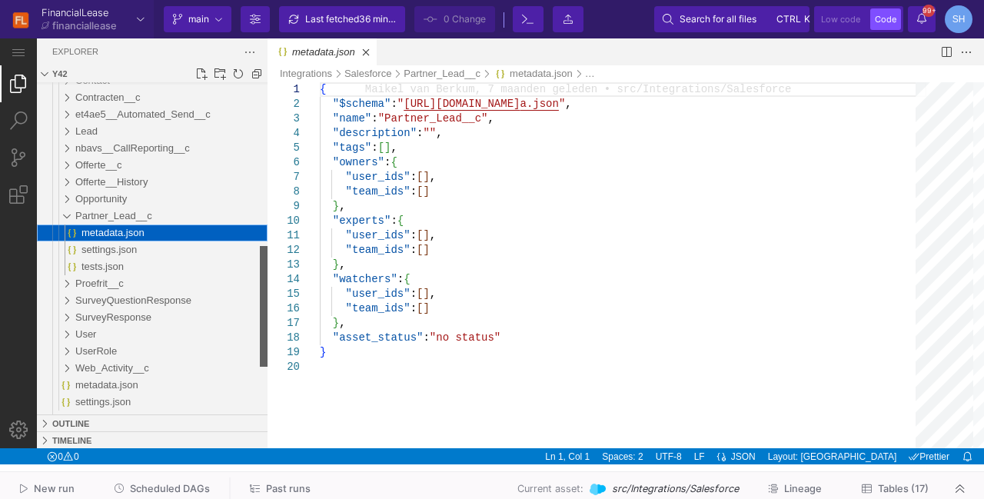
click at [260, 299] on div "Files Explorer" at bounding box center [264, 306] width 8 height 121
click at [134, 250] on span "settings.json" at bounding box center [108, 250] width 55 height 12
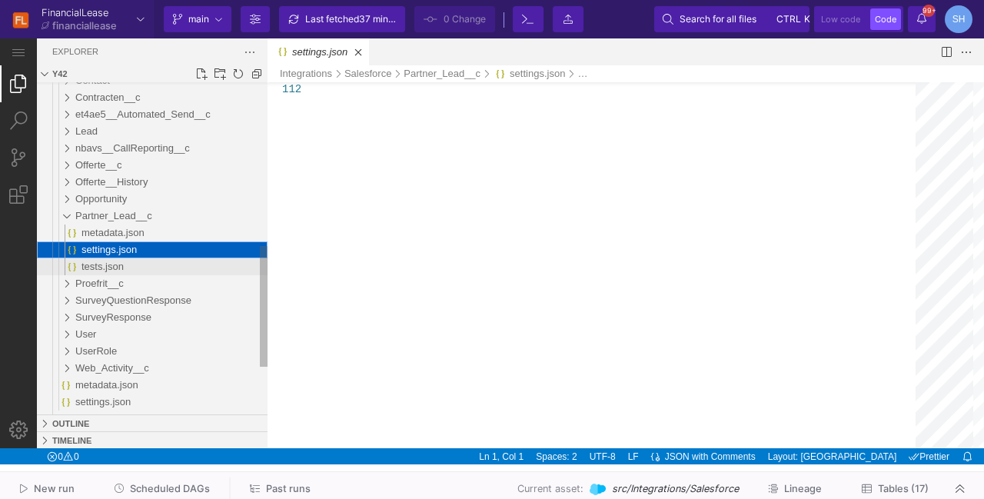
click at [126, 263] on div "tests.json" at bounding box center [174, 266] width 186 height 17
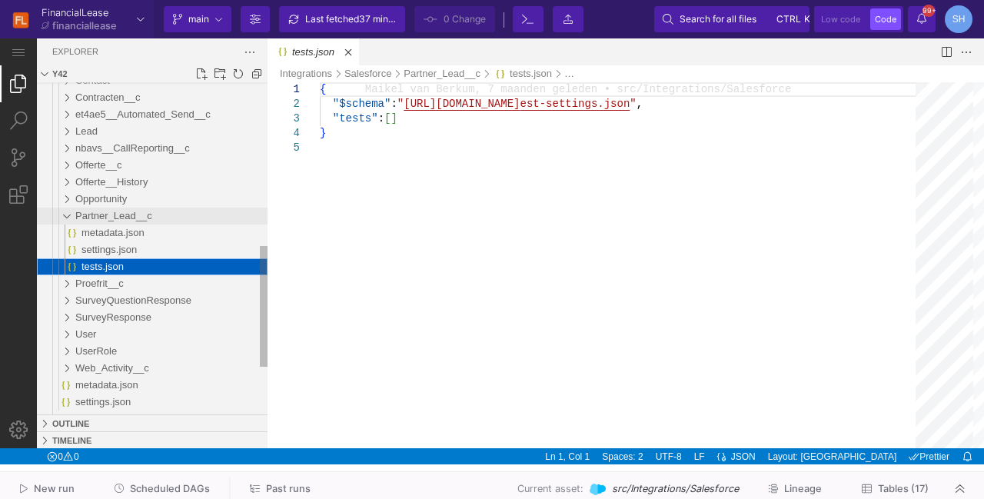
click at [63, 208] on div "Partner_Lead__c" at bounding box center [59, 216] width 35 height 17
